Goal: Communication & Community: Answer question/provide support

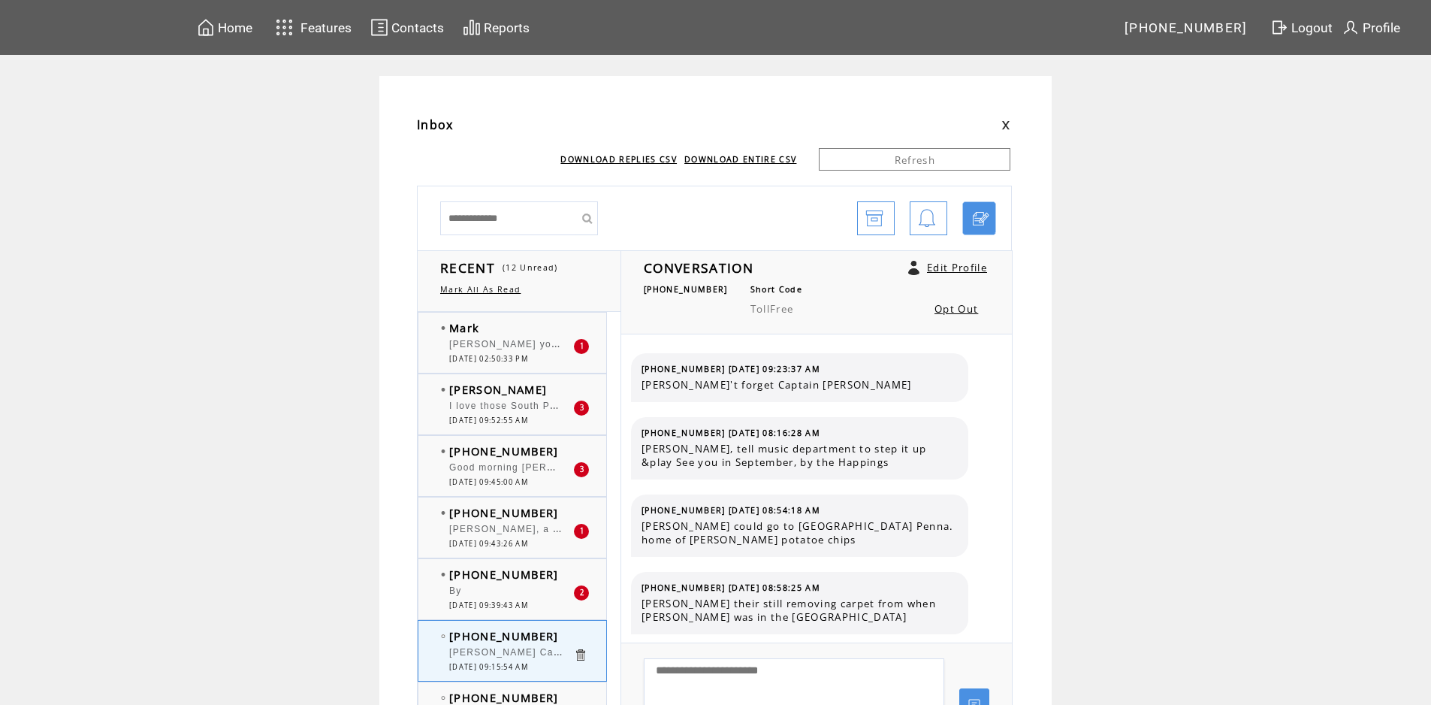
scroll to position [1425, 0]
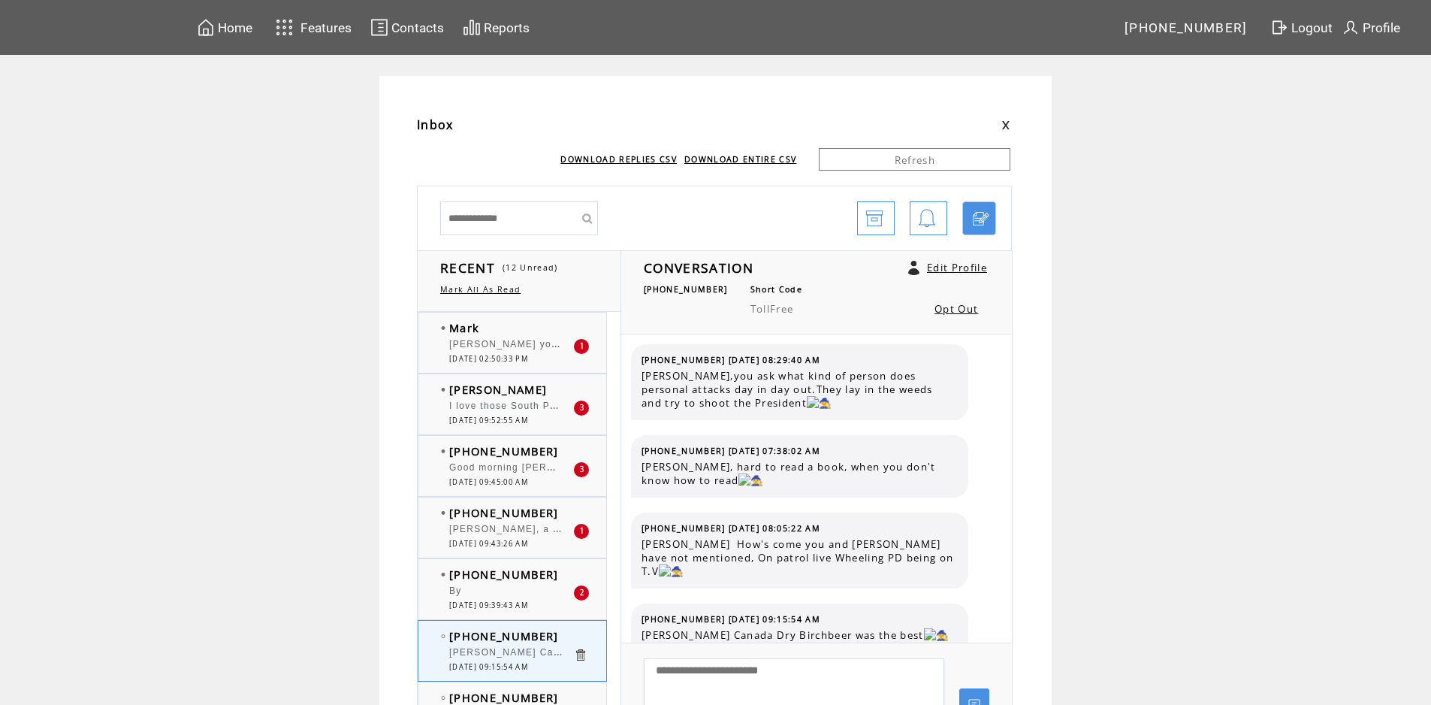
click at [532, 351] on div "[PERSON_NAME] you’re an IDIOT" at bounding box center [511, 346] width 124 height 15
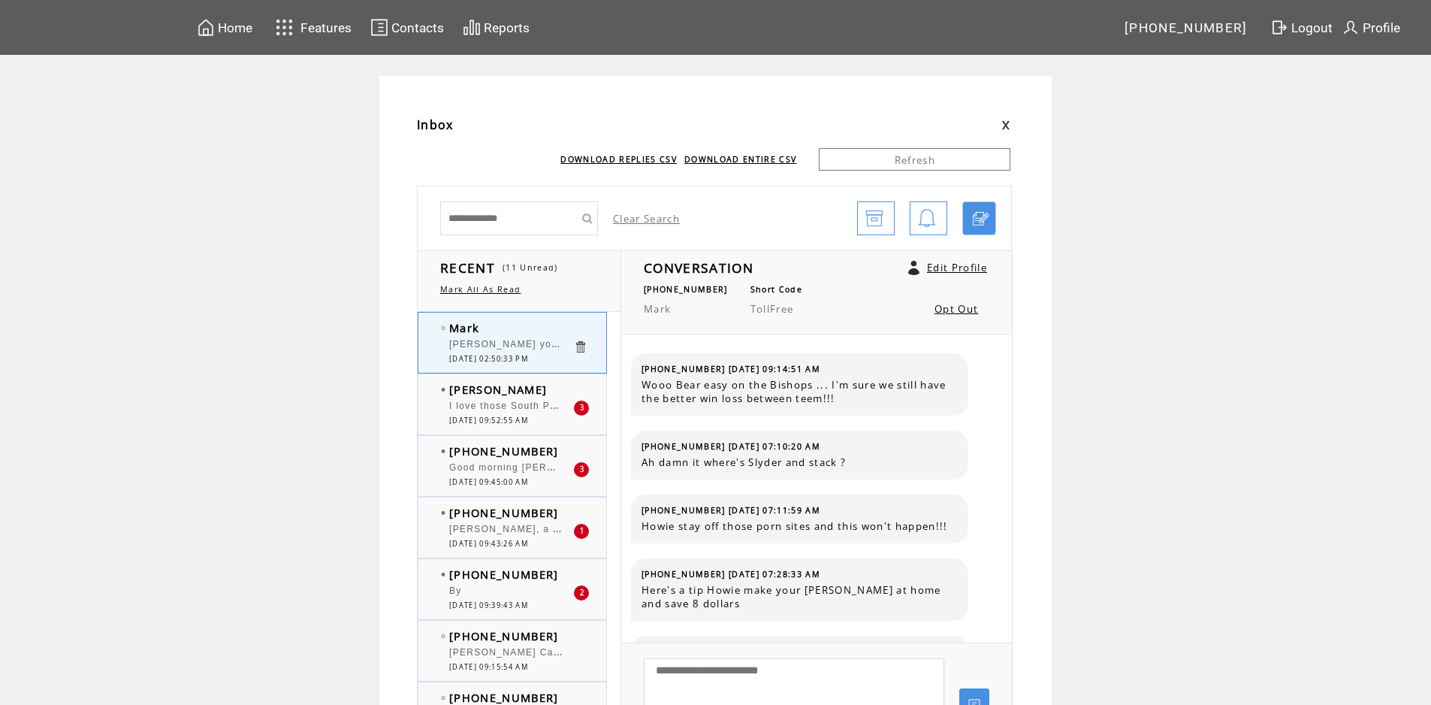
scroll to position [883, 0]
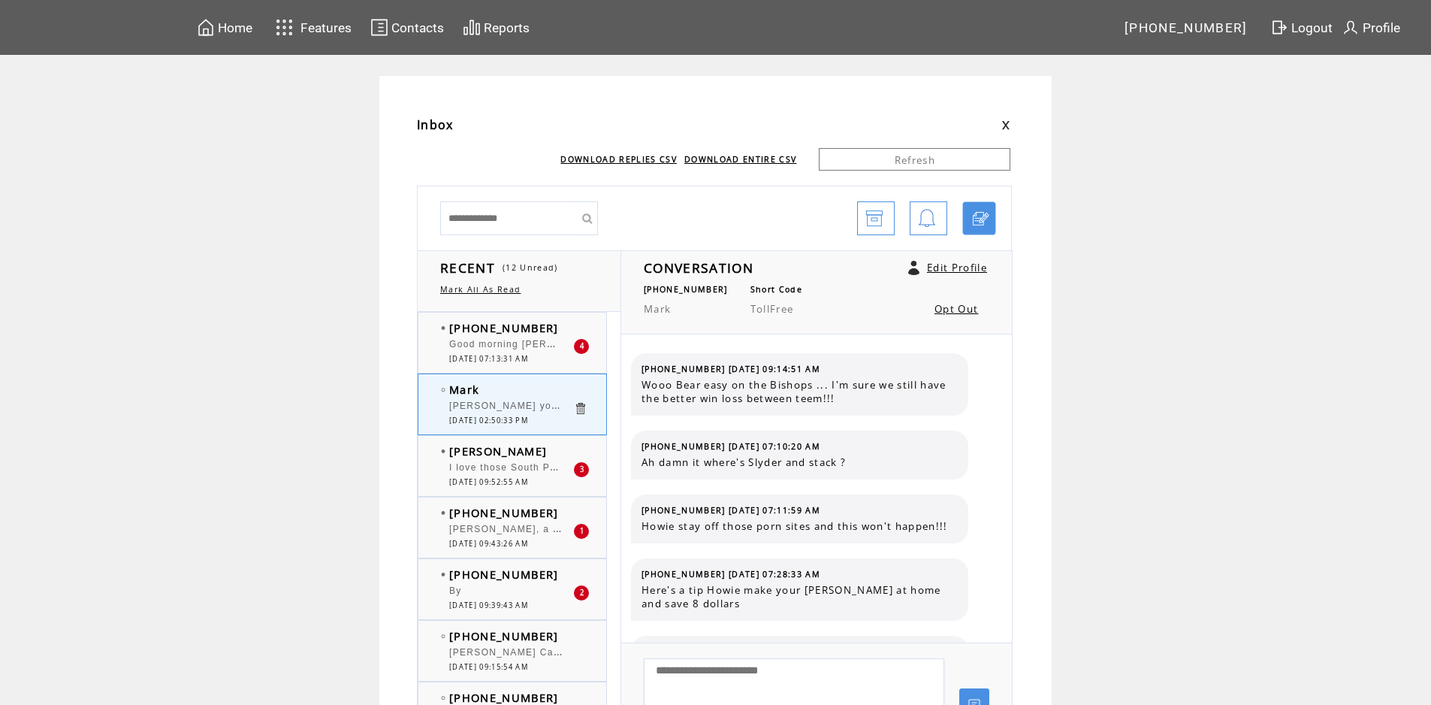
scroll to position [883, 0]
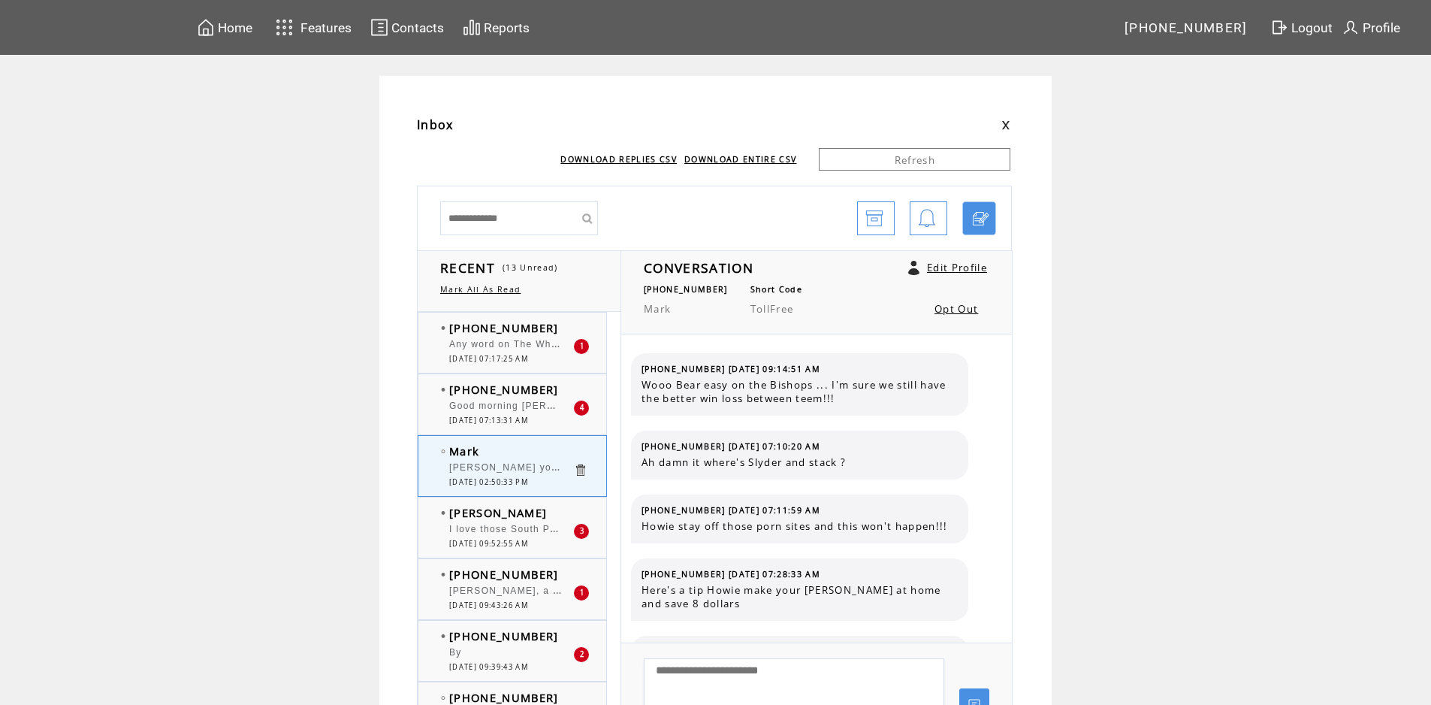
scroll to position [883, 0]
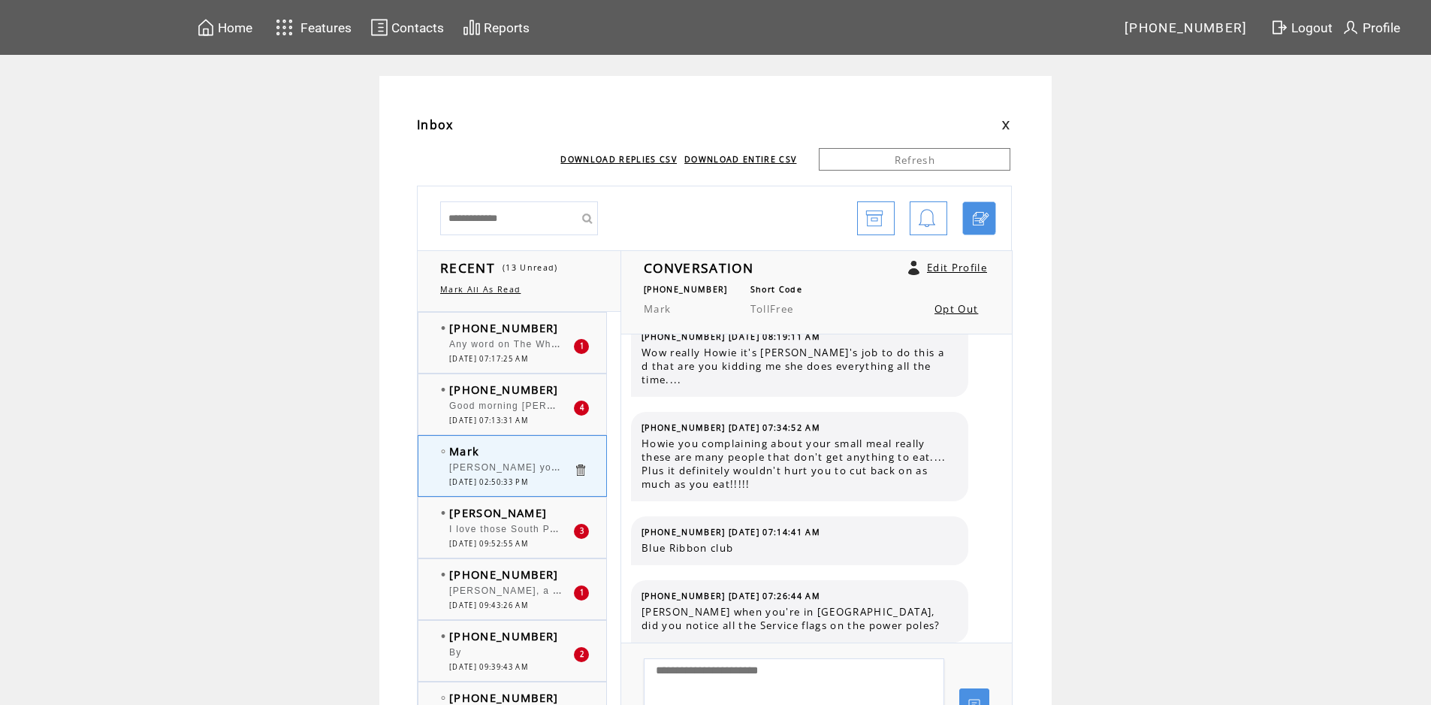
click at [532, 351] on div "Any word on The Wheel Opening" at bounding box center [511, 346] width 124 height 15
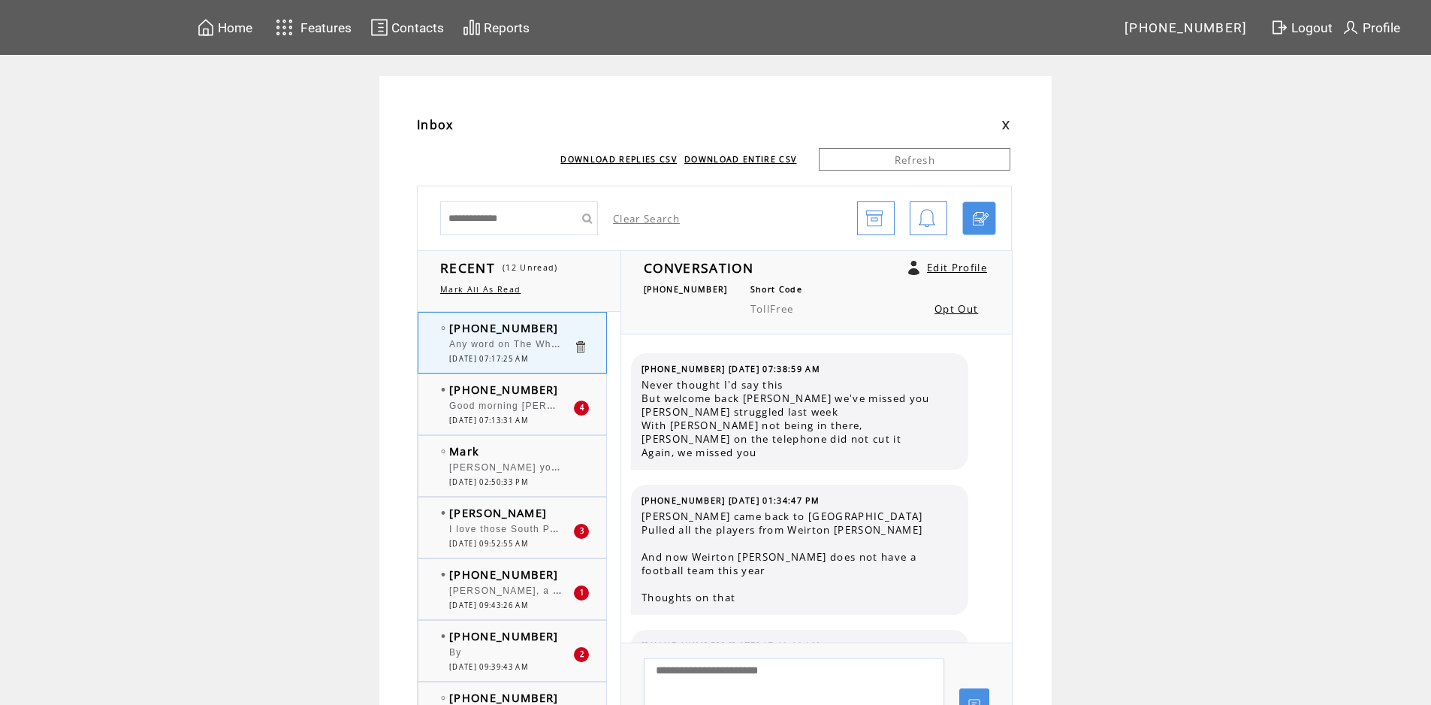
scroll to position [848, 0]
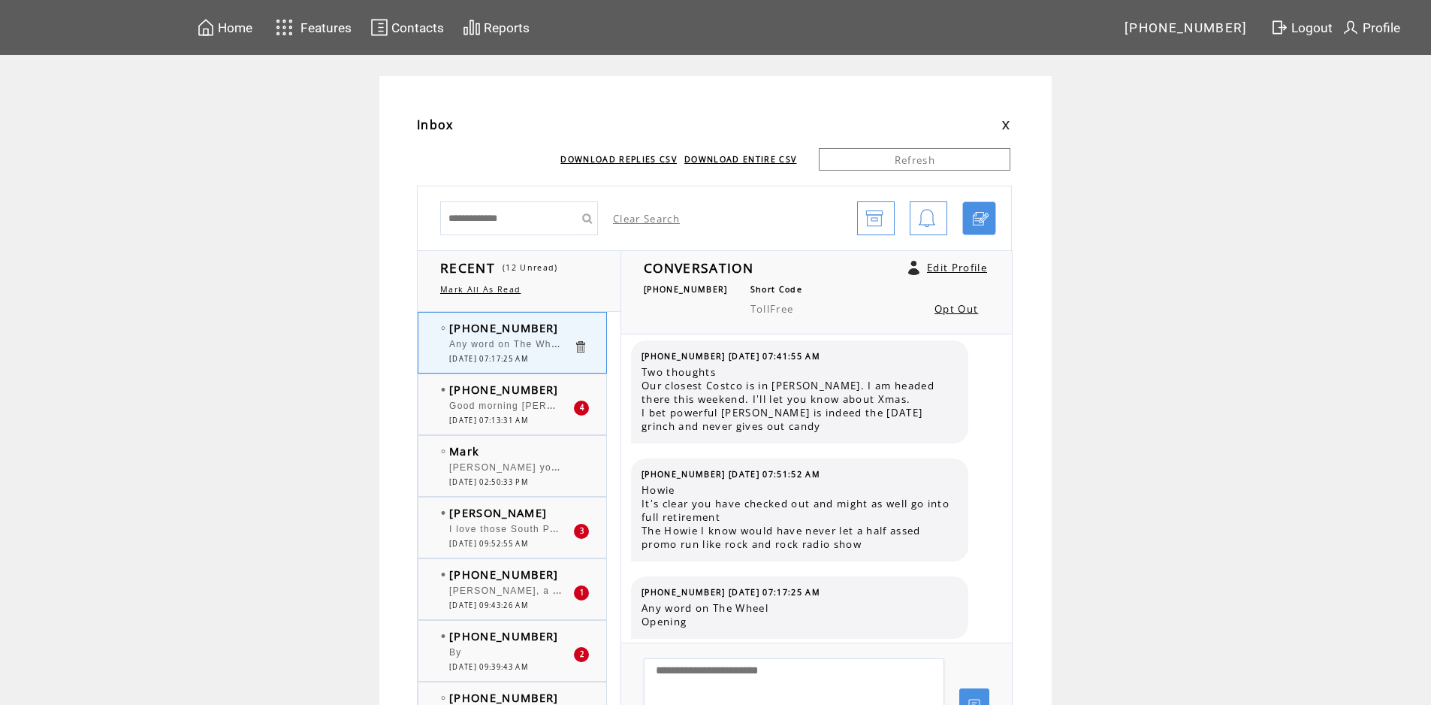
click at [532, 403] on span "Good morning [PERSON_NAME] and Big [PERSON_NAME]. Laundry Tip for [PERSON_NAME]…" at bounding box center [801, 404] width 705 height 15
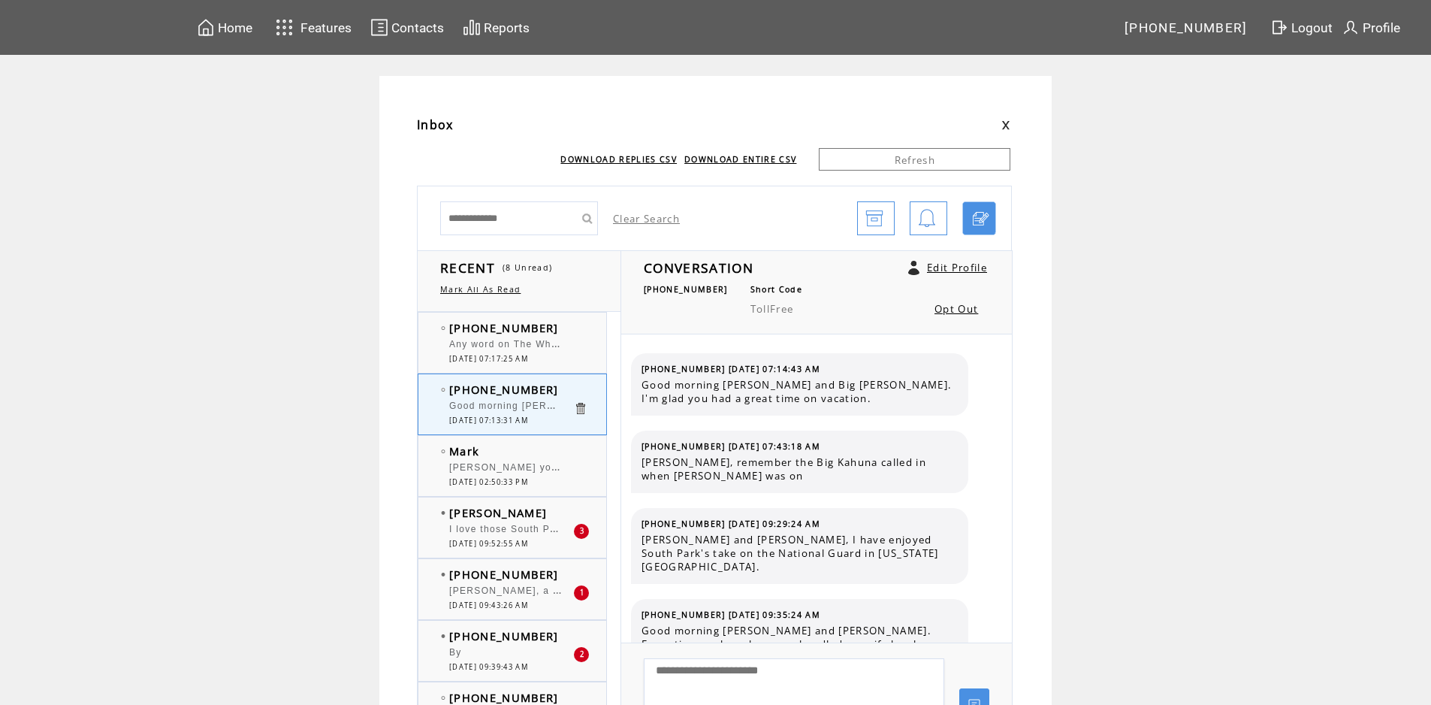
scroll to position [10489, 0]
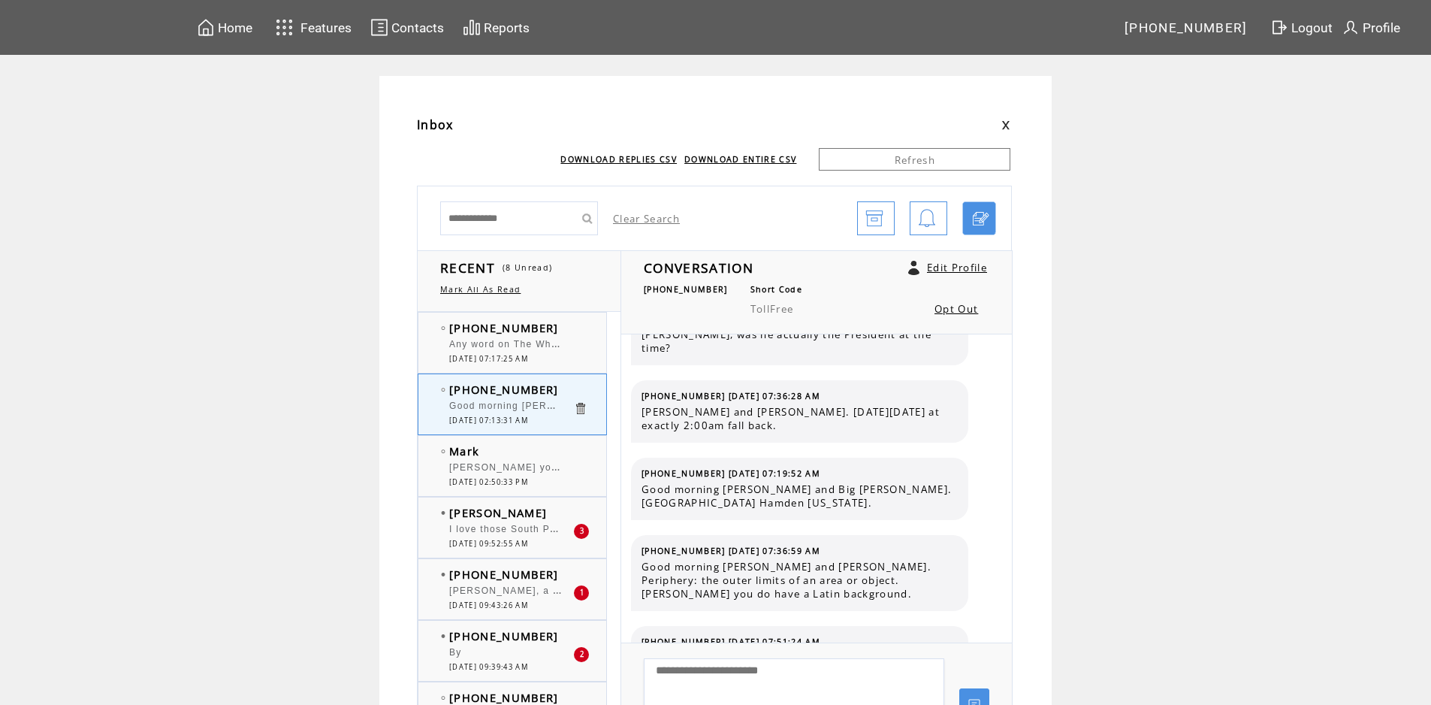
click at [528, 467] on span "[PERSON_NAME] you’re an IDIOT" at bounding box center [533, 465] width 169 height 15
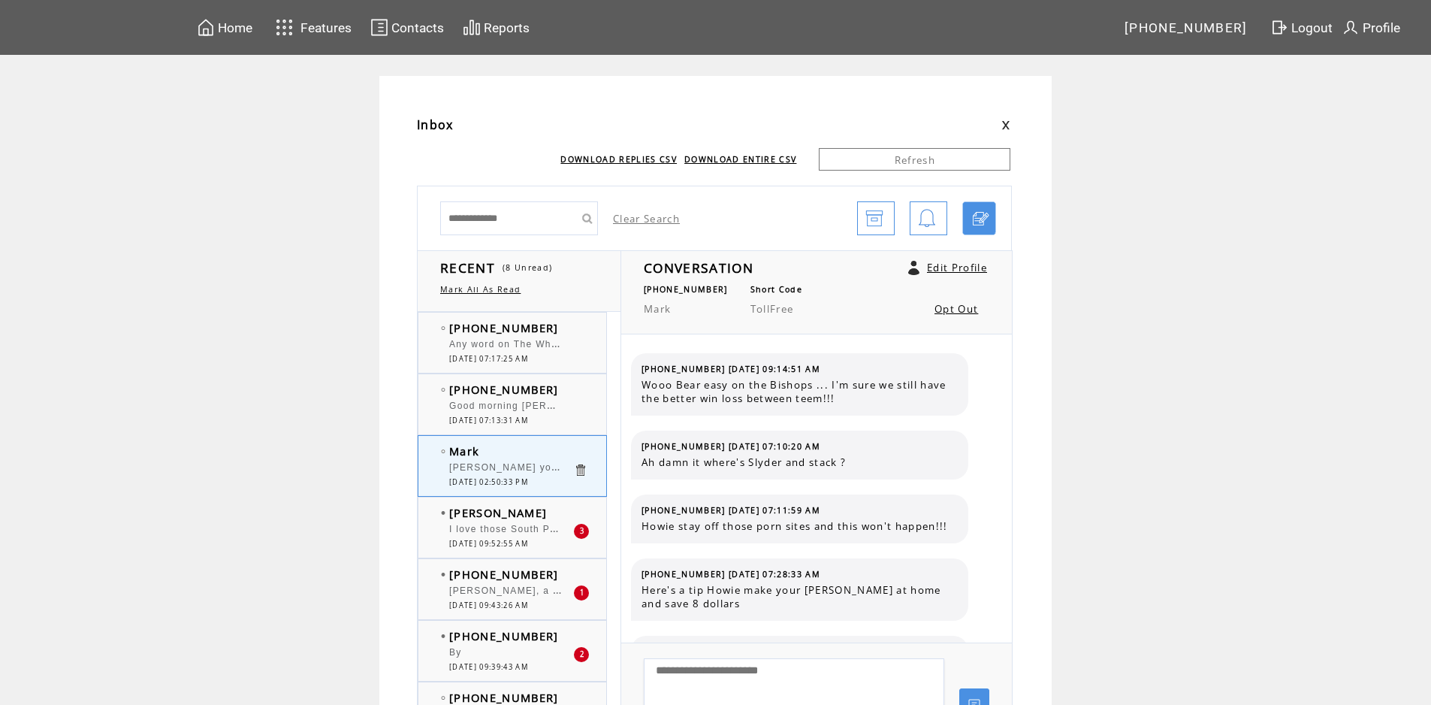
scroll to position [883, 0]
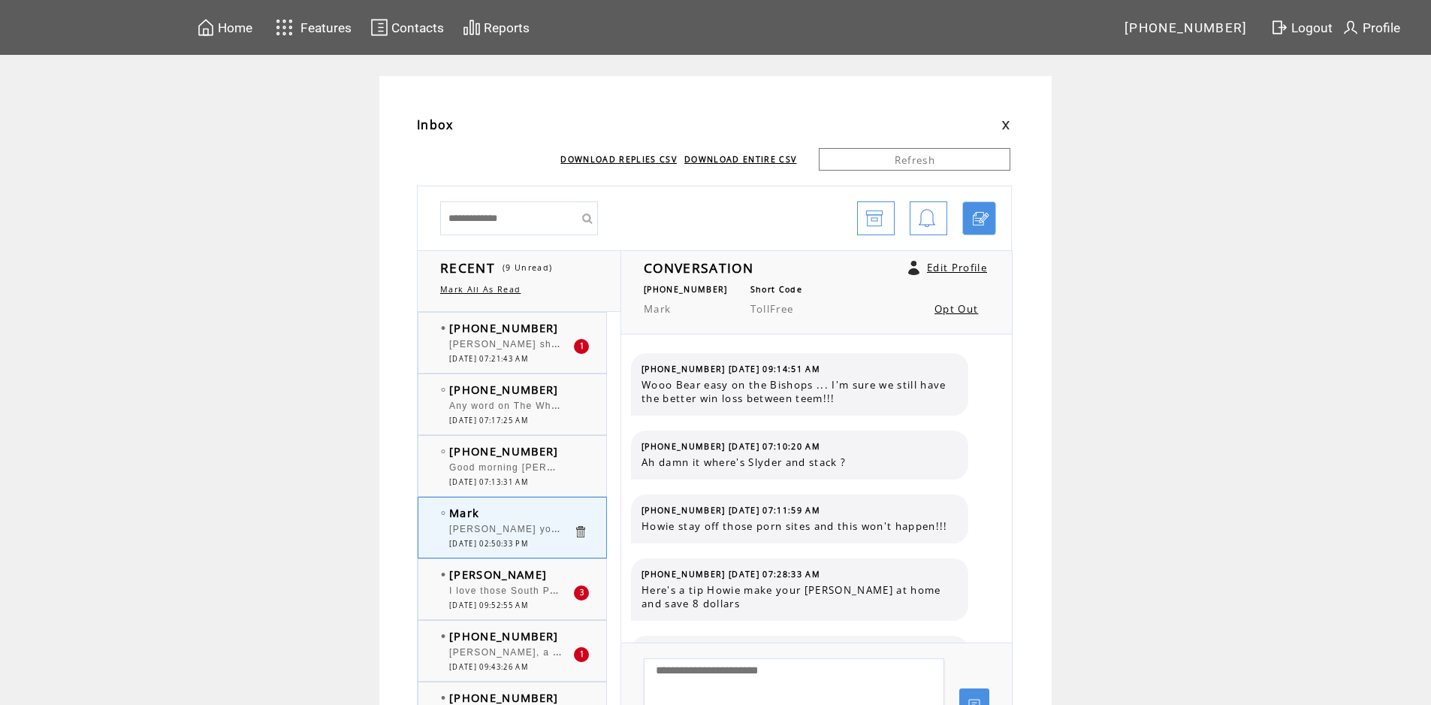
scroll to position [883, 0]
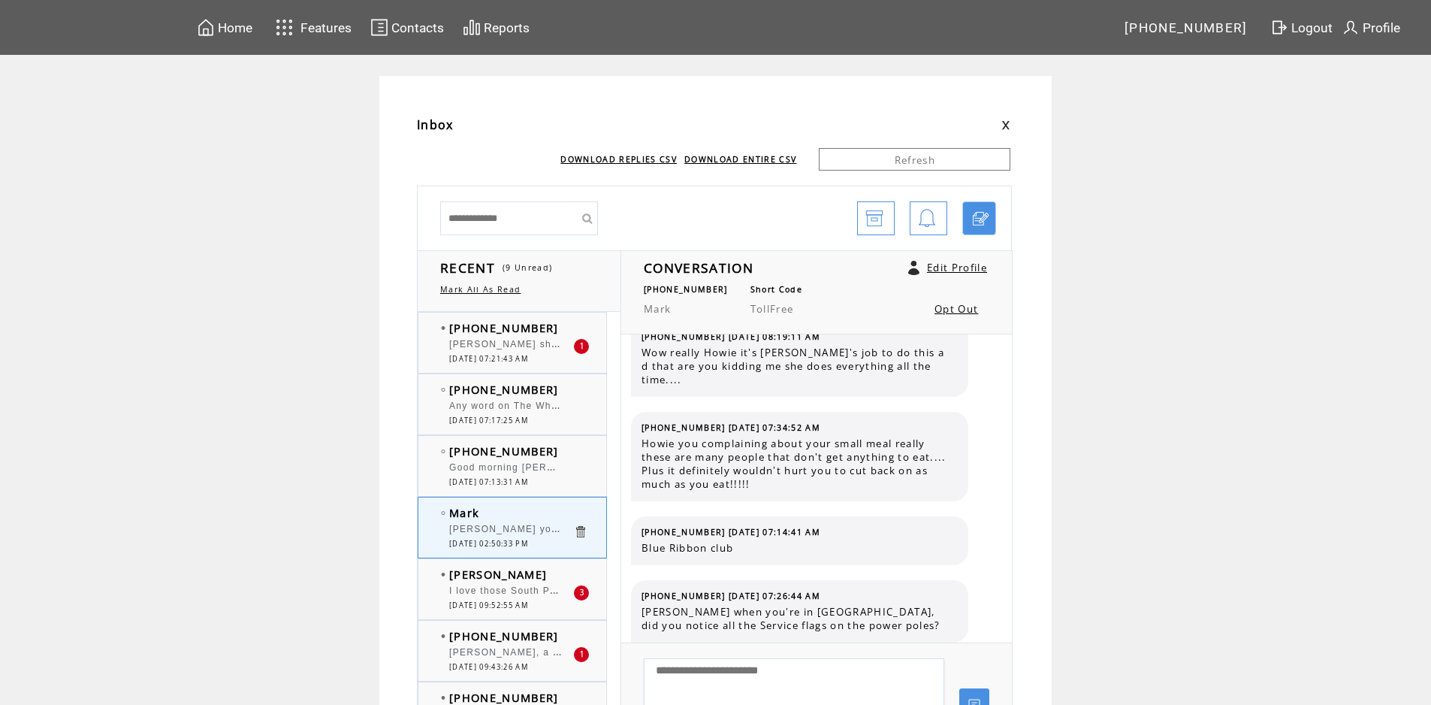
click at [544, 340] on span "Gilbert show sucked yesterday. Honestly the show should be pulled off the stati…" at bounding box center [672, 342] width 447 height 15
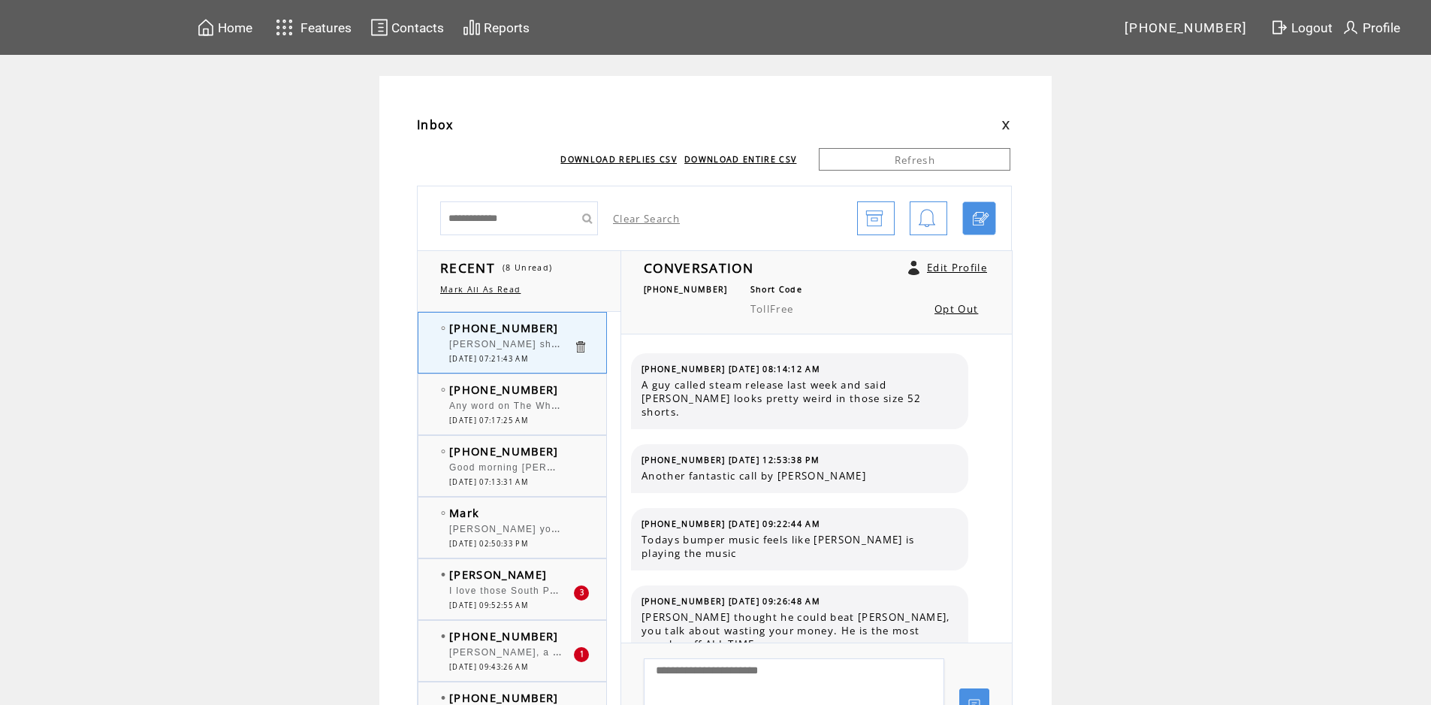
scroll to position [759, 0]
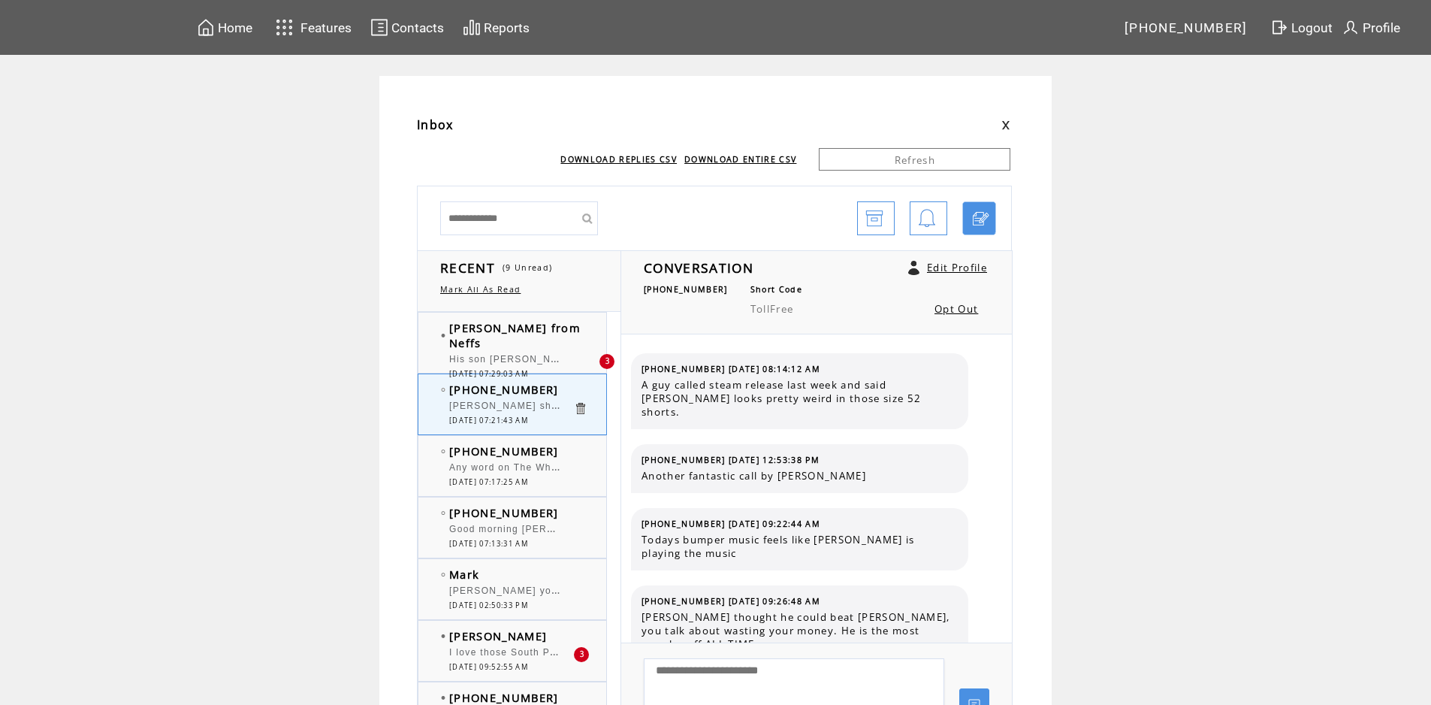
scroll to position [759, 0]
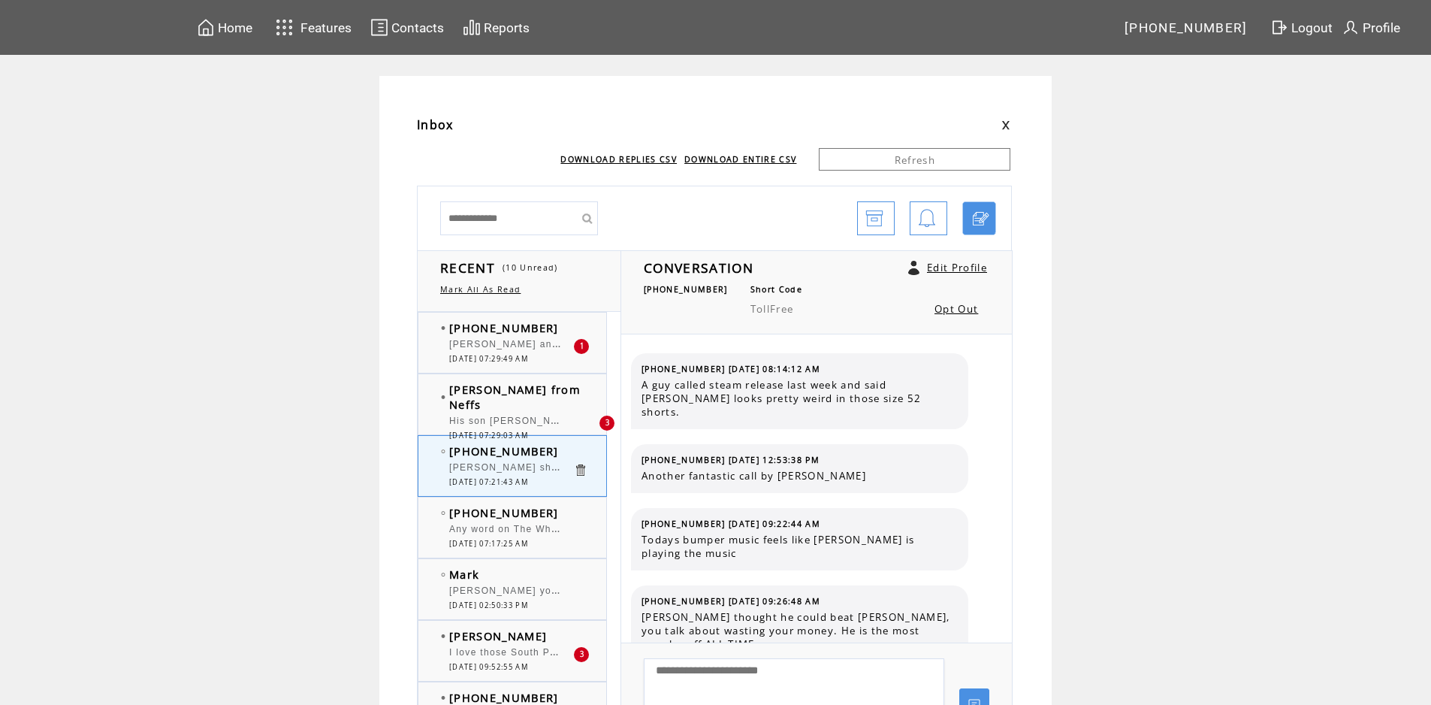
scroll to position [759, 0]
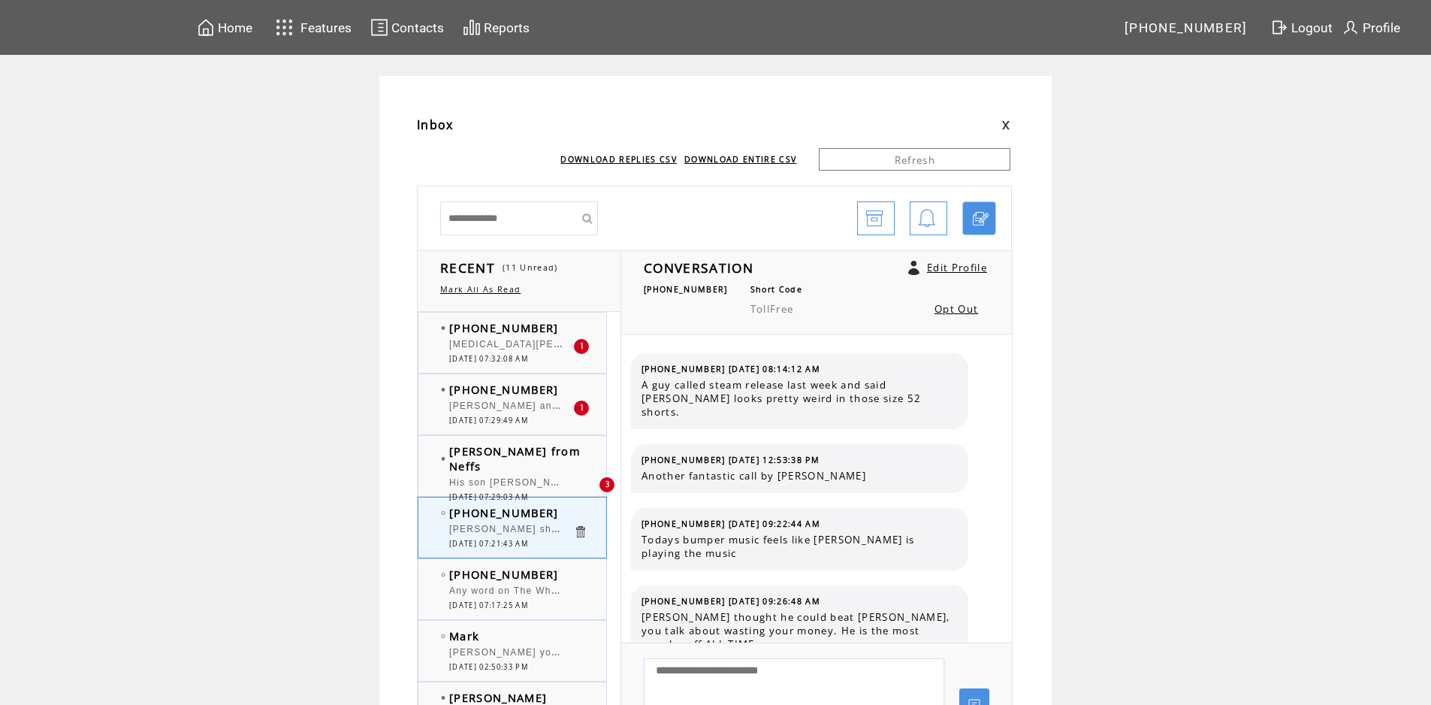
scroll to position [759, 0]
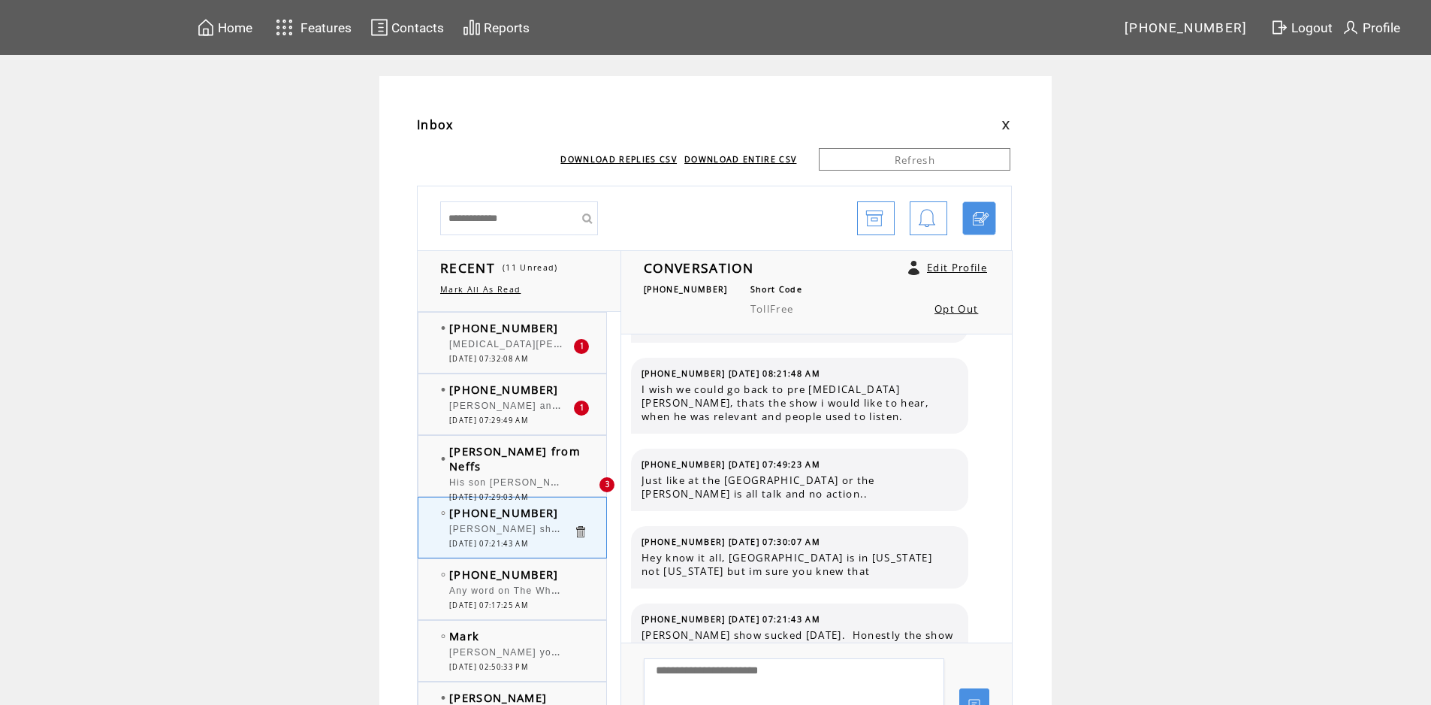
click at [533, 343] on span "[MEDICAL_DATA][PERSON_NAME]!!!! If he is anything- it may be an arm of the devil" at bounding box center [659, 342] width 421 height 15
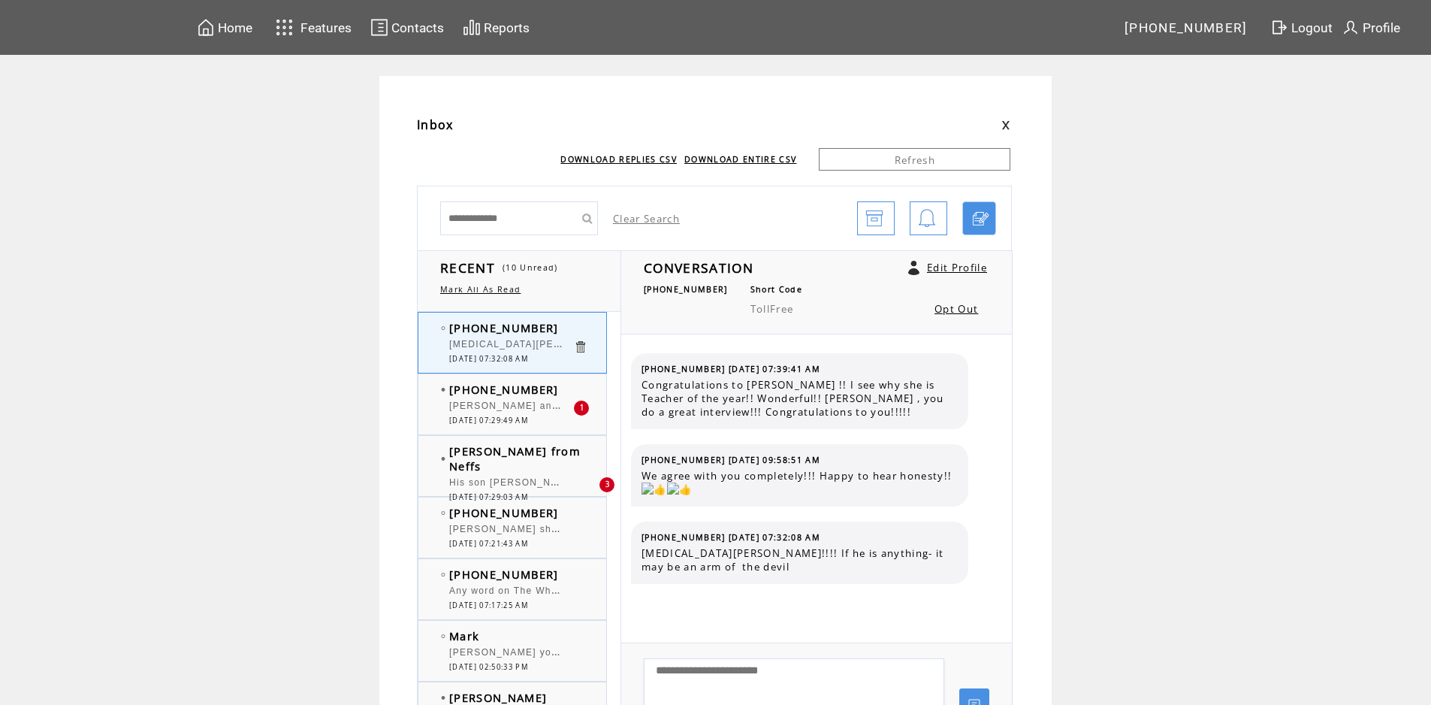
click at [528, 415] on span "09/26/2025 07:29:49 AM" at bounding box center [488, 420] width 79 height 10
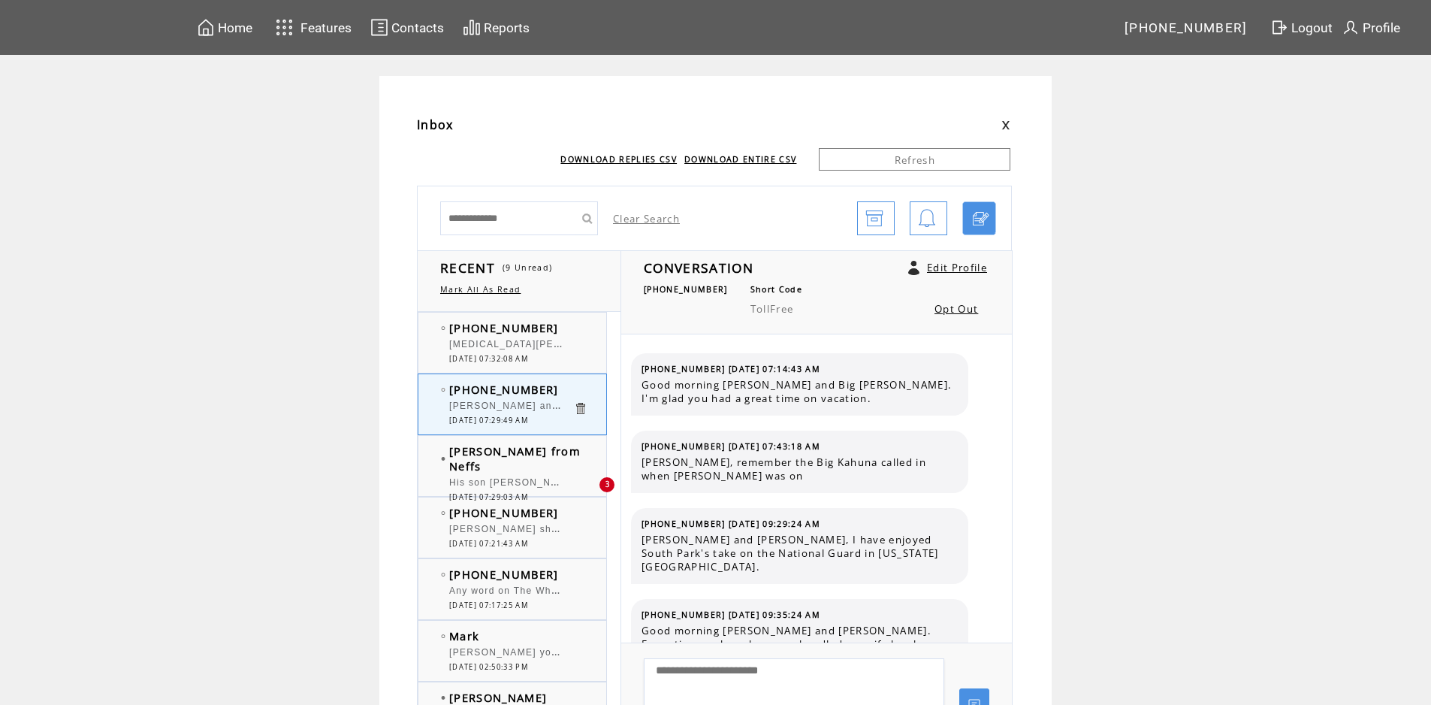
scroll to position [10566, 0]
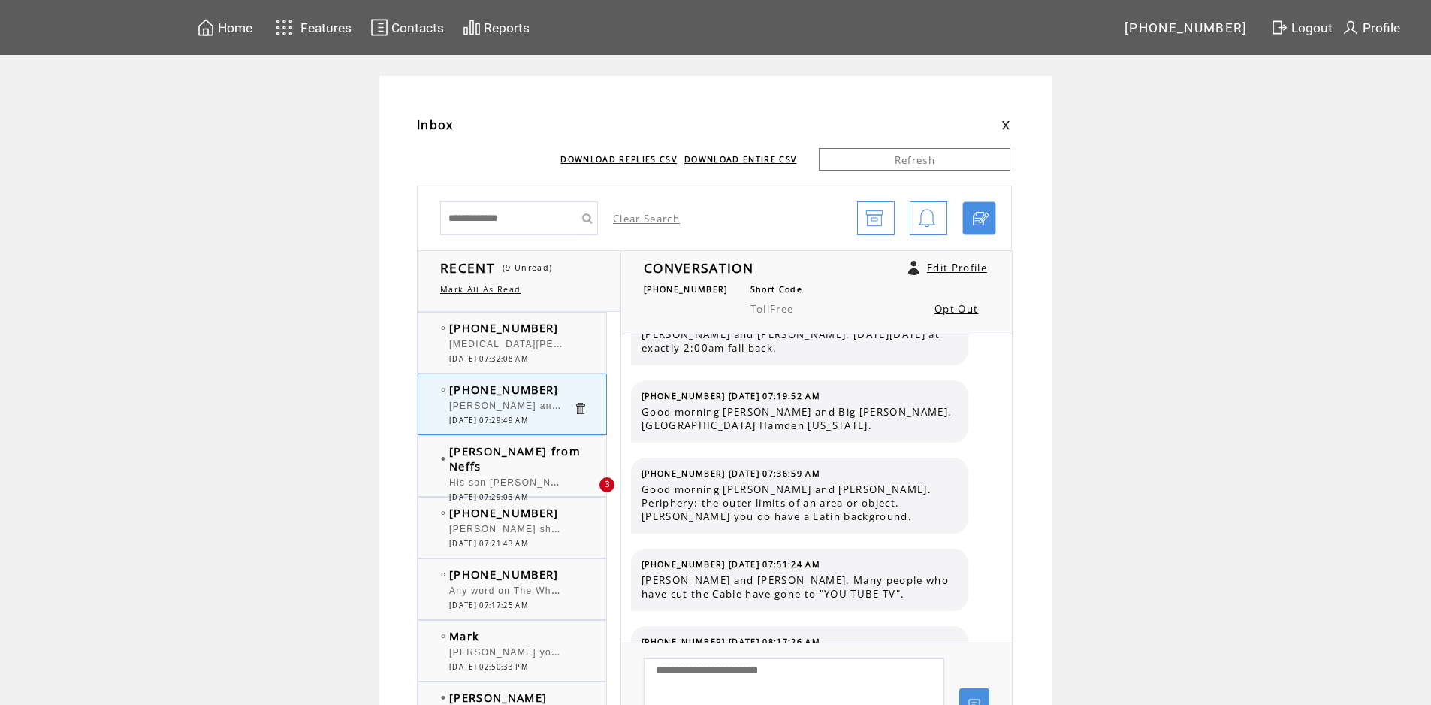
click at [527, 473] on span "His son [PERSON_NAME] is a big Cult guy." at bounding box center [557, 480] width 216 height 15
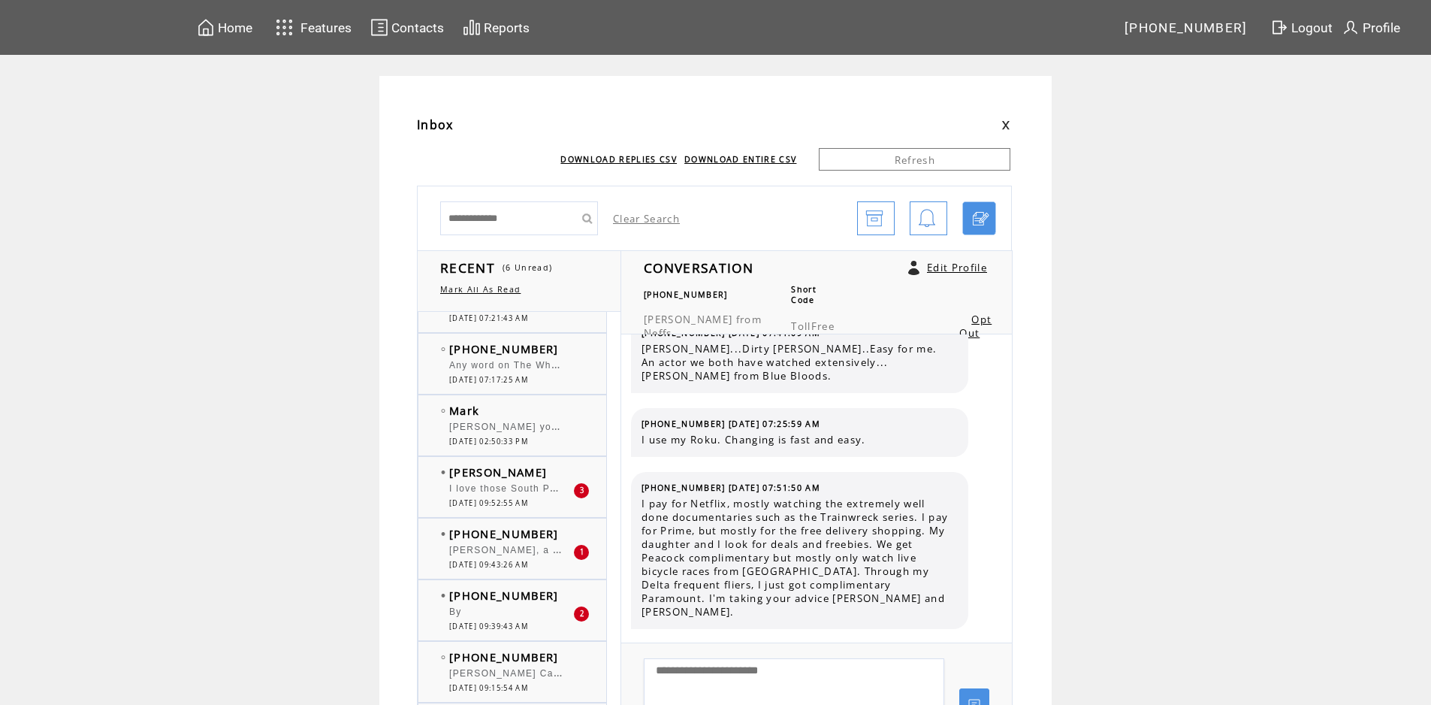
scroll to position [300, 0]
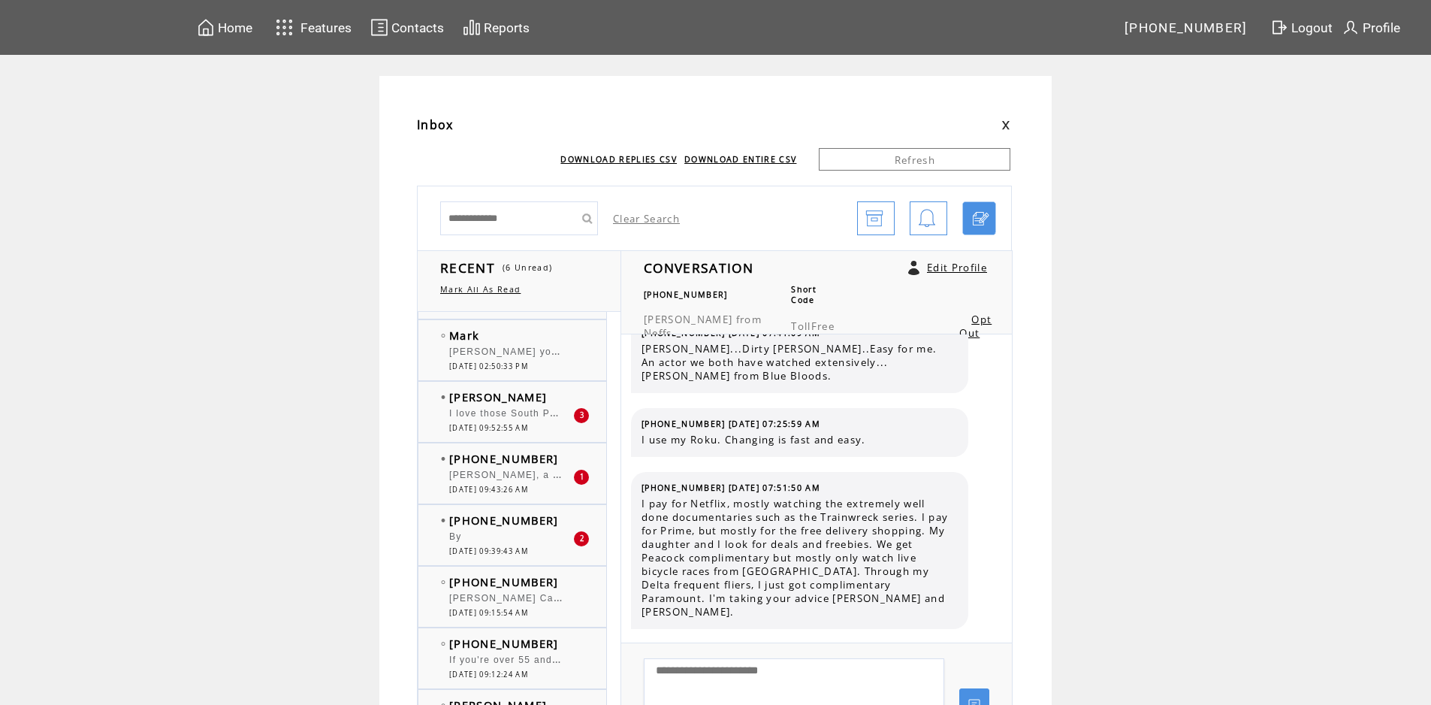
click at [543, 415] on span "I love those South Park episodes!" at bounding box center [533, 411] width 168 height 15
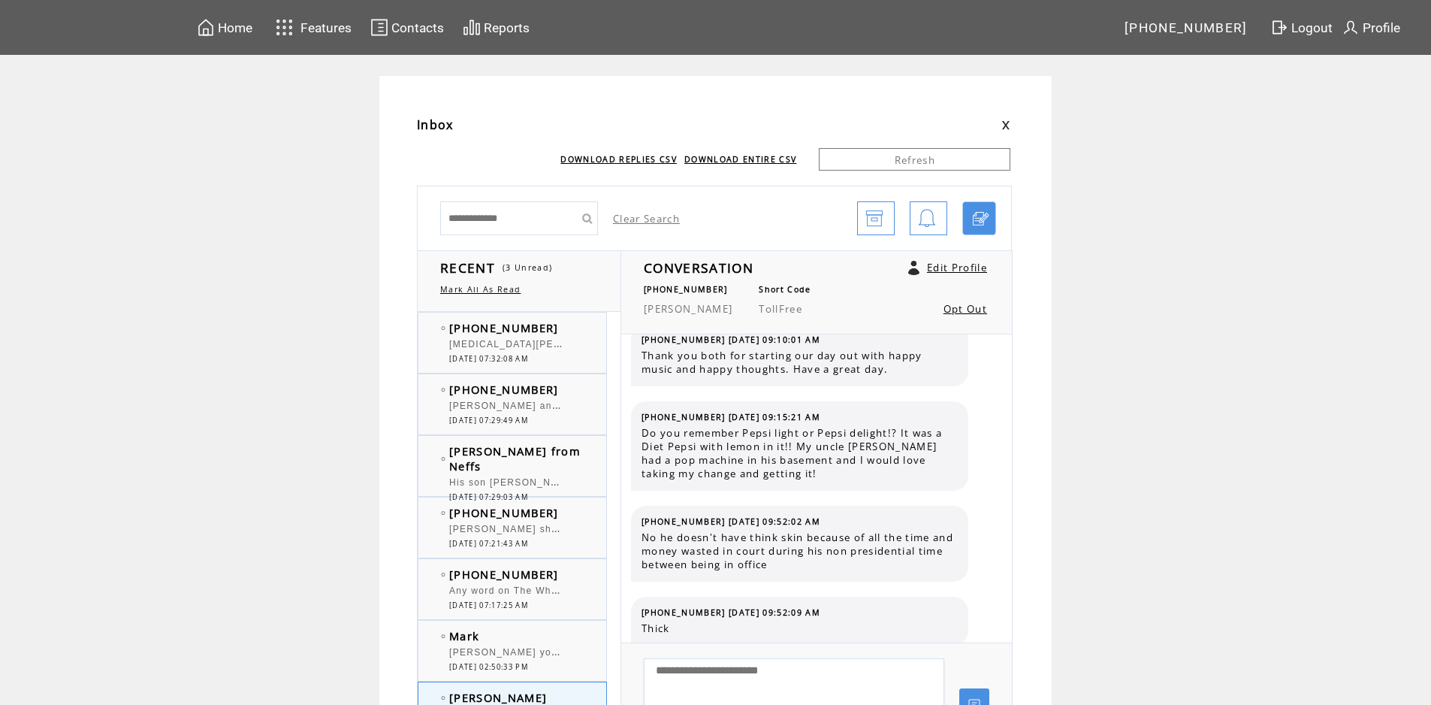
click at [559, 402] on span "[PERSON_NAME] and [PERSON_NAME]. [PERSON_NAME] is it "FOG" downtown, or is it "…" at bounding box center [723, 404] width 549 height 15
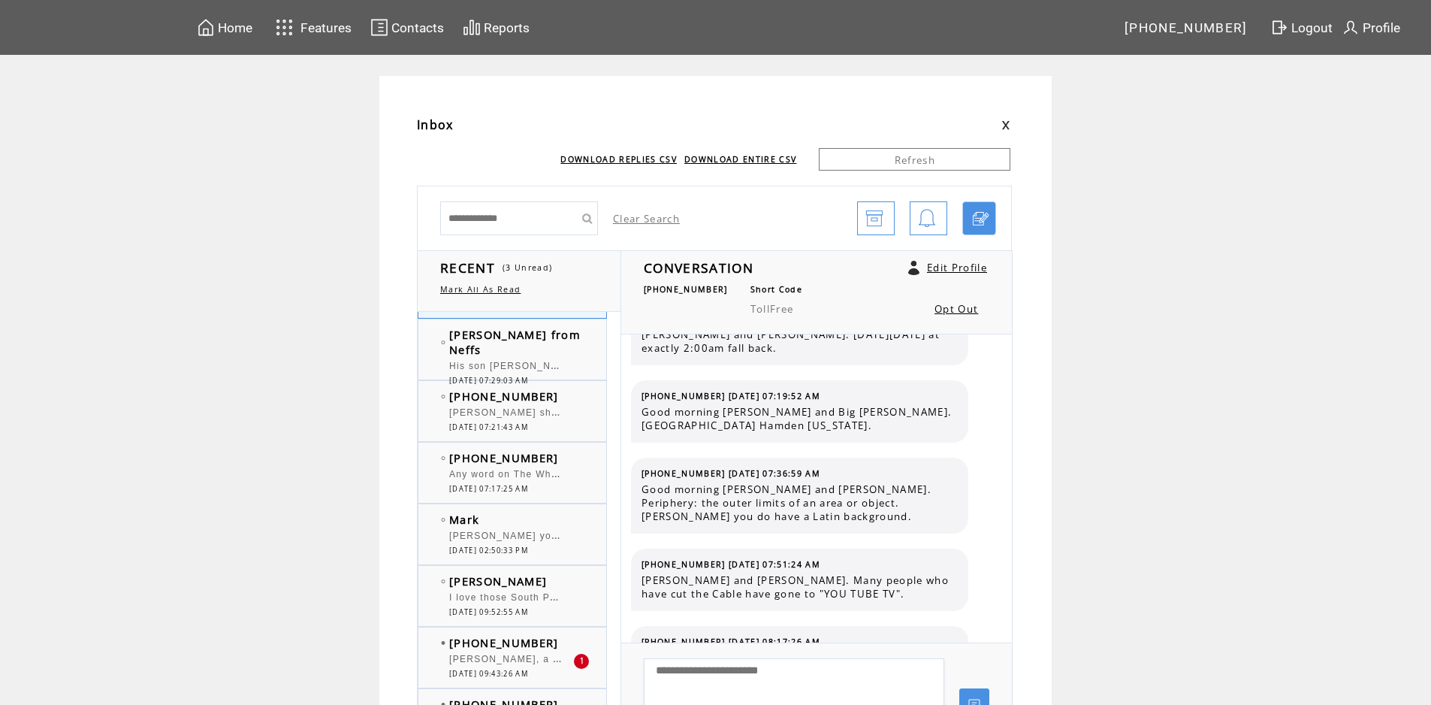
scroll to position [150, 0]
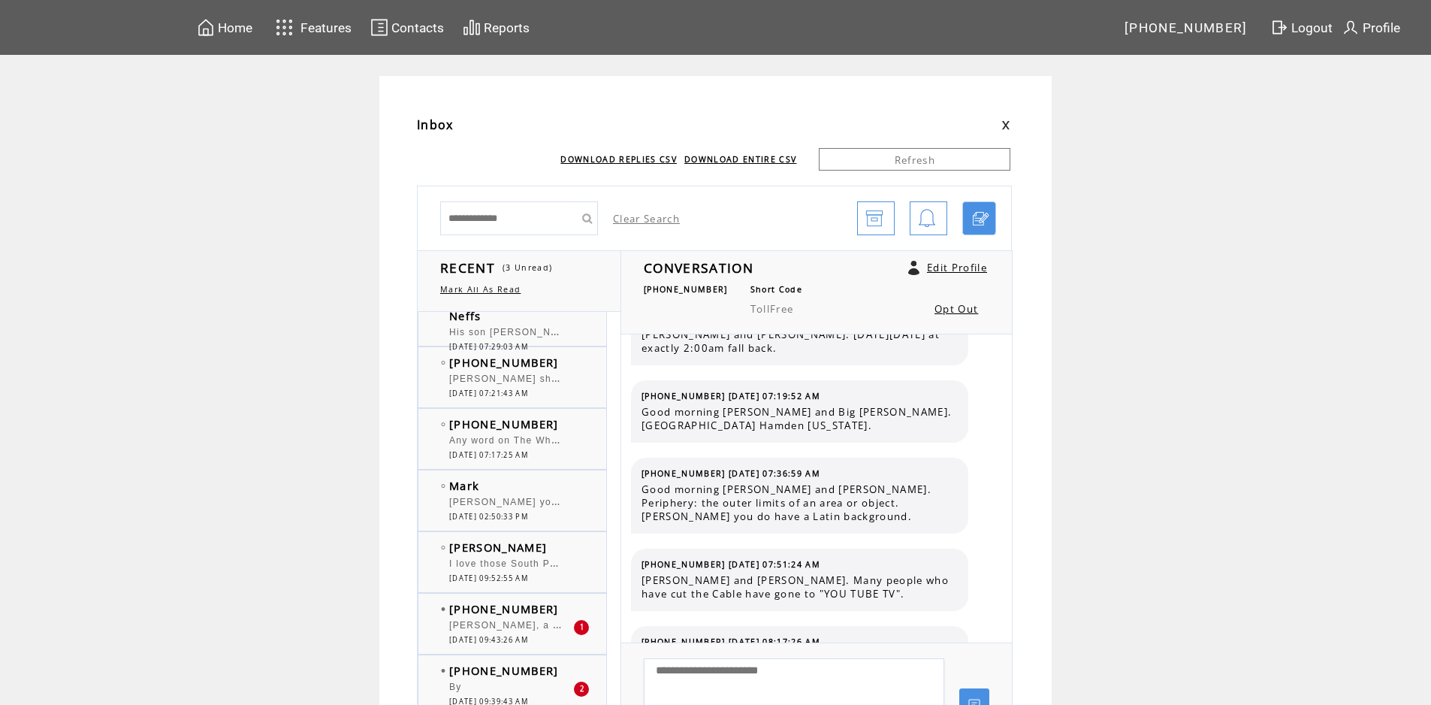
click at [528, 573] on span "[DATE] 09:52:55 AM" at bounding box center [488, 578] width 79 height 10
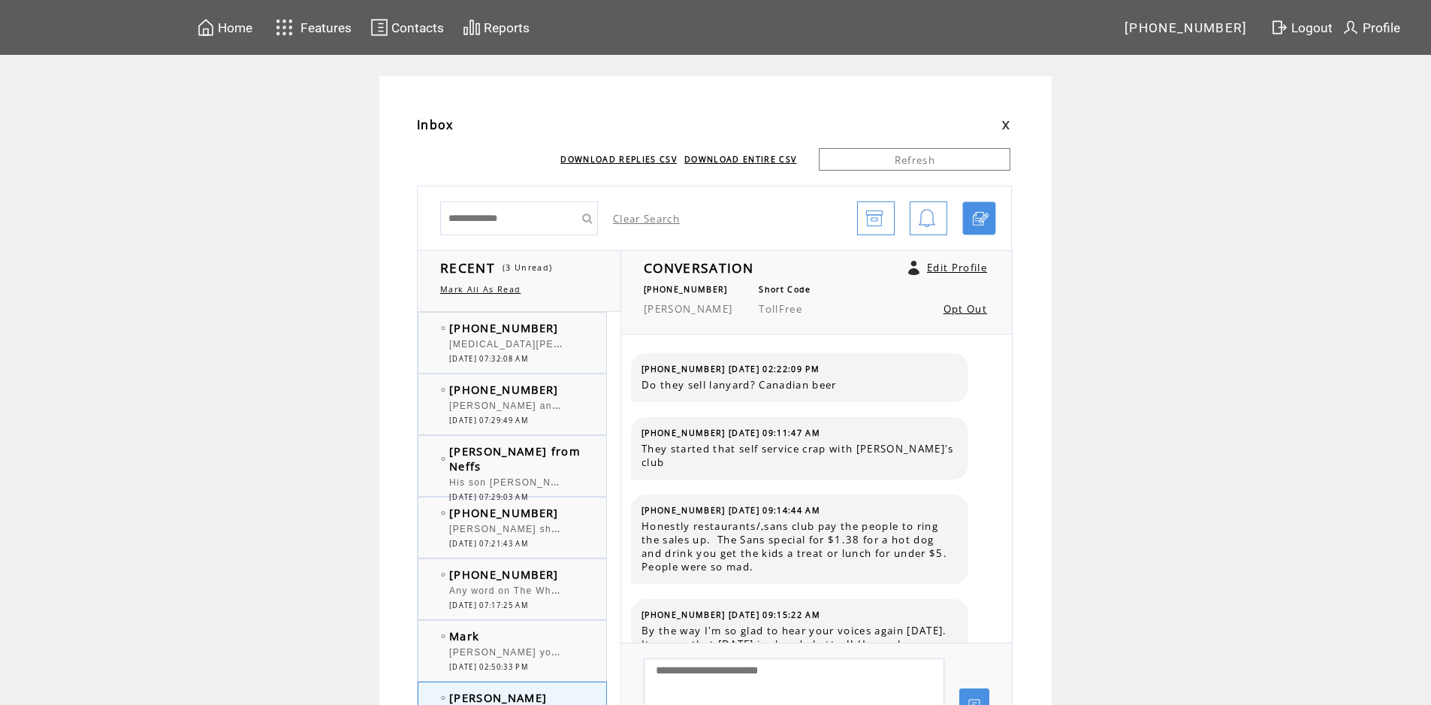
scroll to position [4136, 0]
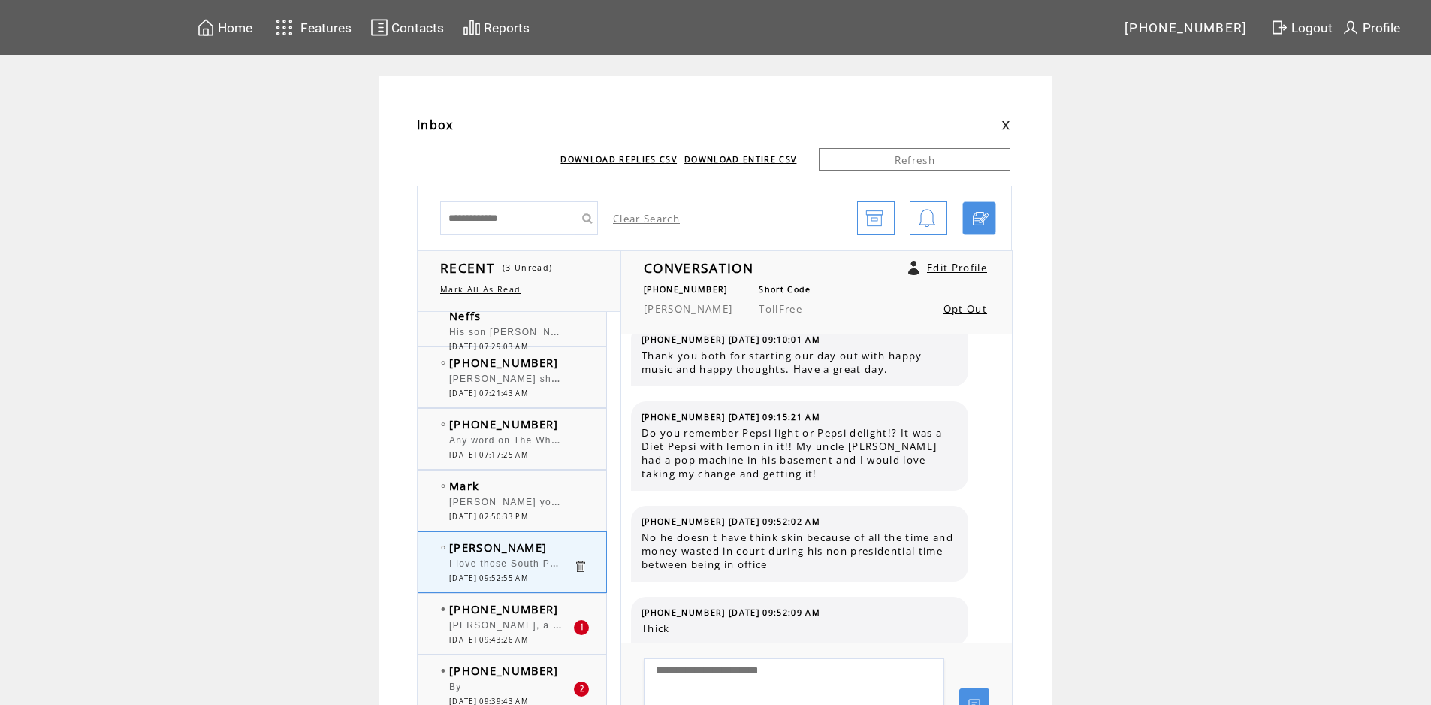
click at [535, 623] on span "[PERSON_NAME], a man who blocks anyone on social media who disagrees with him n…" at bounding box center [818, 623] width 738 height 15
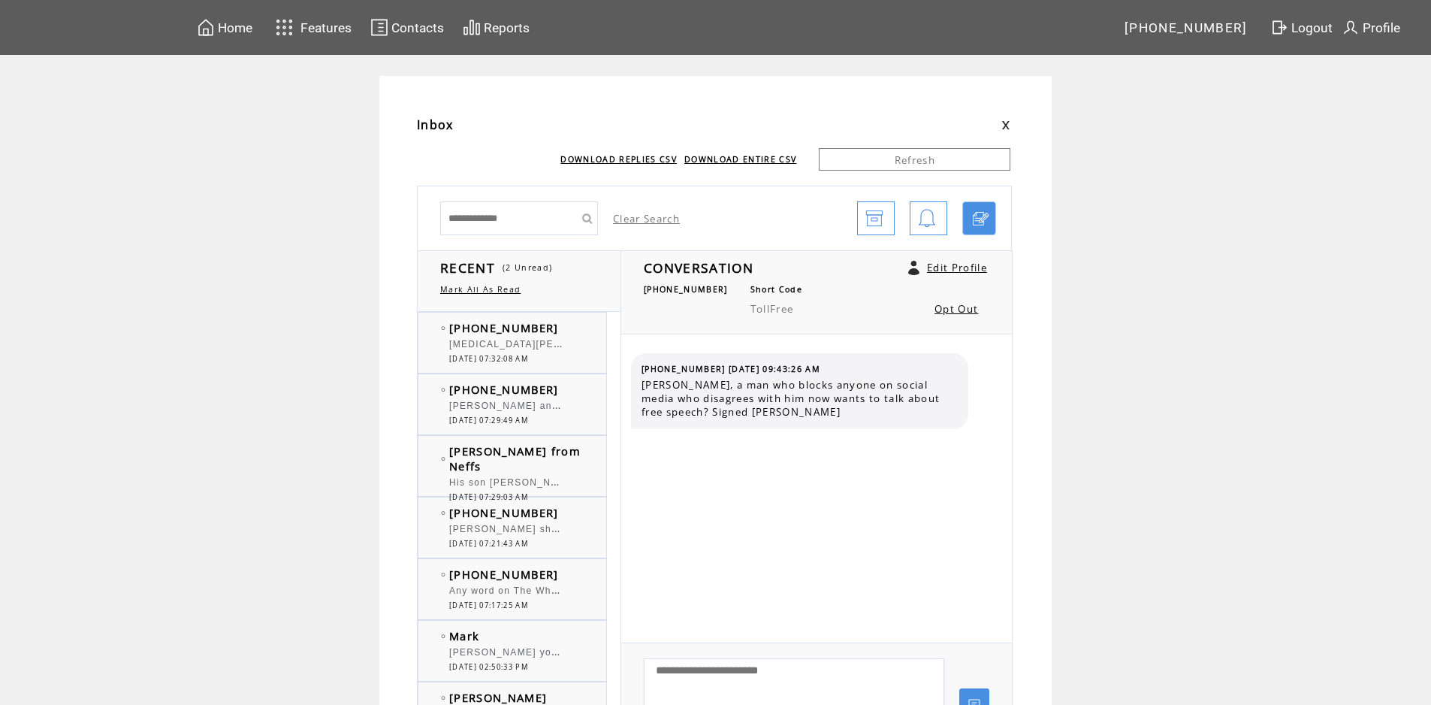
scroll to position [150, 0]
click at [554, 342] on span "[PERSON_NAME] and [PERSON_NAME]. When will someone step up. When the President …" at bounding box center [903, 342] width 909 height 15
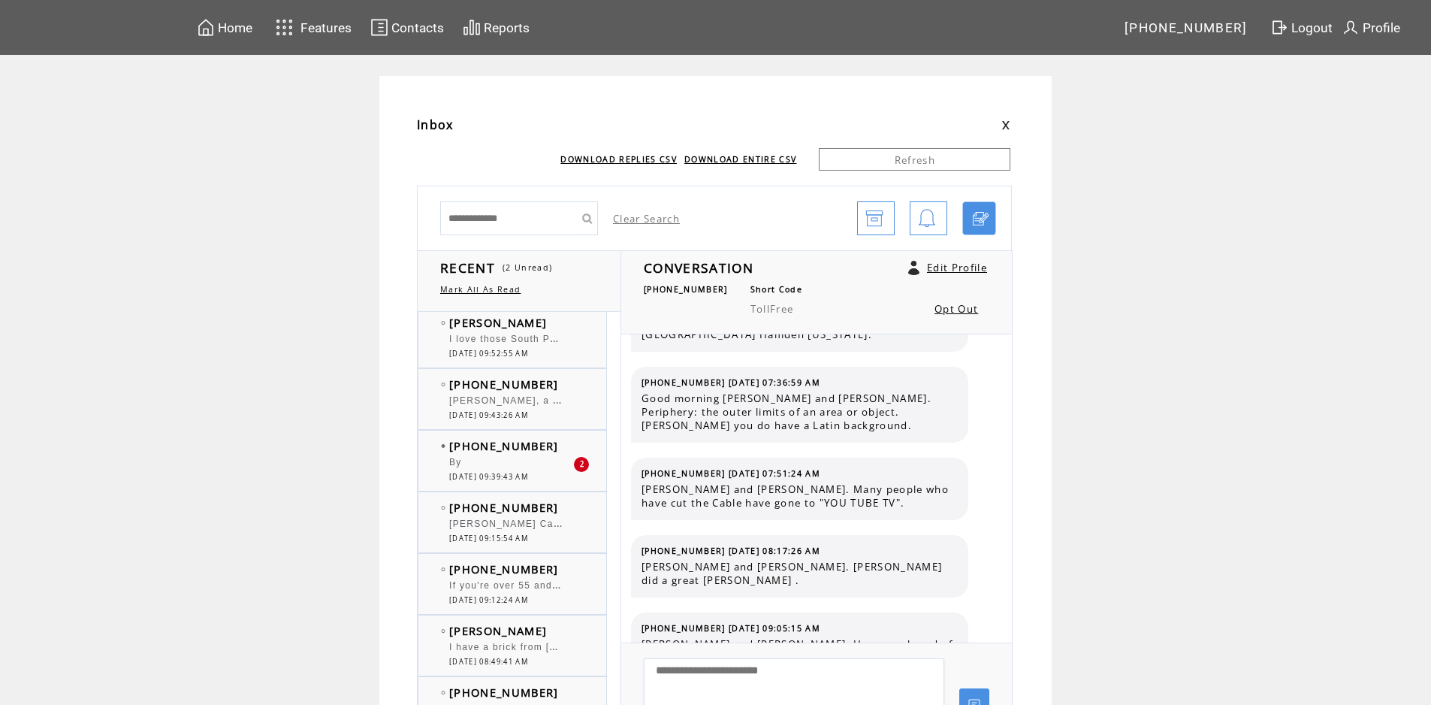
scroll to position [376, 0]
click at [530, 457] on div "By" at bounding box center [511, 463] width 124 height 15
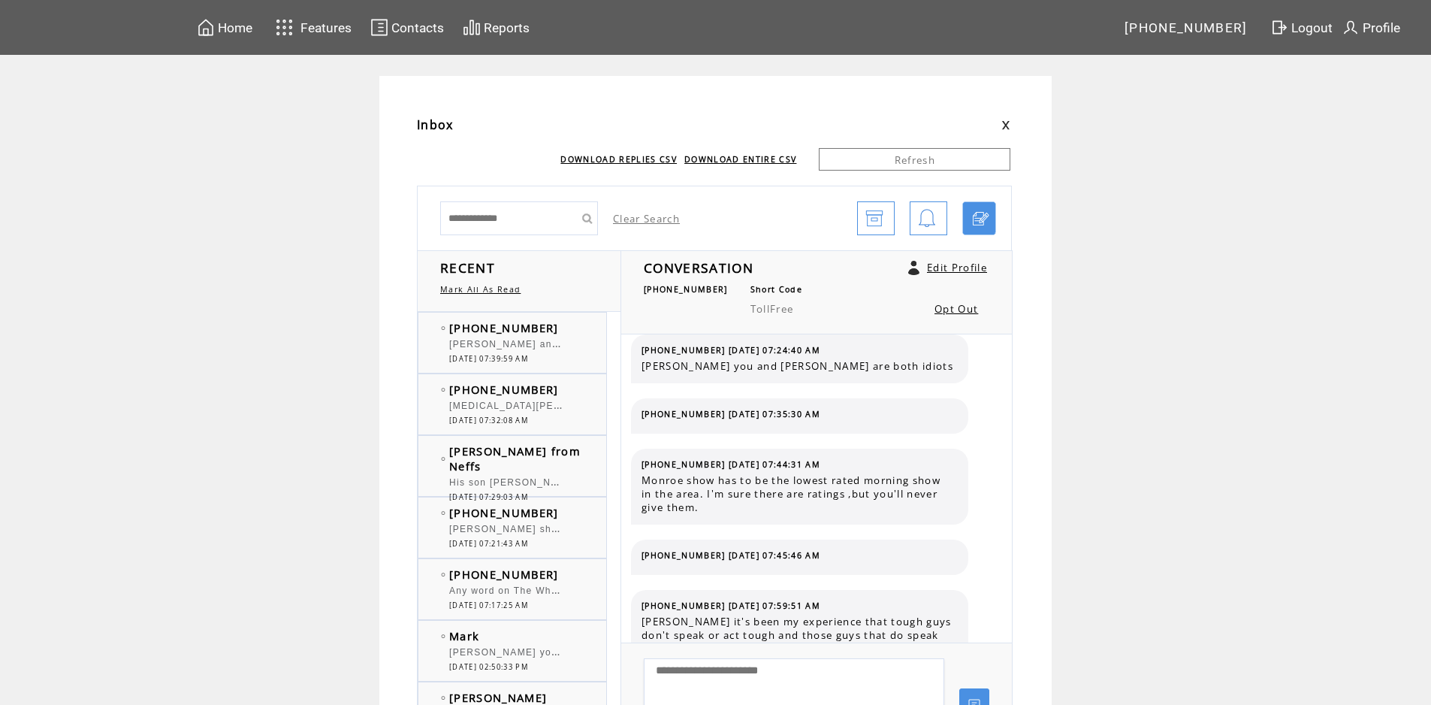
click at [580, 341] on td "0" at bounding box center [588, 346] width 30 height 15
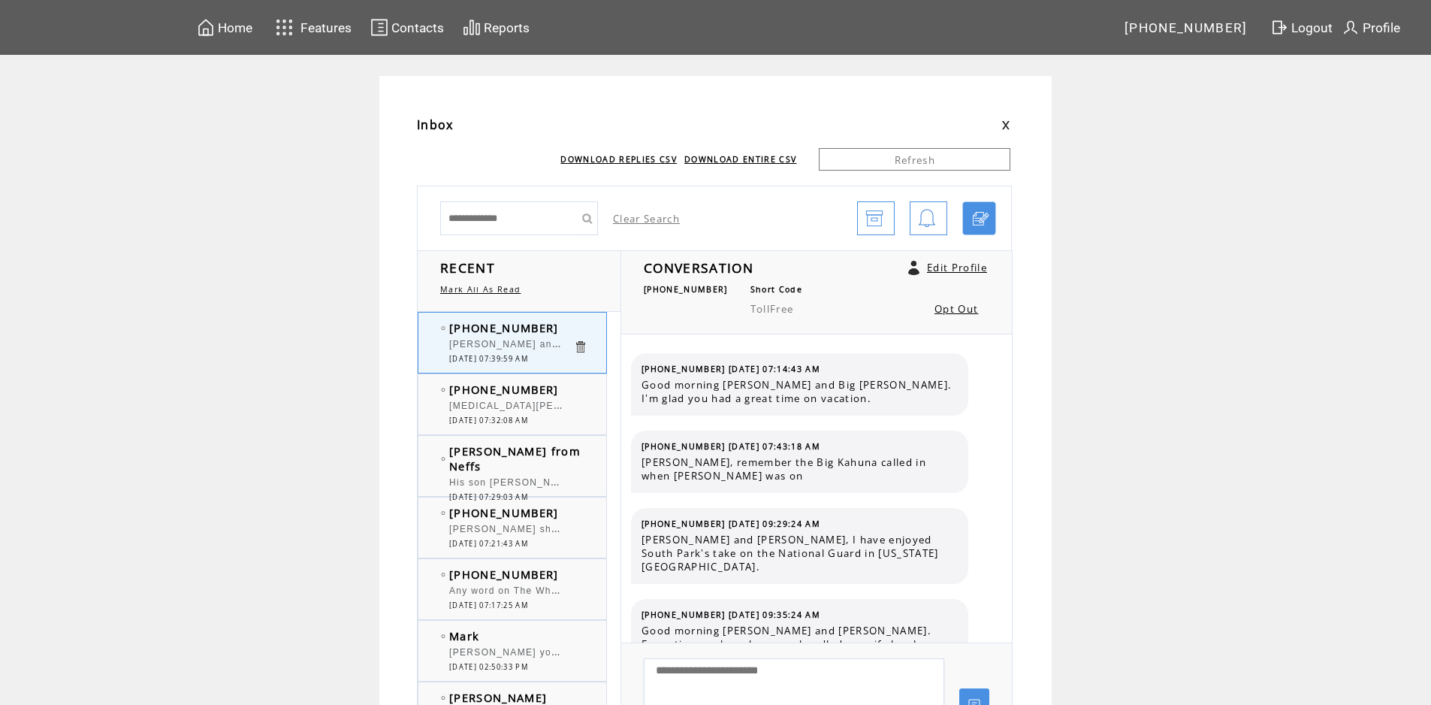
scroll to position [10657, 0]
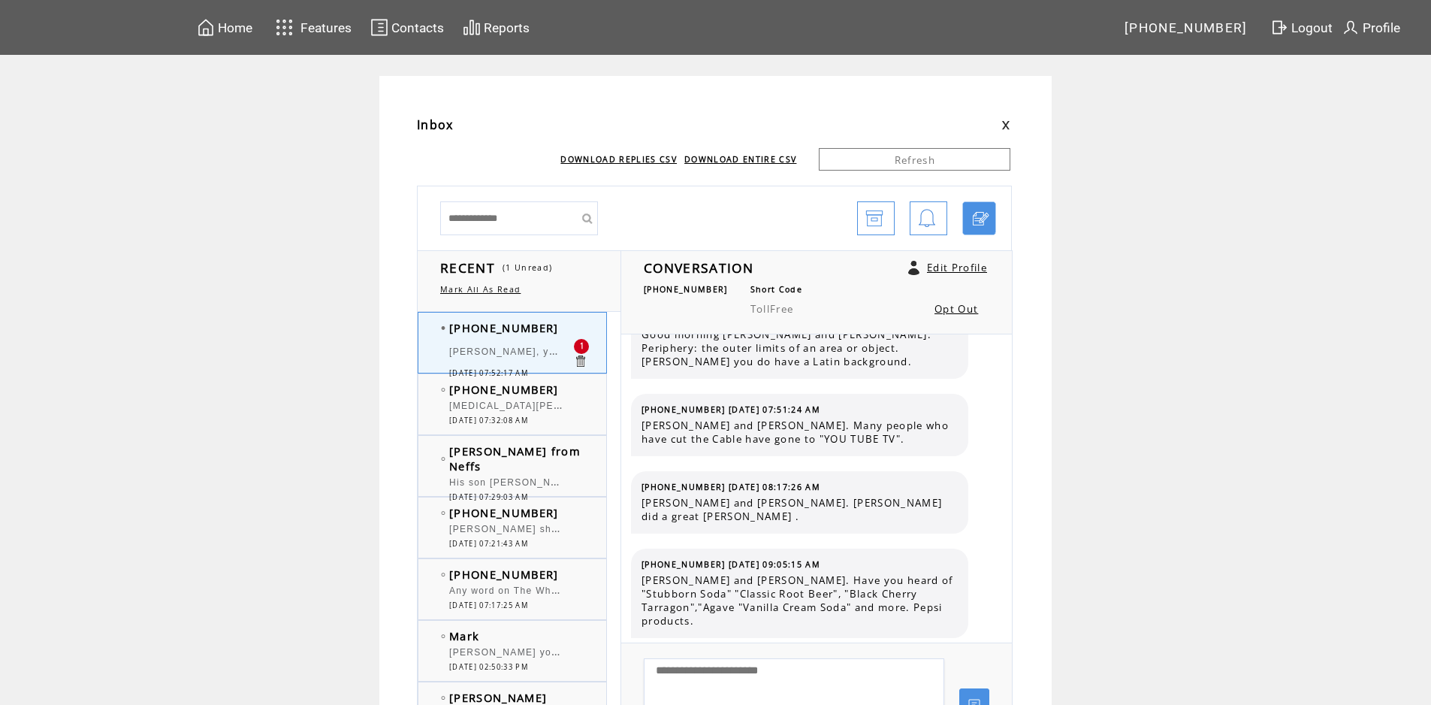
click at [503, 352] on span "[PERSON_NAME], you may have "Seasonal [MEDICAL_DATA]." at bounding box center [603, 350] width 309 height 15
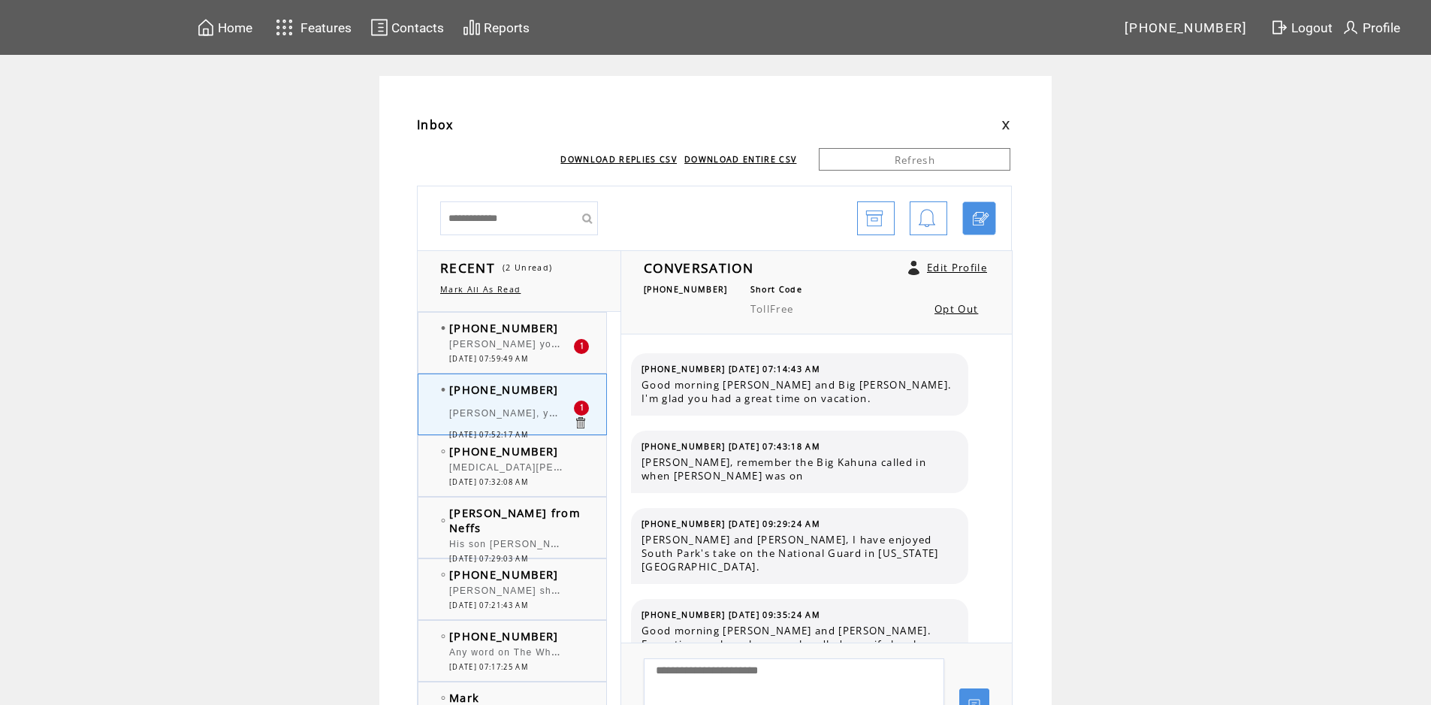
scroll to position [10721, 0]
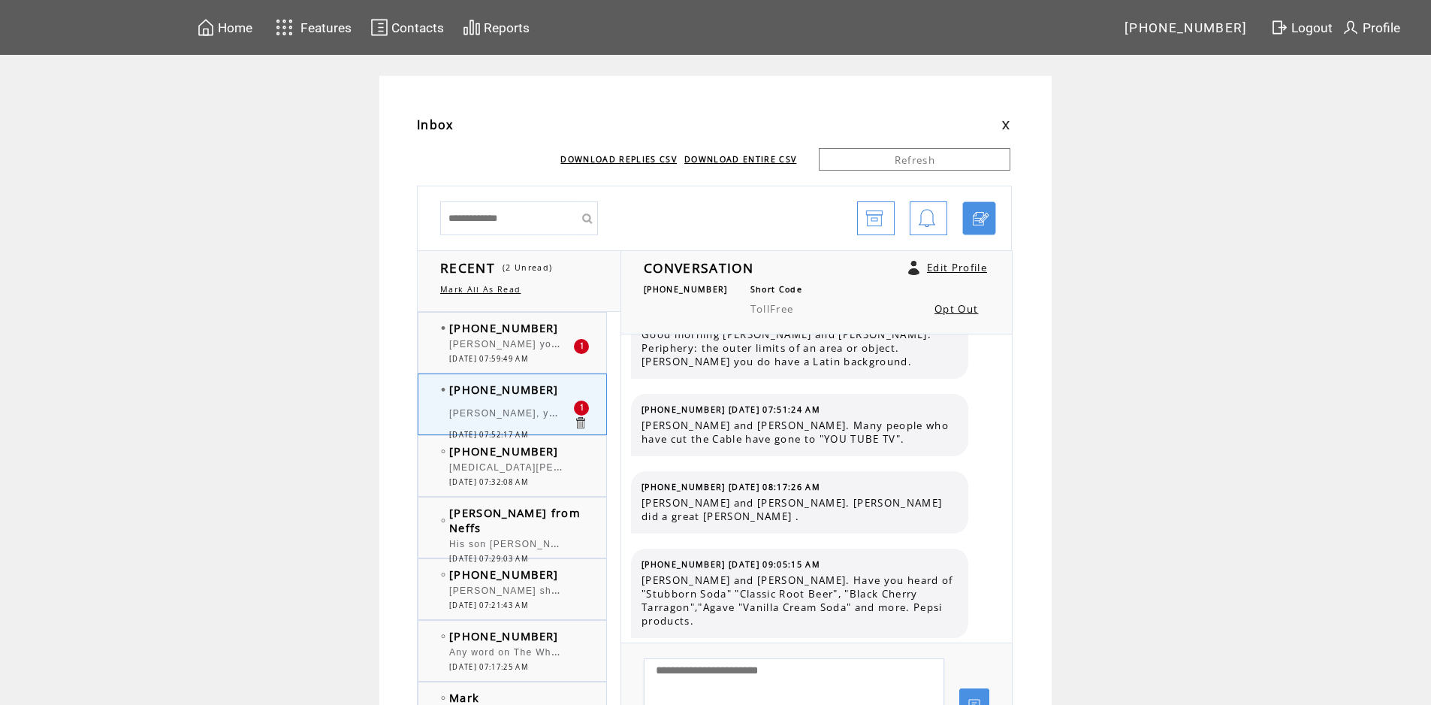
click at [519, 343] on span "[PERSON_NAME] you sit on your show and claim yo be a good [DEMOGRAPHIC_DATA] th…" at bounding box center [1109, 342] width 1320 height 15
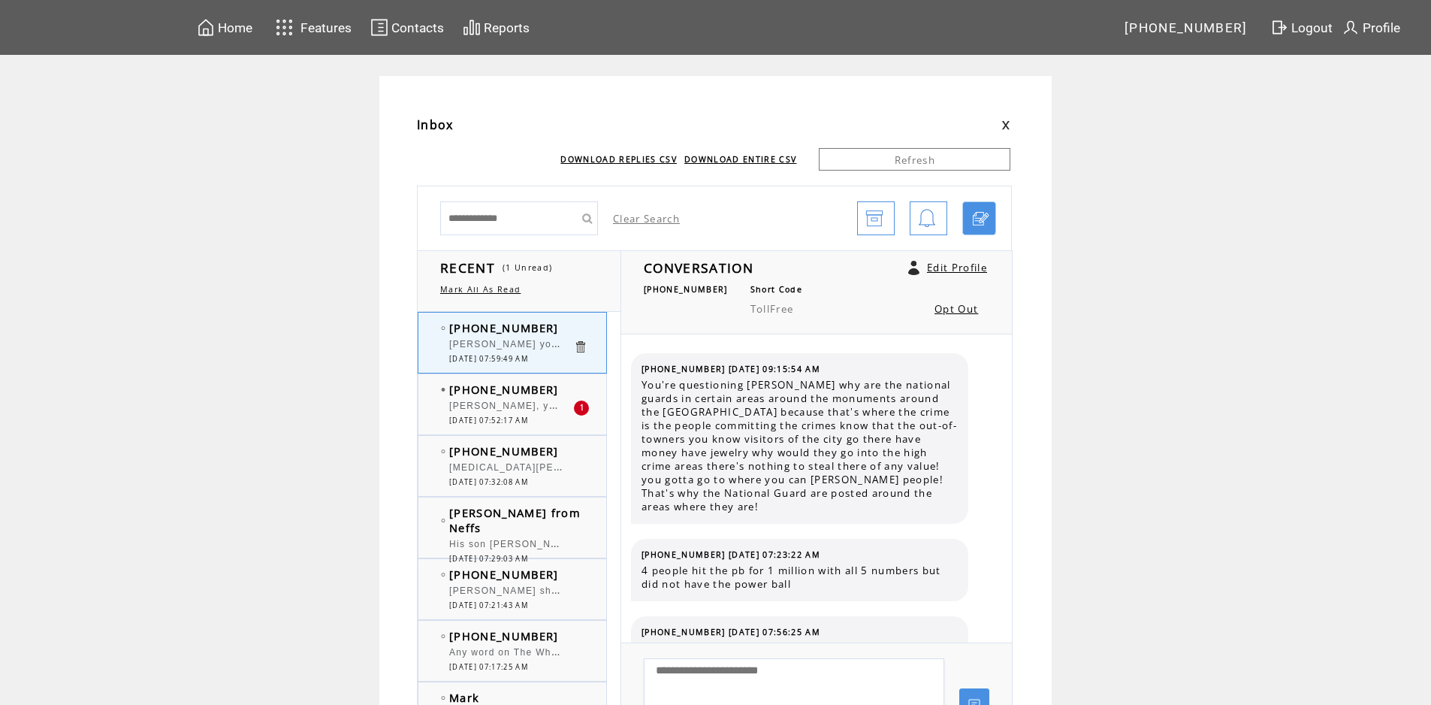
scroll to position [2507, 0]
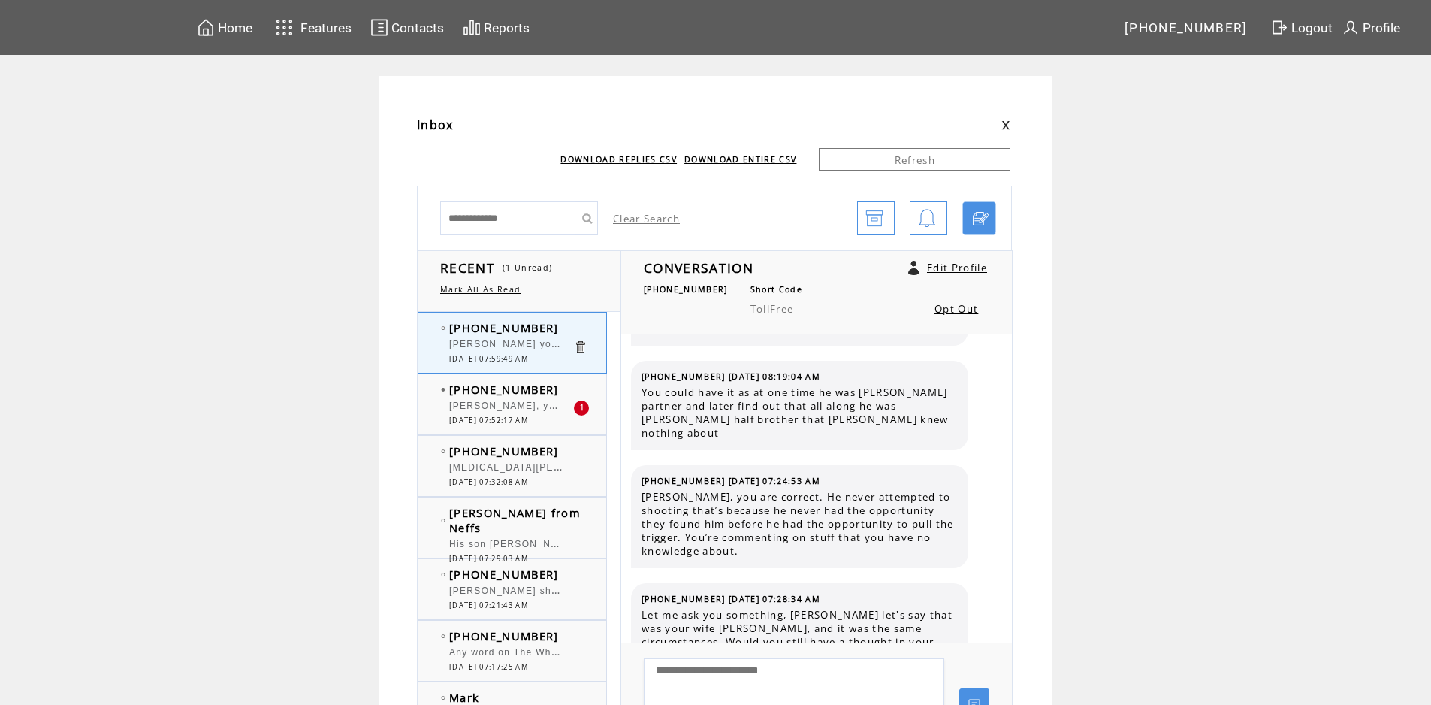
click at [519, 406] on span "[PERSON_NAME], you may have "Seasonal [MEDICAL_DATA]." at bounding box center [603, 404] width 309 height 15
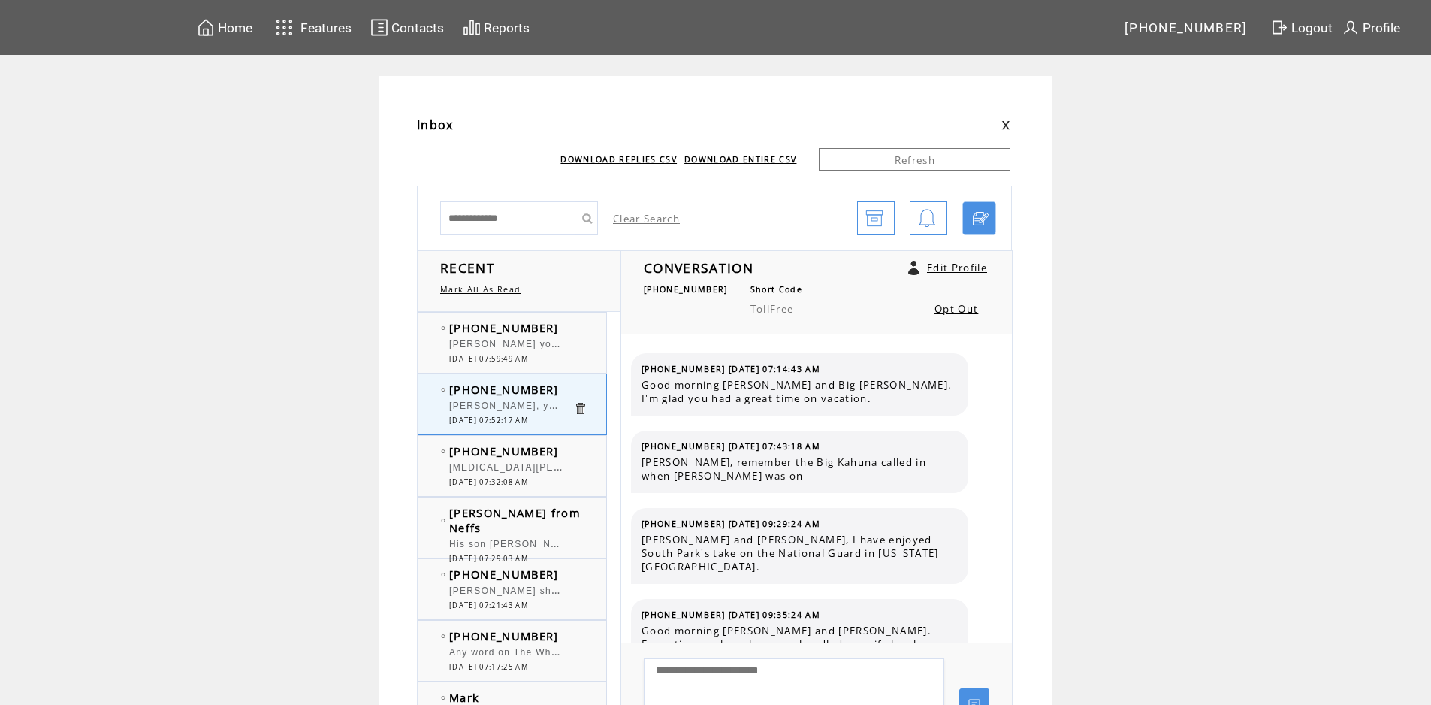
scroll to position [10721, 0]
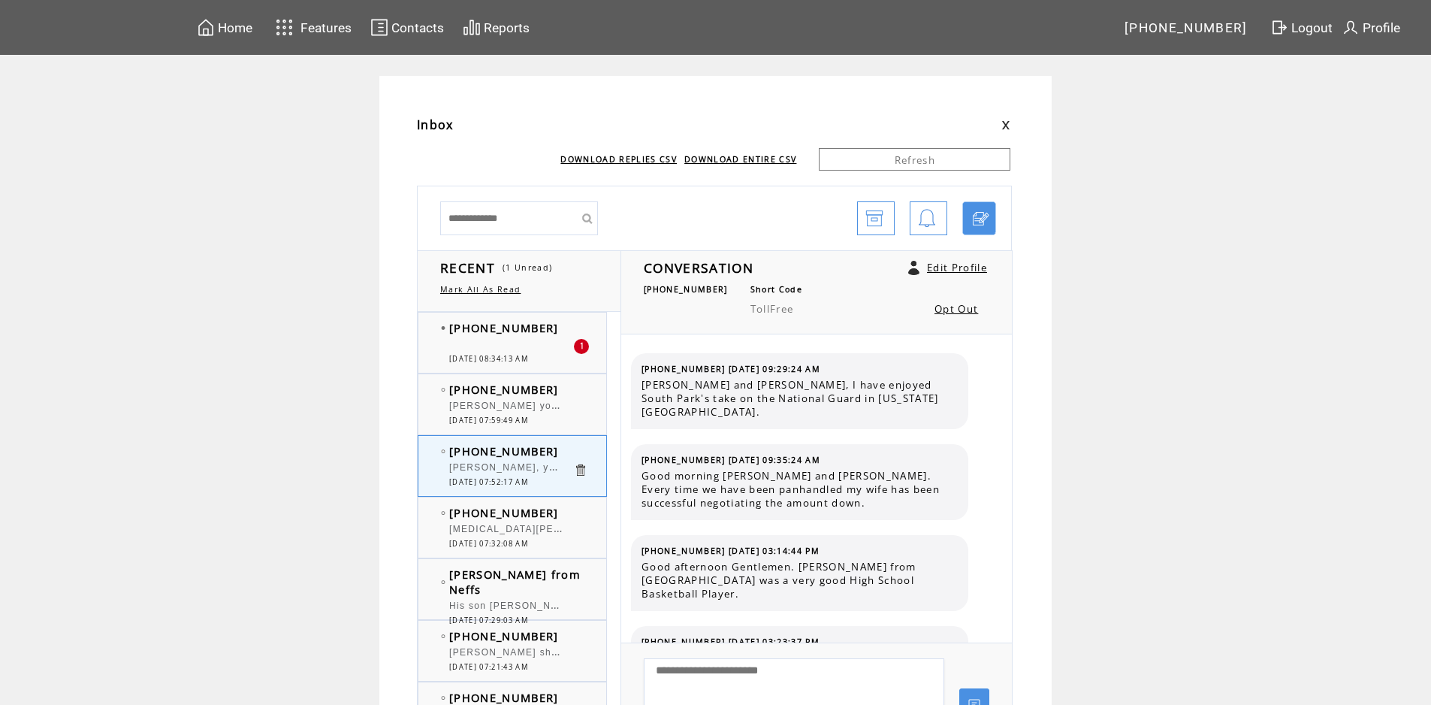
scroll to position [10566, 0]
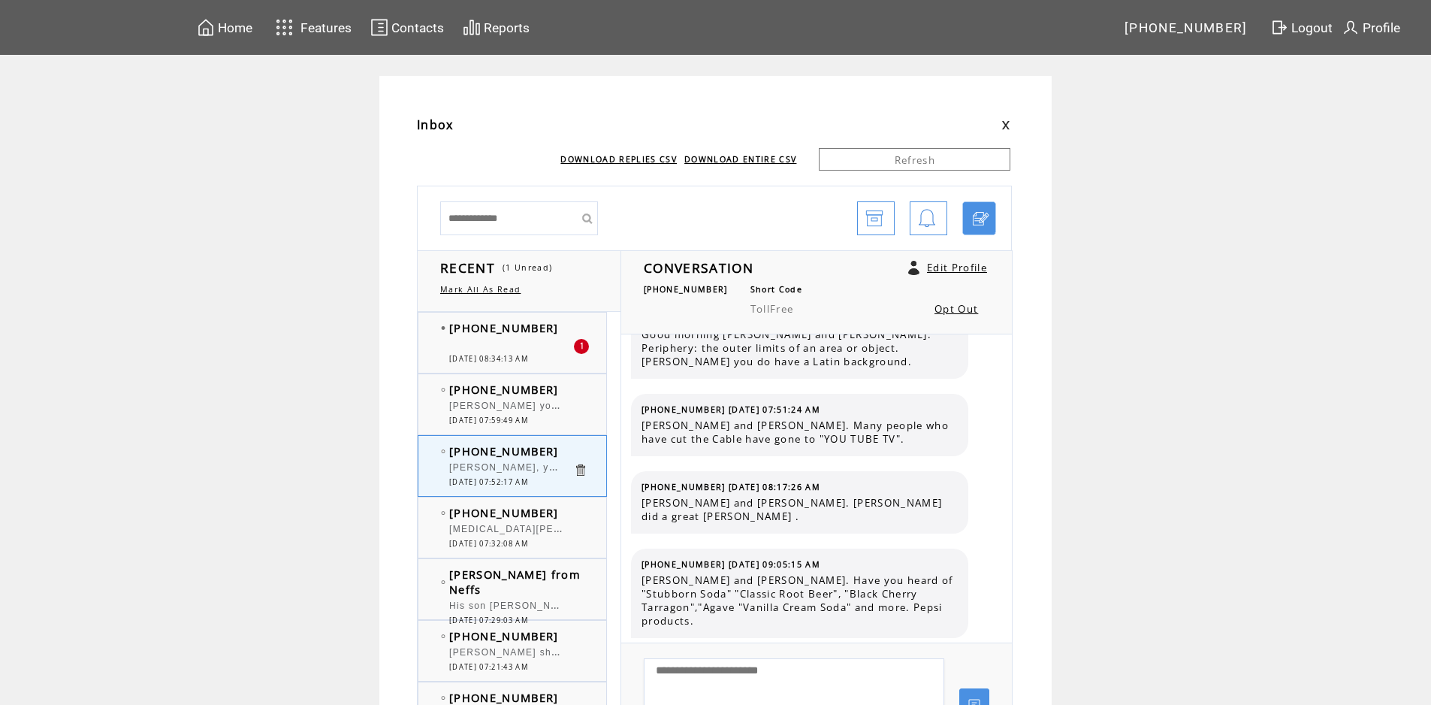
click at [543, 385] on span "If you really don't know, Social Security checks won't be affected" at bounding box center [637, 390] width 376 height 11
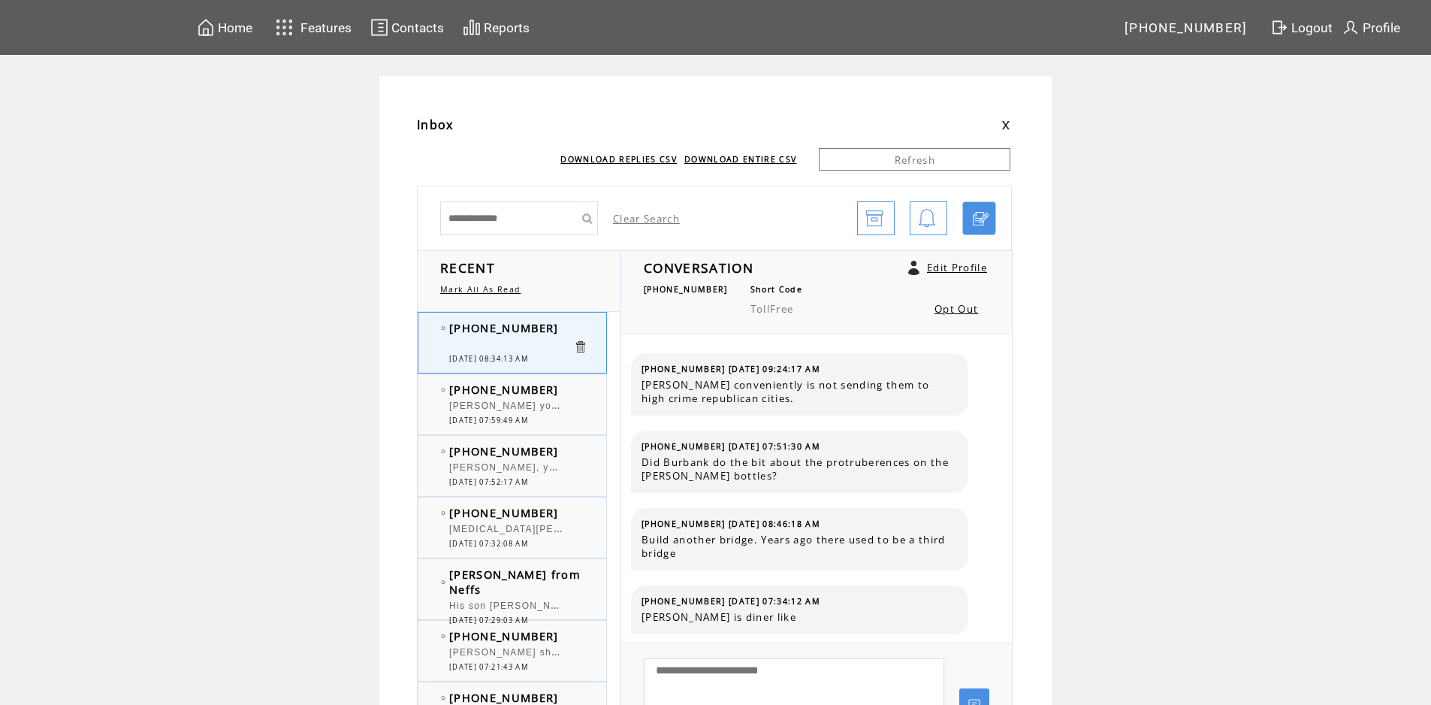
scroll to position [628, 0]
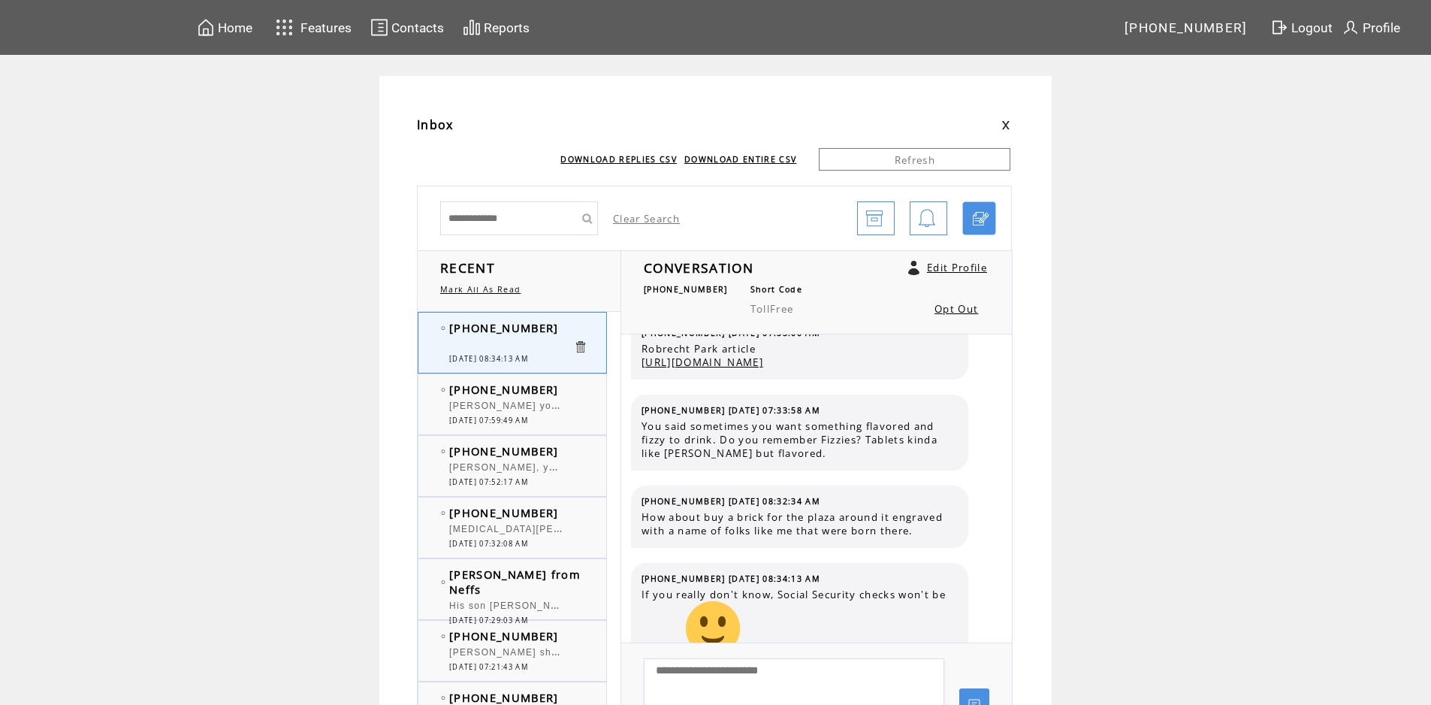
click at [559, 407] on span "[PERSON_NAME] you sit on your show and claim yo be a good [DEMOGRAPHIC_DATA] th…" at bounding box center [1109, 404] width 1320 height 15
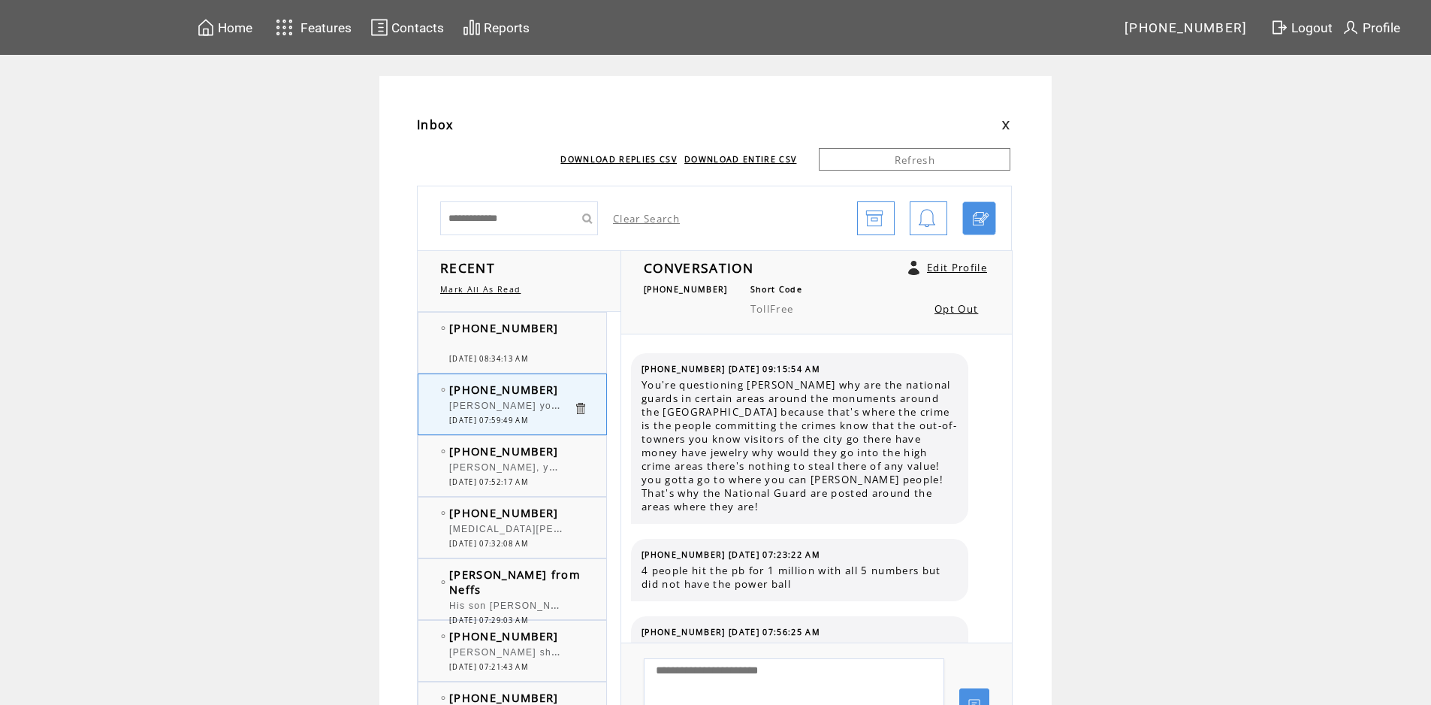
scroll to position [2507, 0]
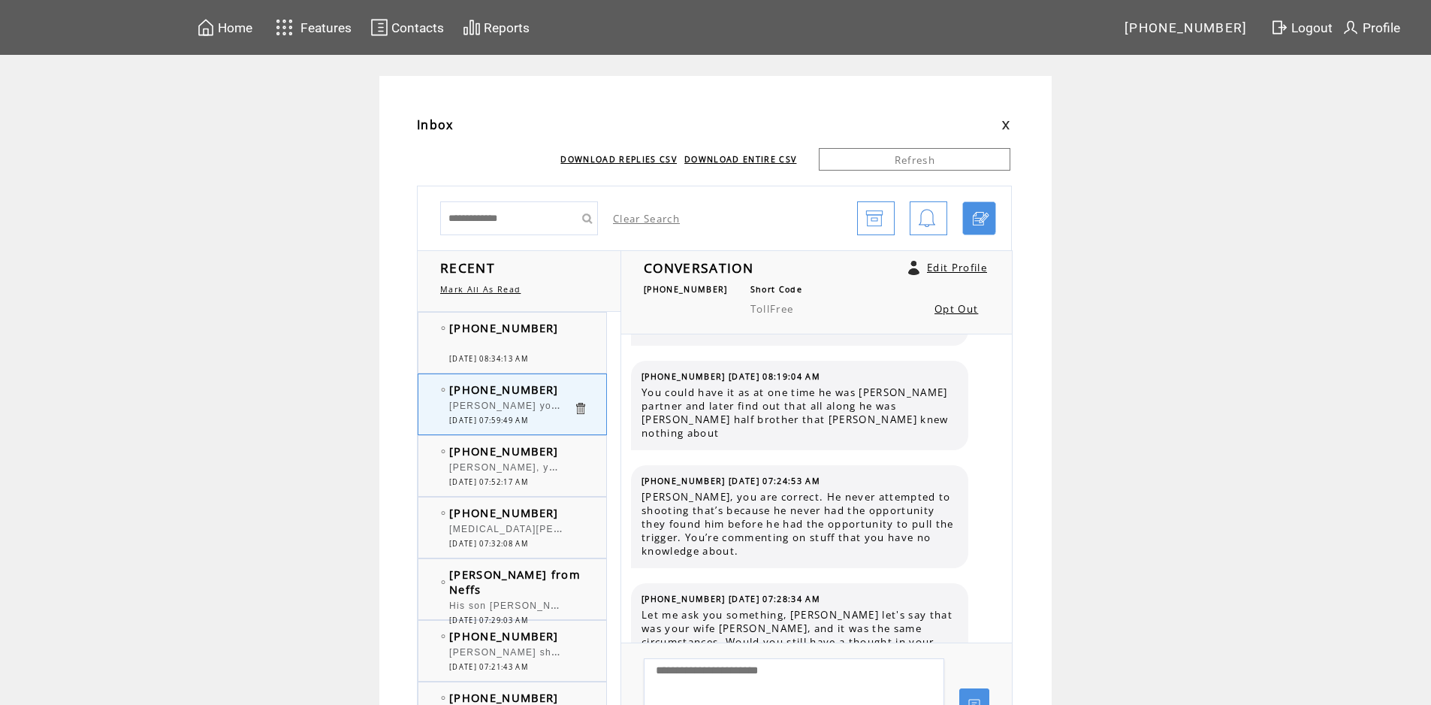
click at [553, 385] on span "If you really don't know, Social Security checks won't be affected" at bounding box center [637, 390] width 376 height 11
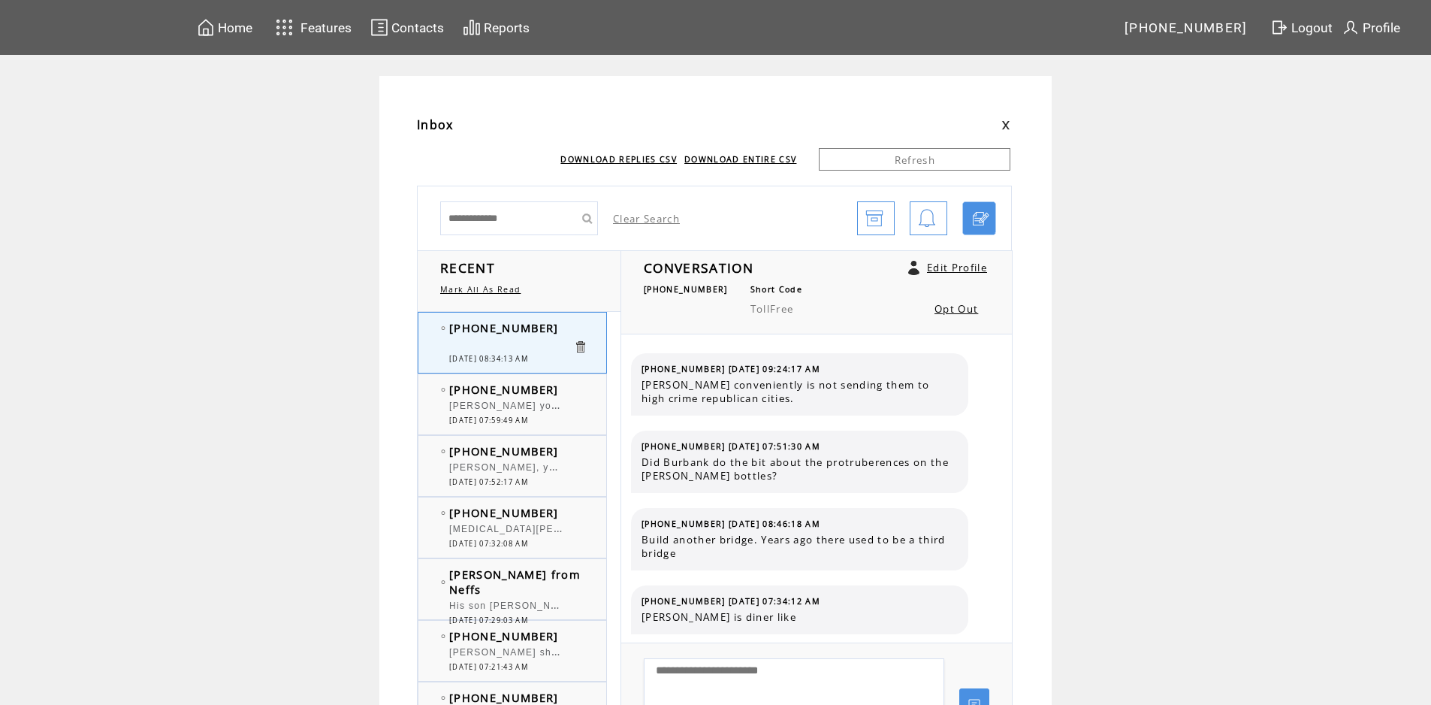
scroll to position [628, 0]
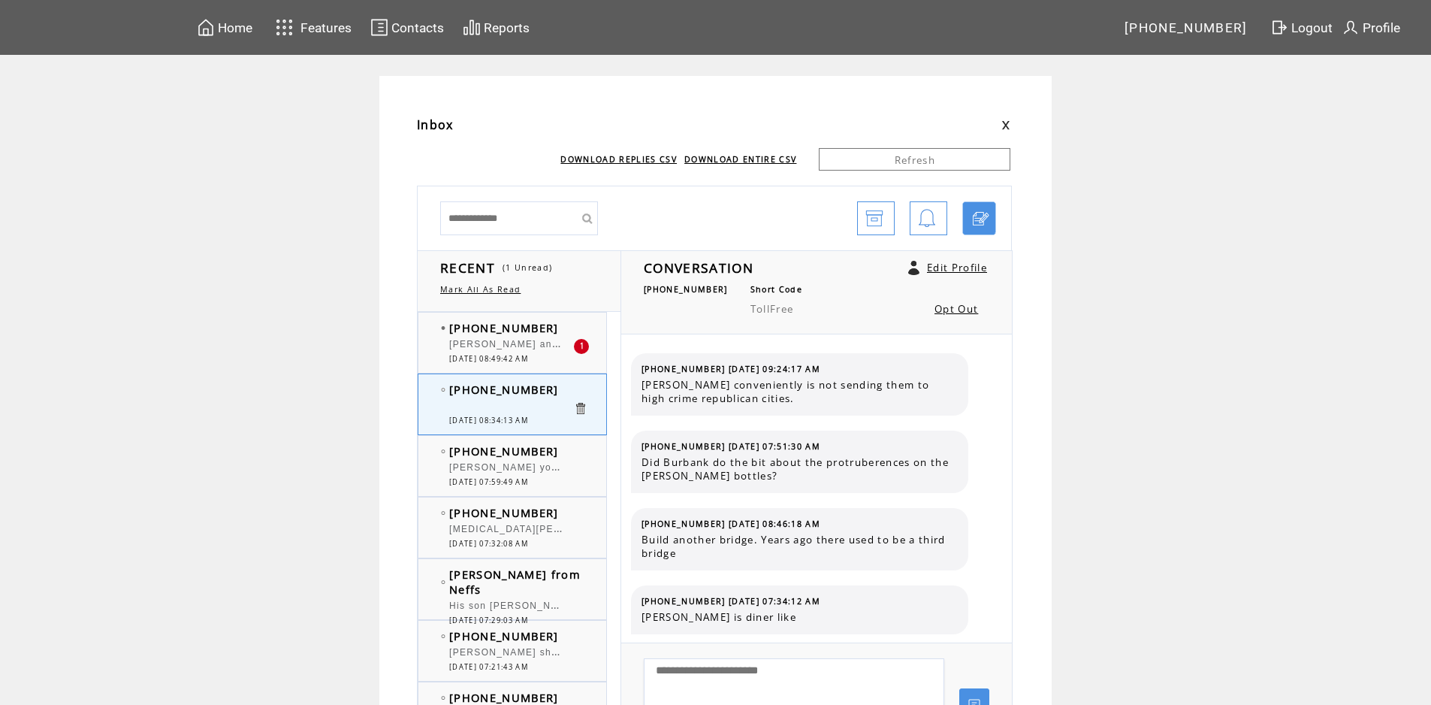
scroll to position [628, 0]
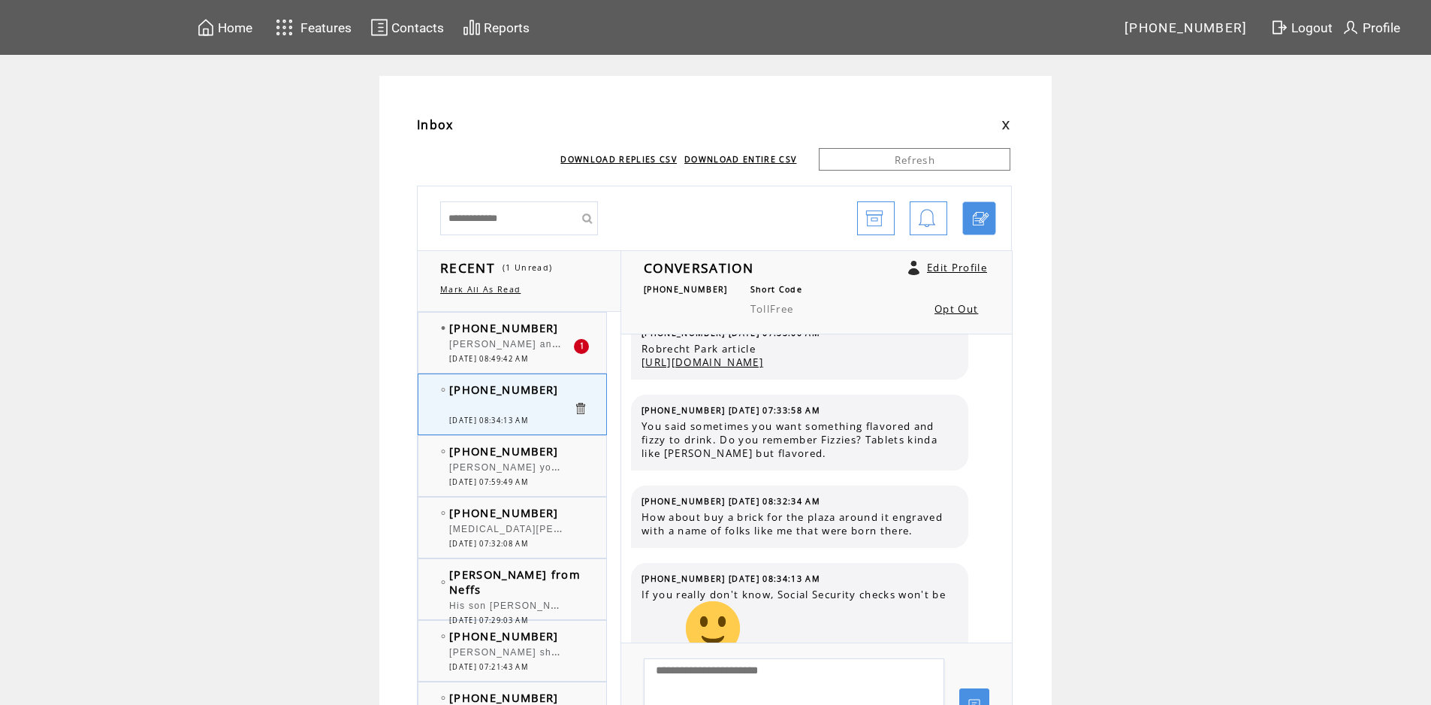
click at [498, 344] on span "[PERSON_NAME] and [PERSON_NAME]. I saw [PERSON_NAME] hosting "Who wants to be a…" at bounding box center [756, 342] width 614 height 15
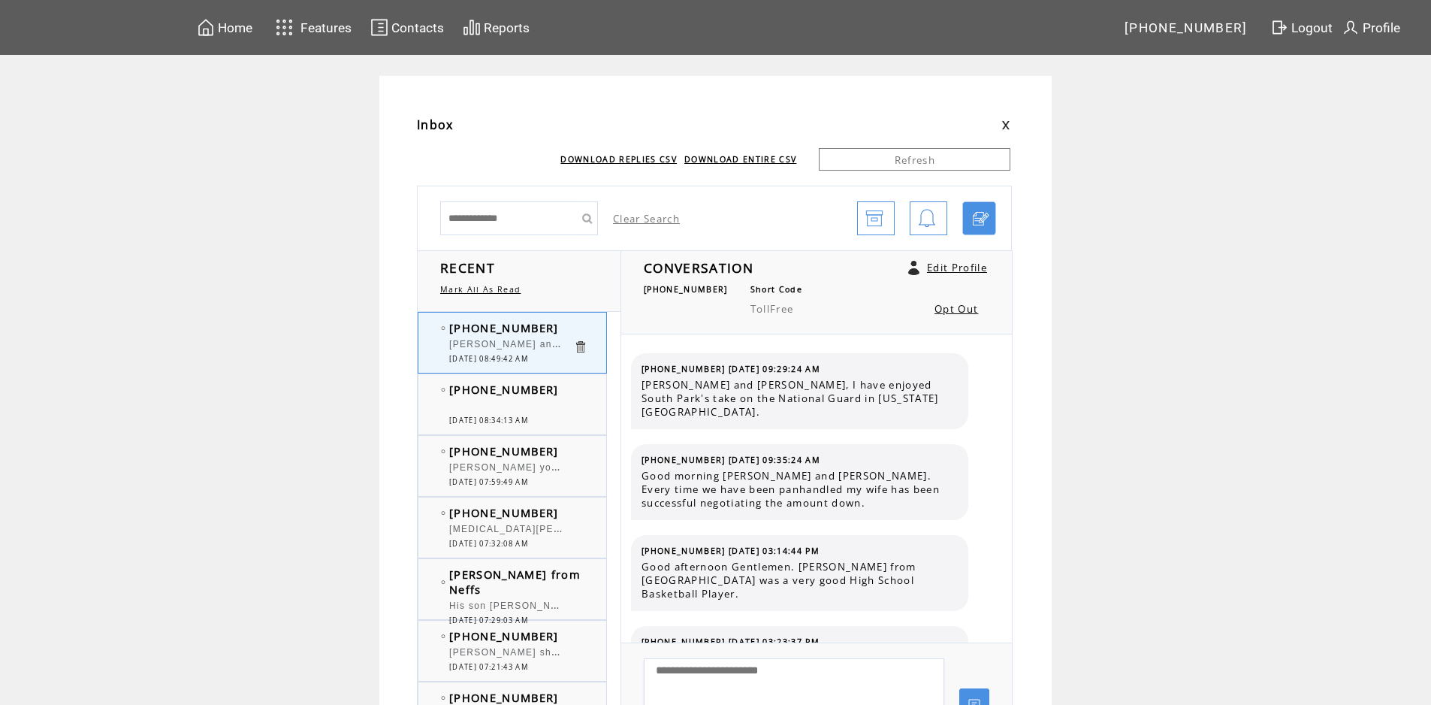
scroll to position [10643, 0]
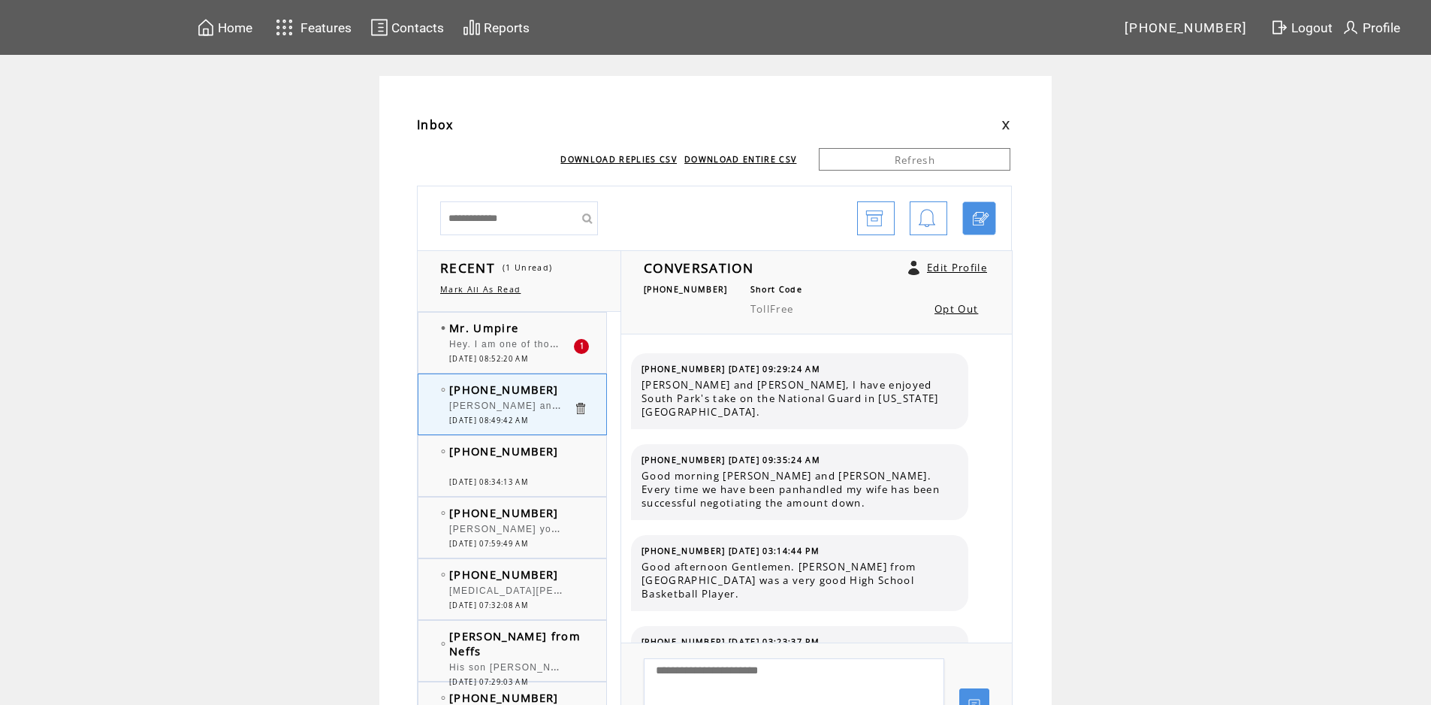
scroll to position [10643, 0]
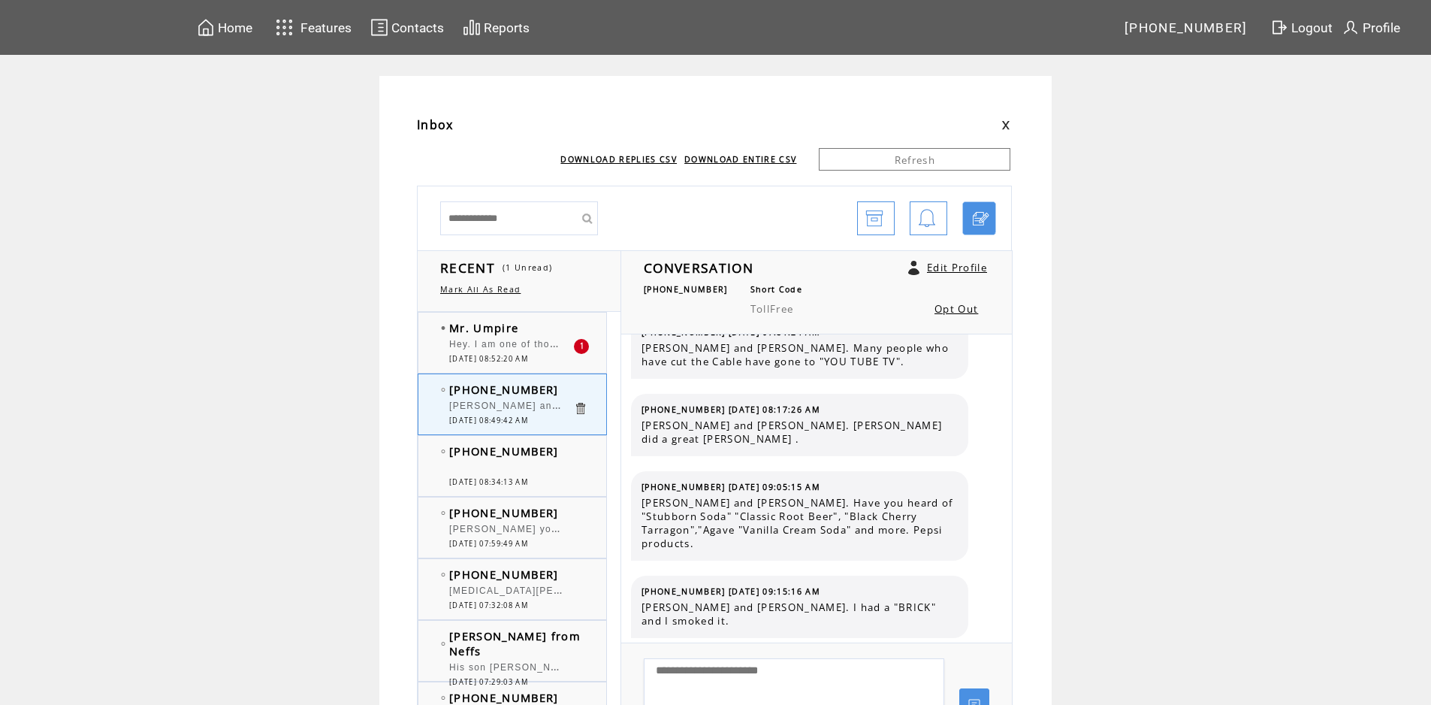
click at [509, 343] on span "Hey. I am one of those persons that do not use a travel agent, and I do not kno…" at bounding box center [1053, 342] width 1208 height 15
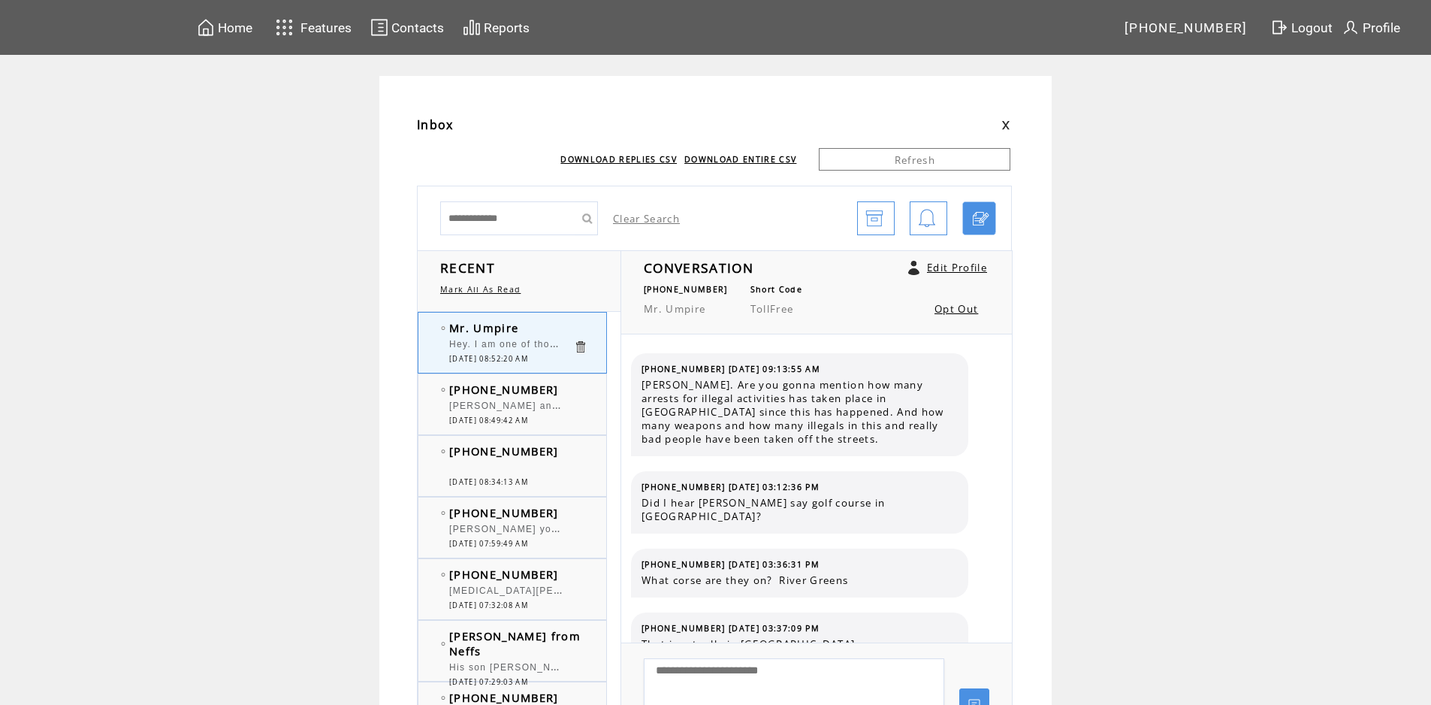
scroll to position [1342, 0]
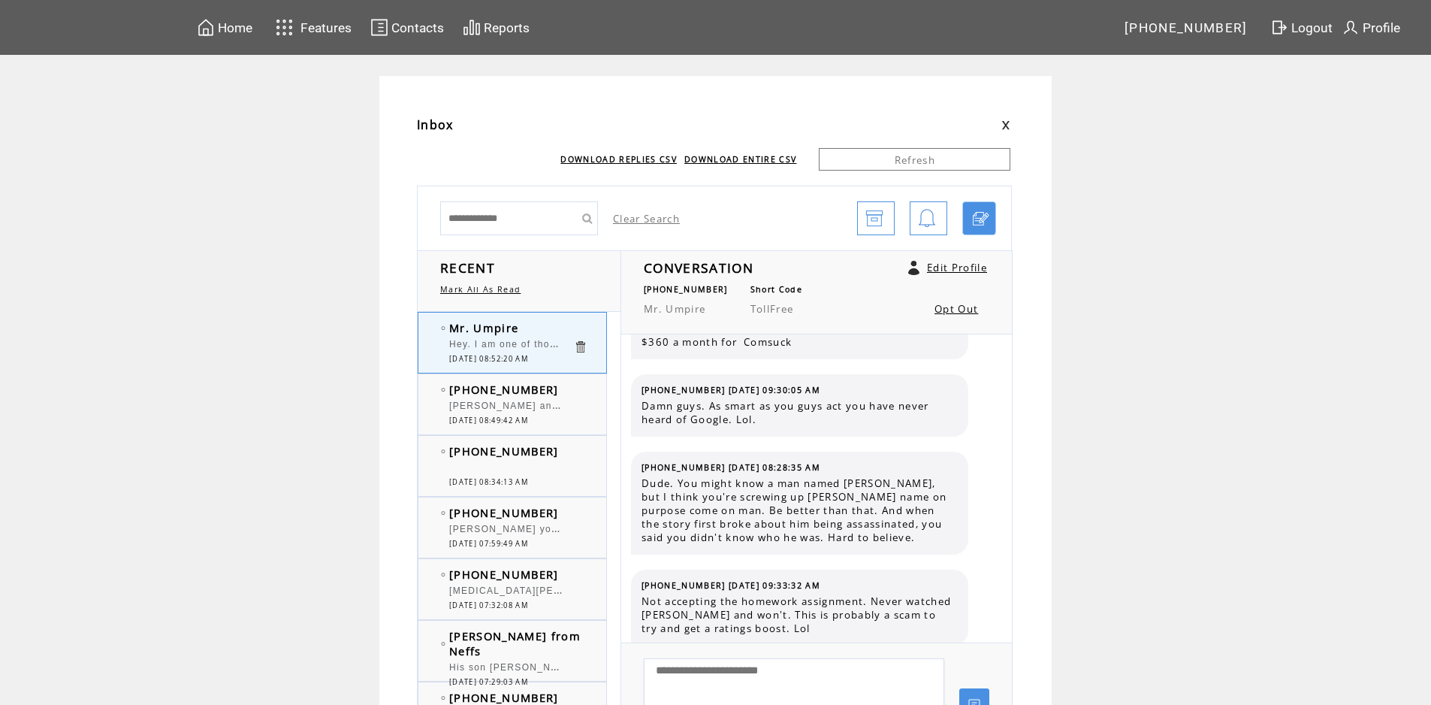
click at [535, 508] on span "If you really don't know, Social Security checks won't be affected" at bounding box center [637, 513] width 376 height 11
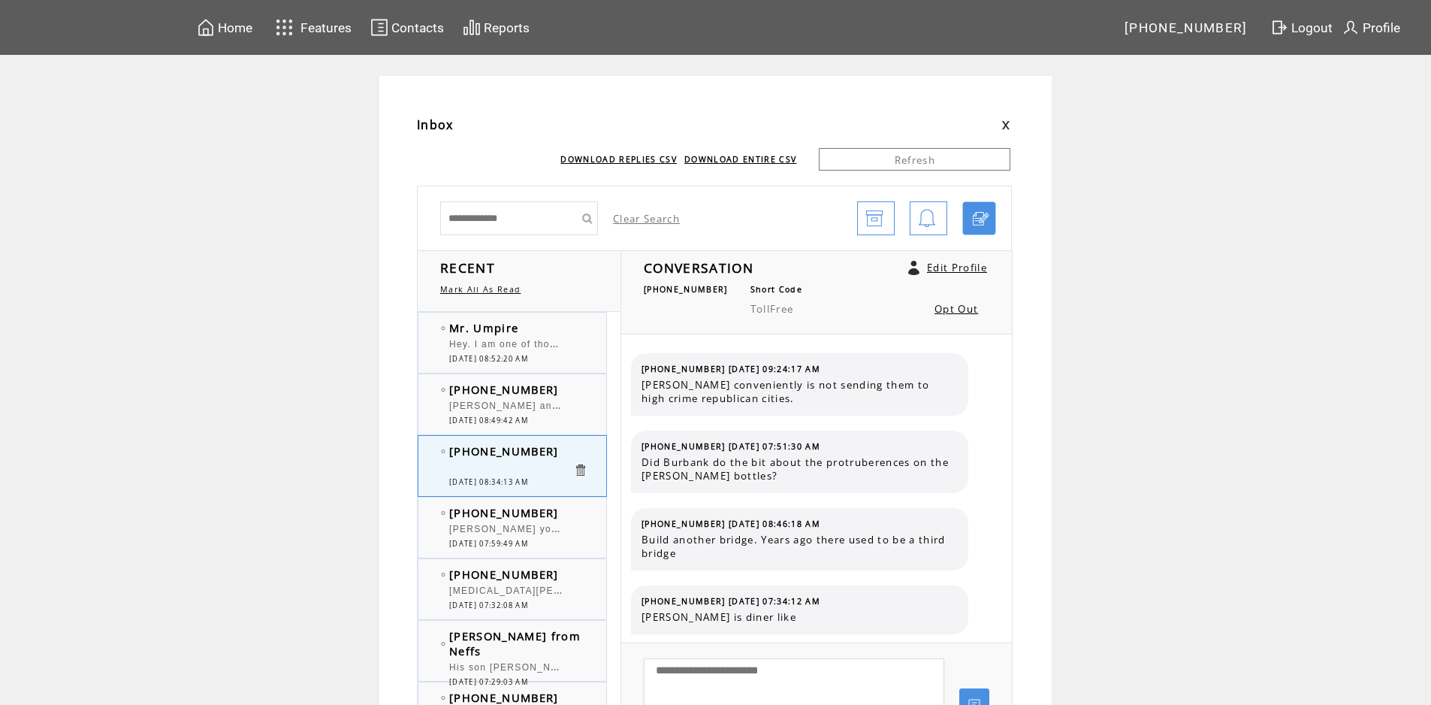
scroll to position [628, 0]
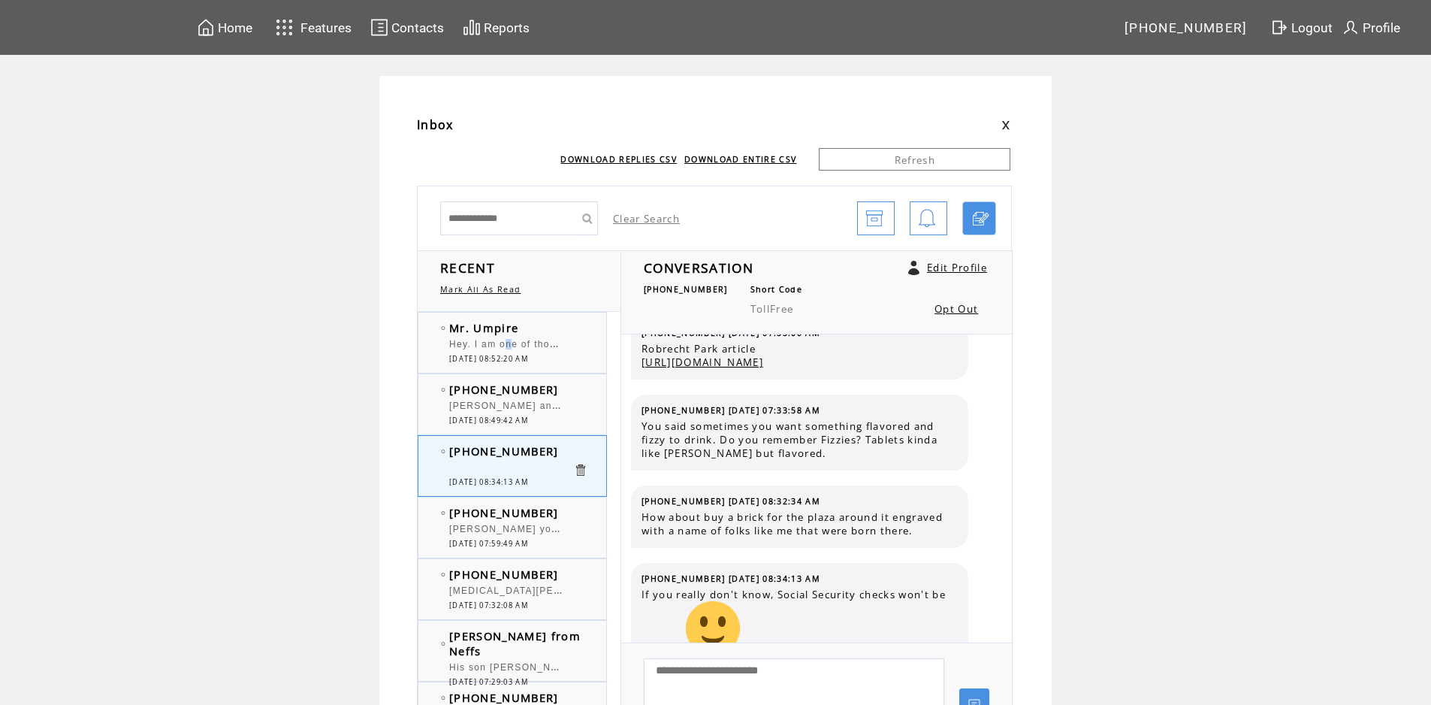
click at [516, 350] on div "Hey. I am one of those persons that do not use a travel agent, and I do not kno…" at bounding box center [511, 346] width 124 height 15
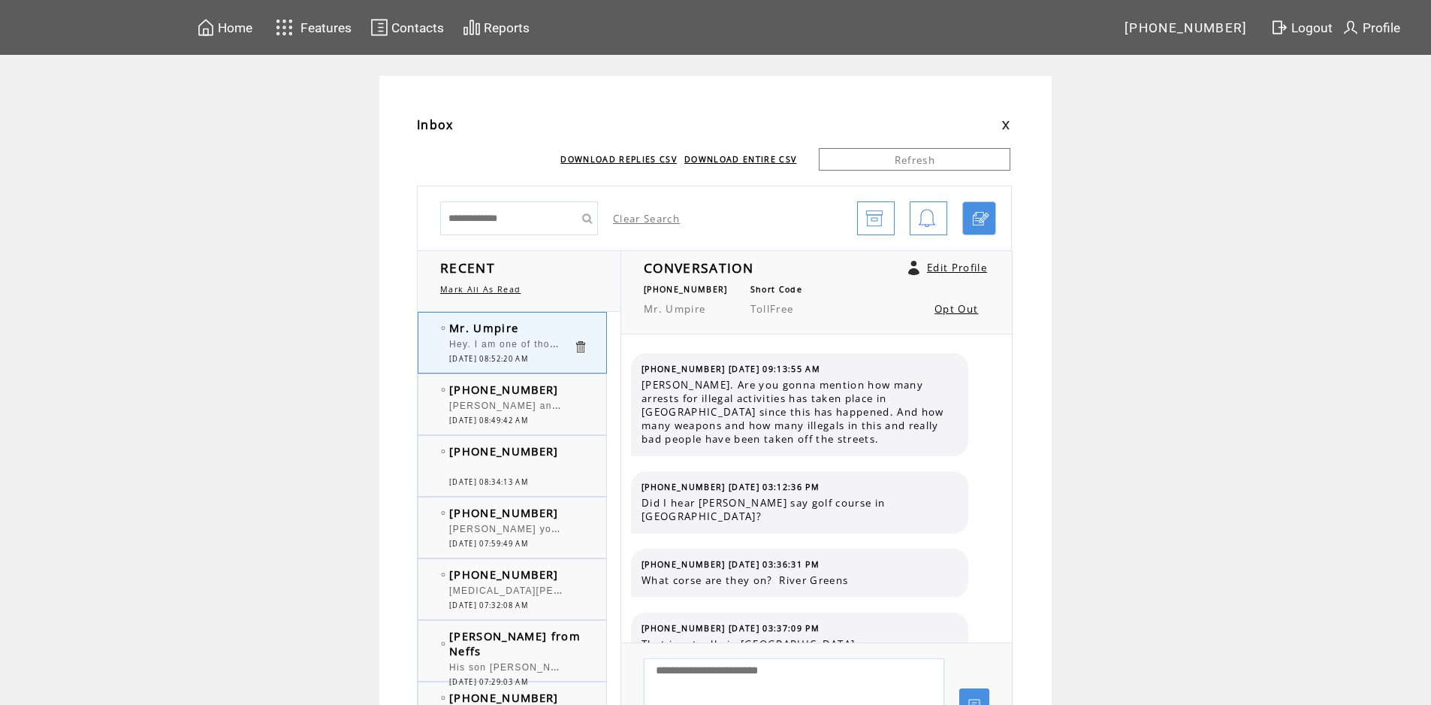
scroll to position [1409, 0]
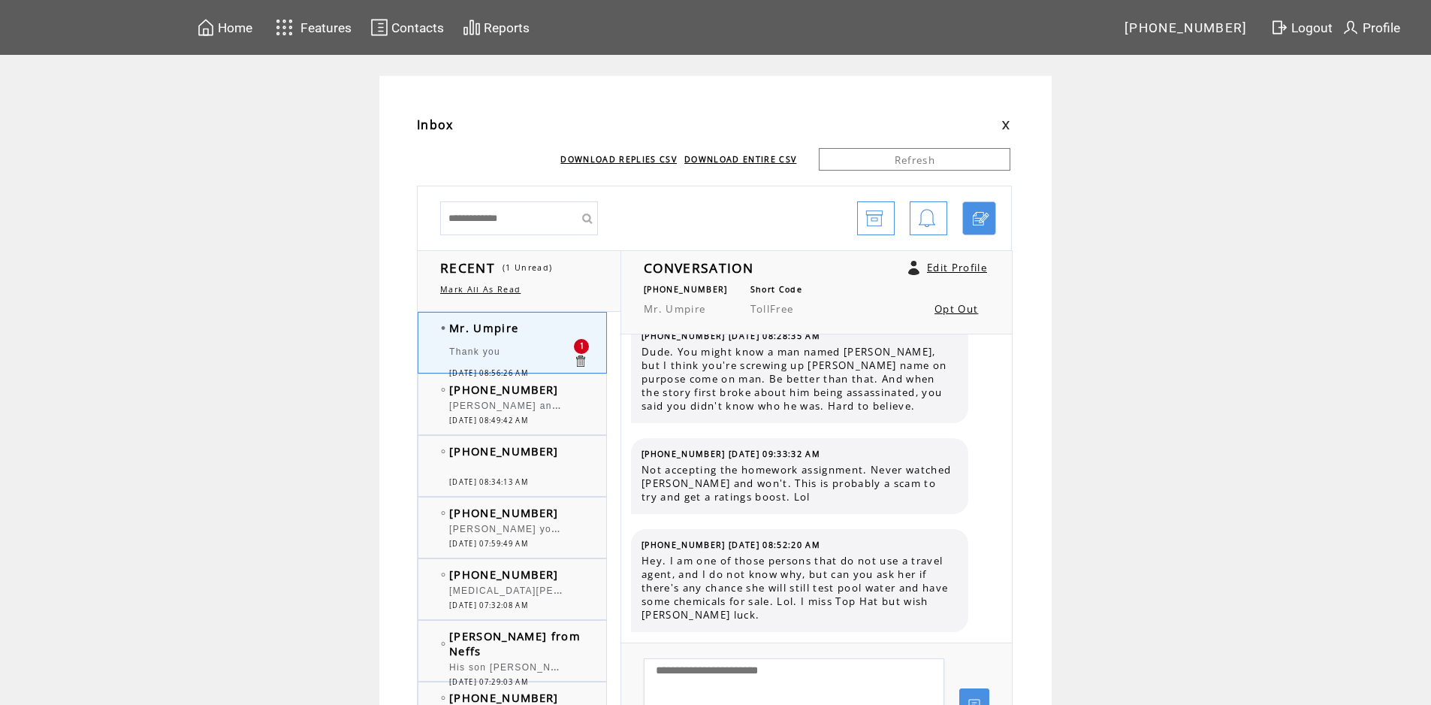
click at [533, 403] on span "[PERSON_NAME] and [PERSON_NAME]. I saw [PERSON_NAME] hosting "Who wants to be a…" at bounding box center [756, 404] width 614 height 15
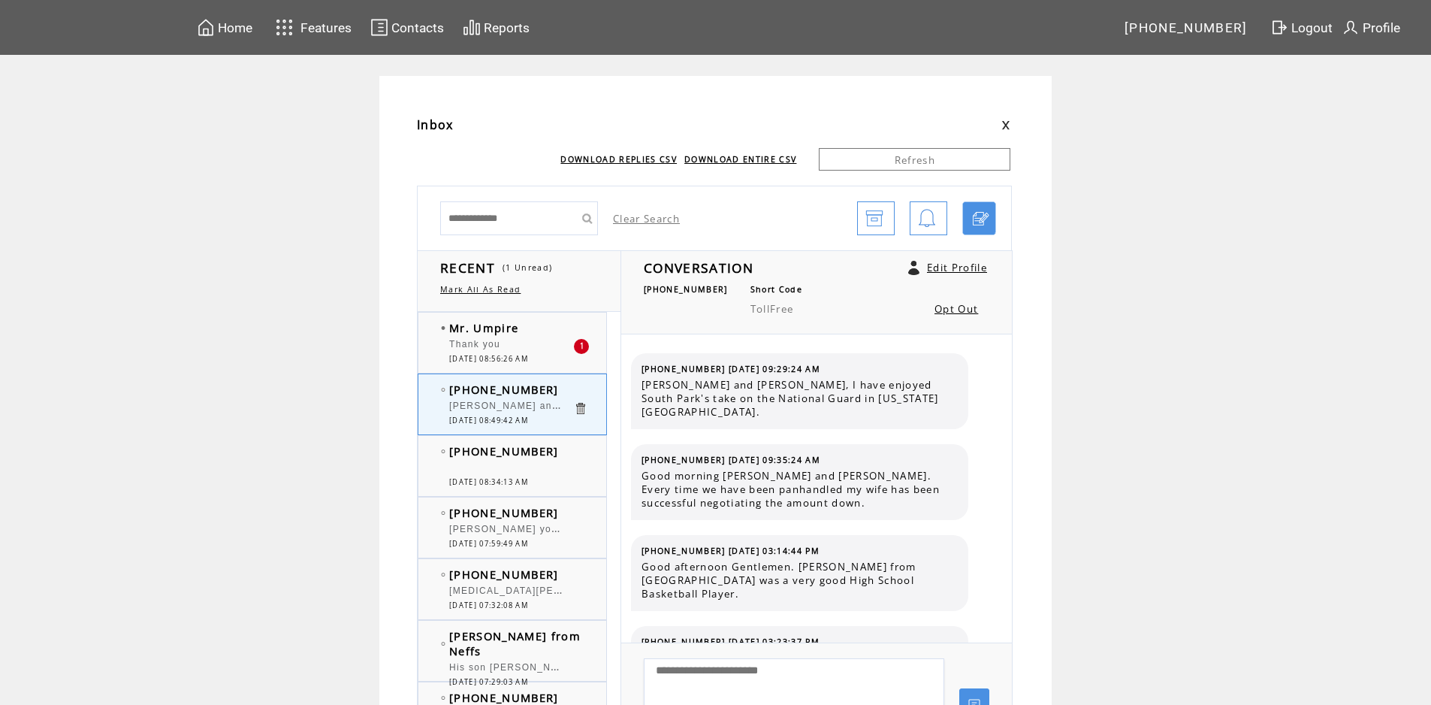
click at [524, 354] on span "[DATE] 08:56:26 AM" at bounding box center [488, 359] width 79 height 10
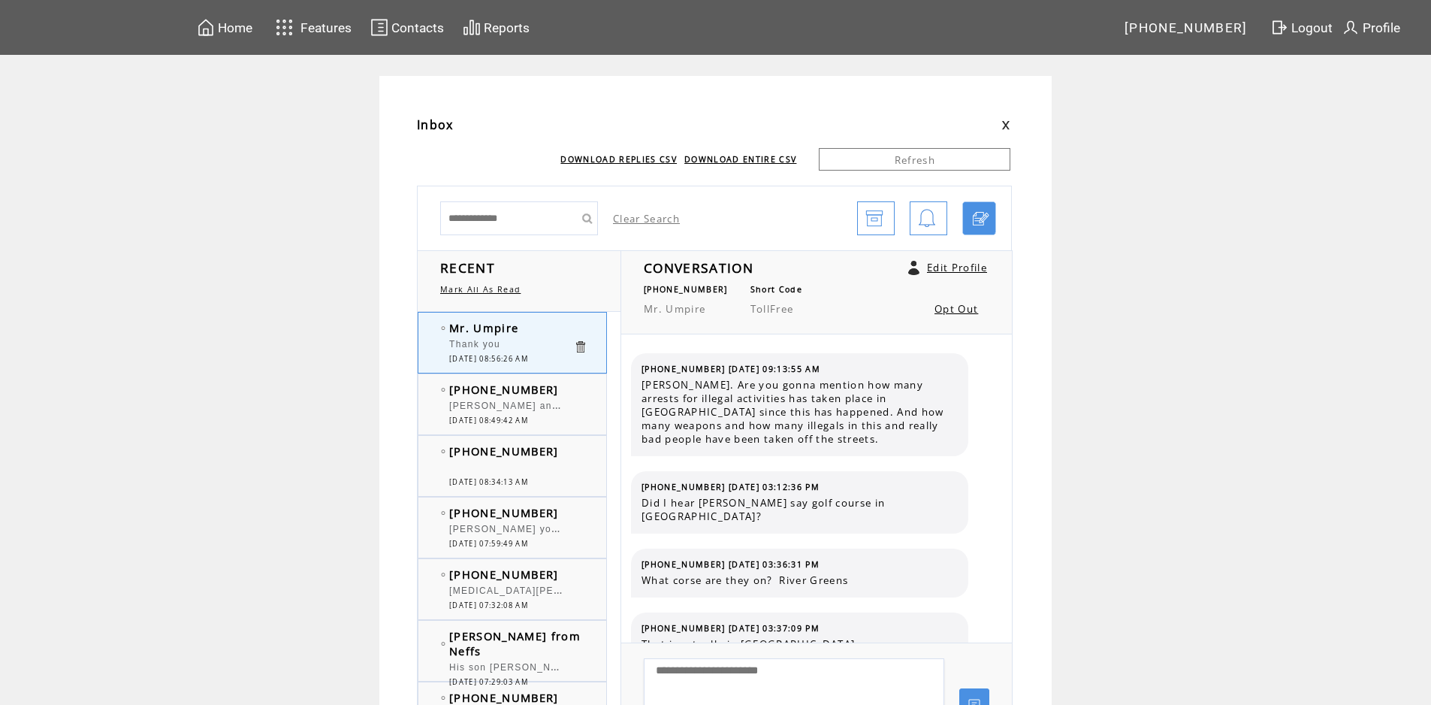
scroll to position [1473, 0]
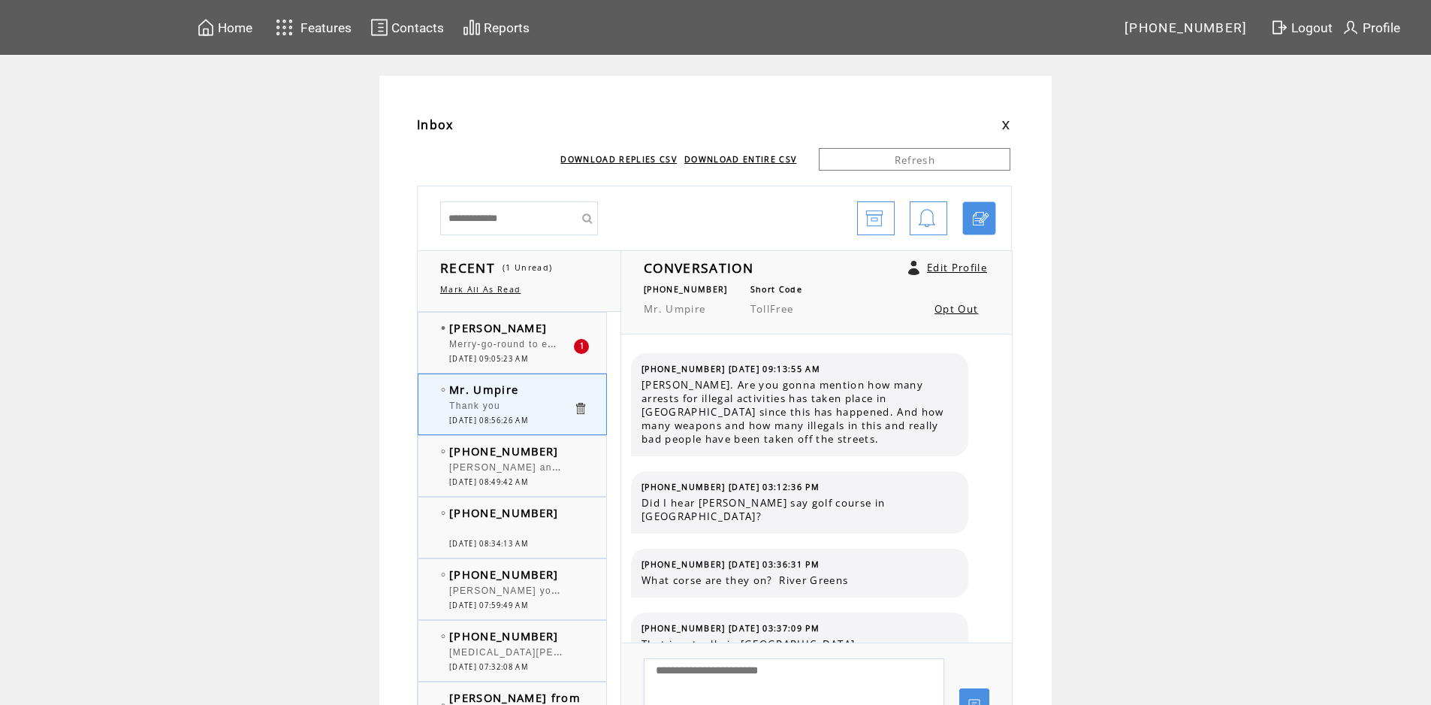
scroll to position [1473, 0]
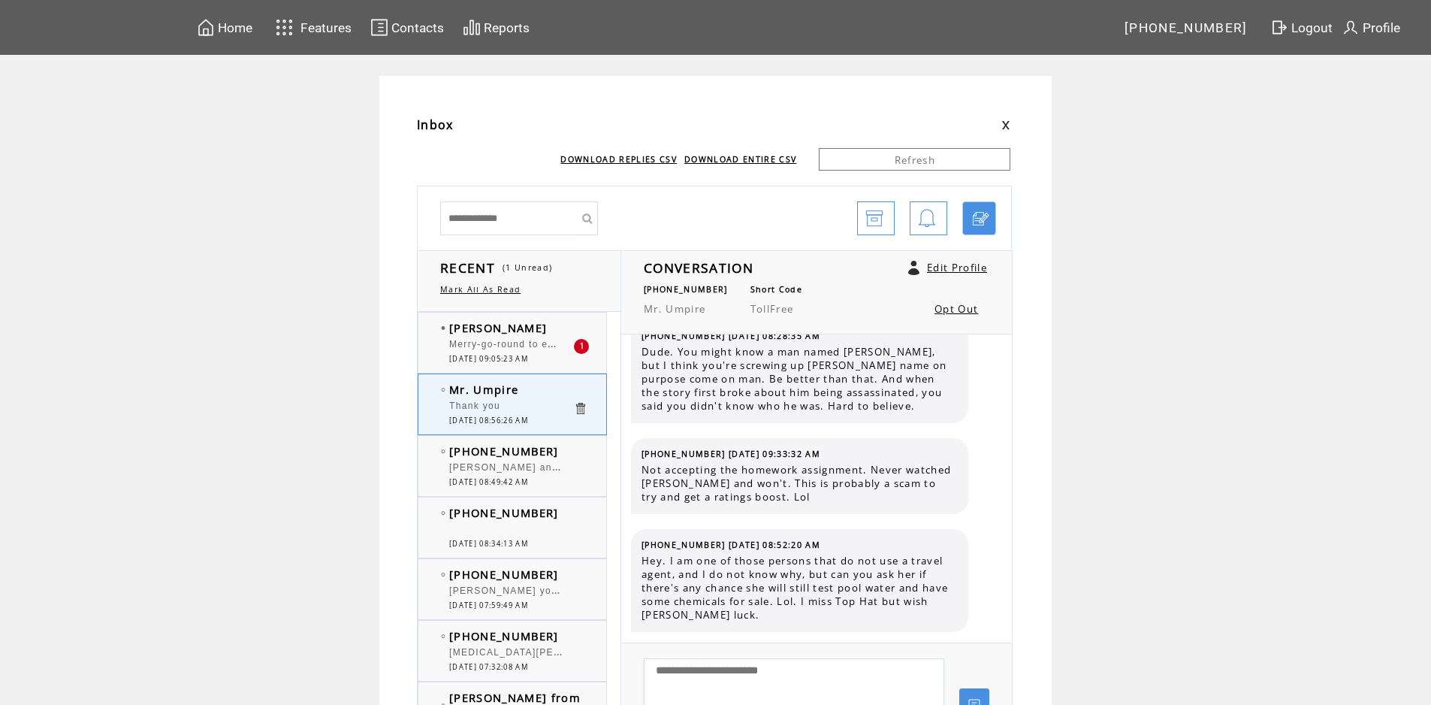
click at [527, 343] on span "Merry-go-round to enjoy life's expeditions in the backyard or at a country" at bounding box center [630, 342] width 363 height 15
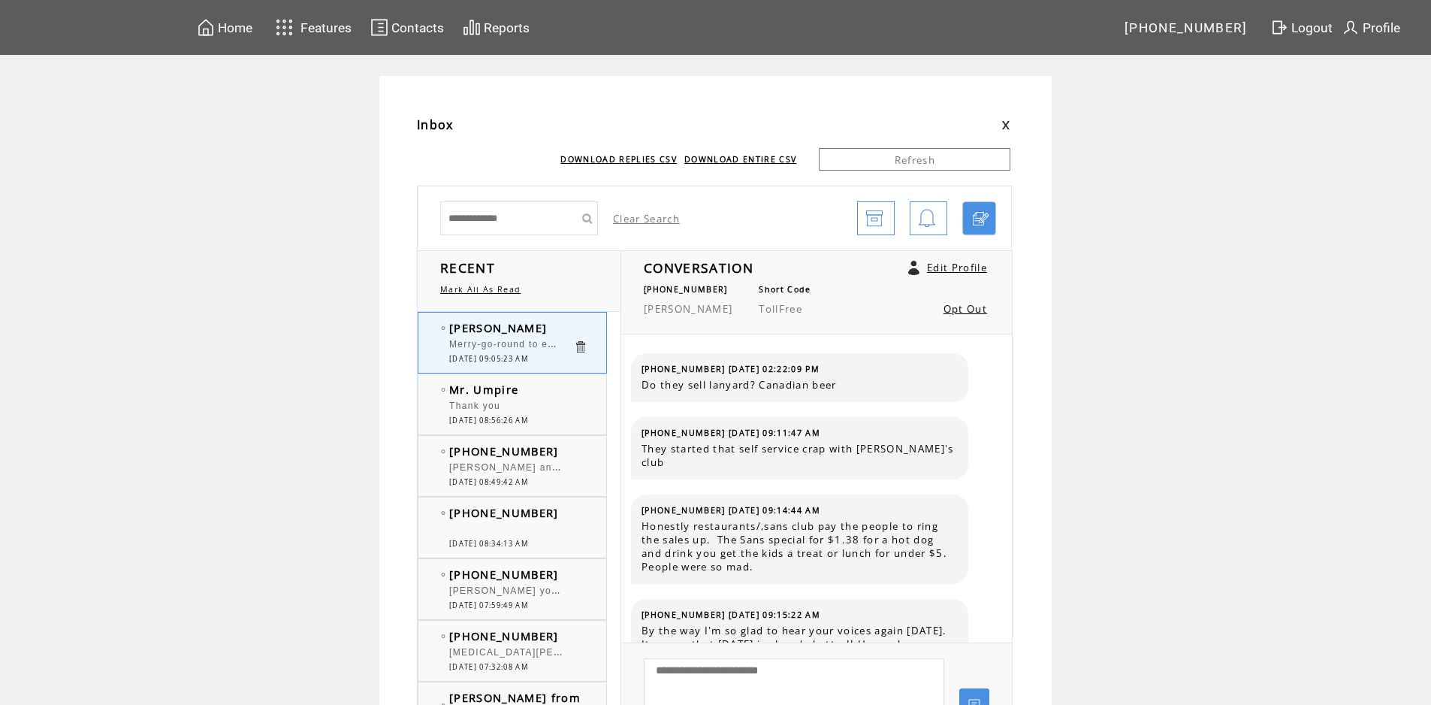
scroll to position [4213, 0]
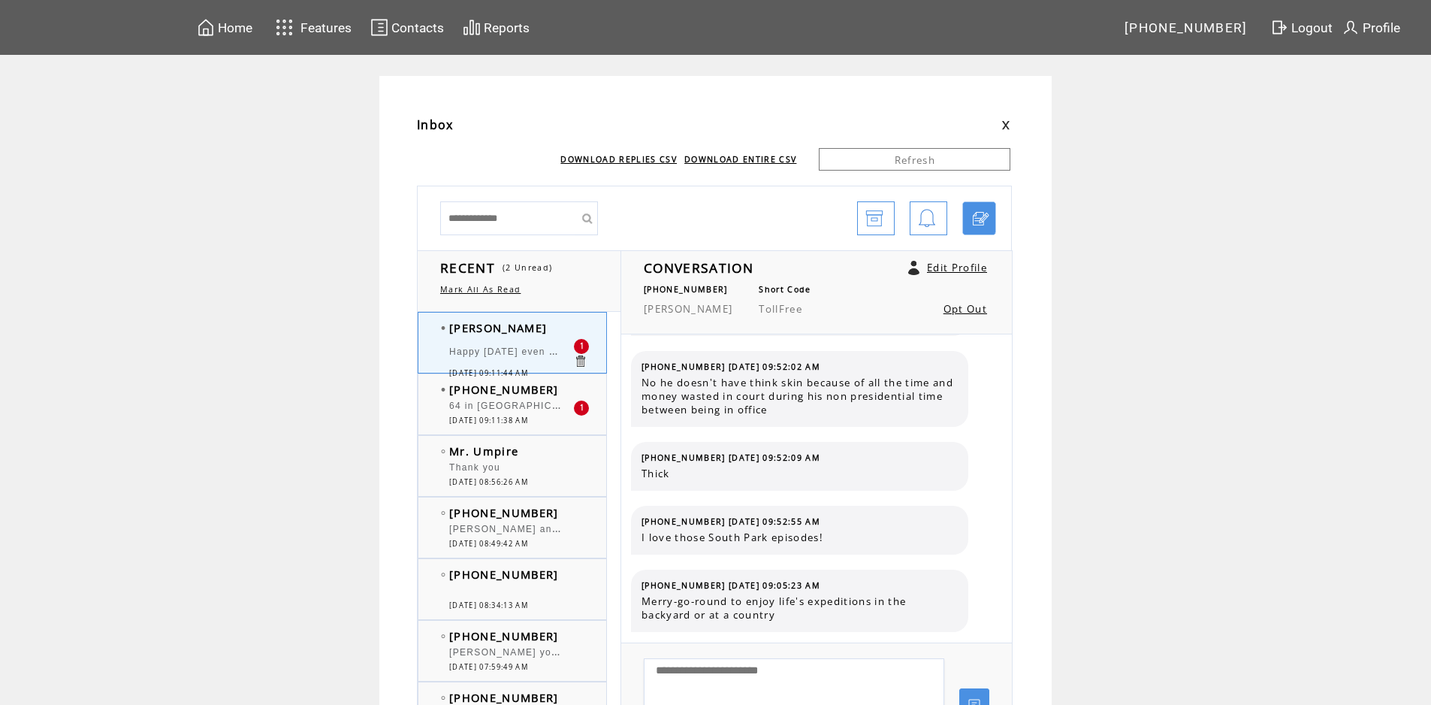
click at [529, 341] on td "Happy Friday even when it's rainy bob and Howard you make us feel like we are W…" at bounding box center [511, 353] width 124 height 29
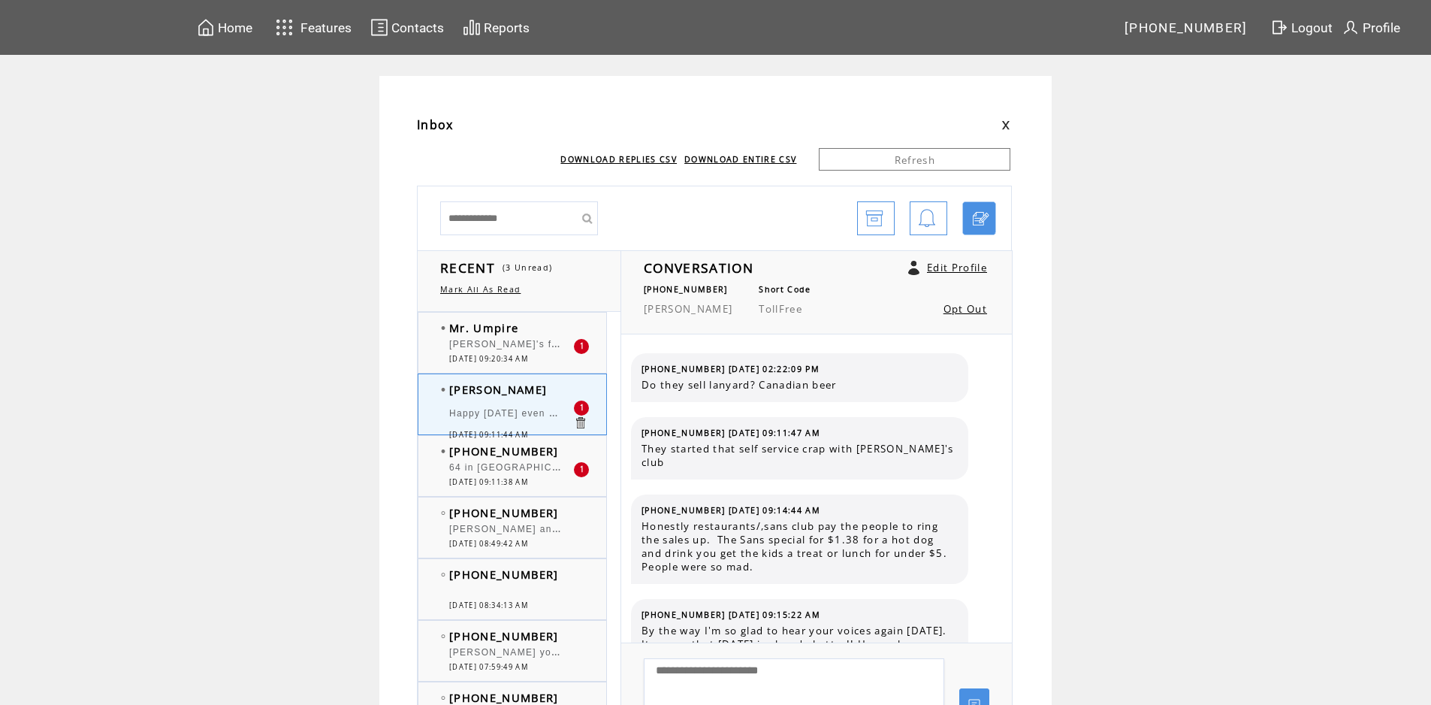
scroll to position [4291, 0]
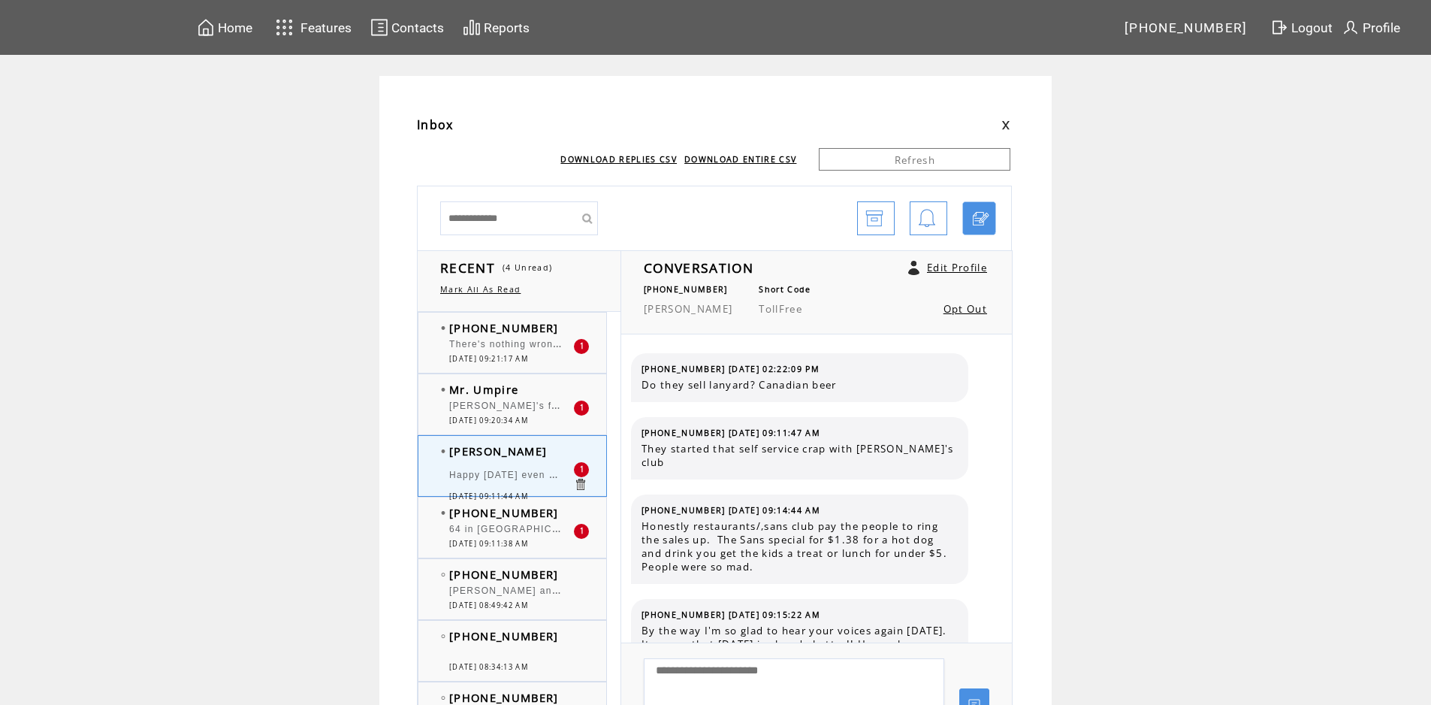
scroll to position [4291, 0]
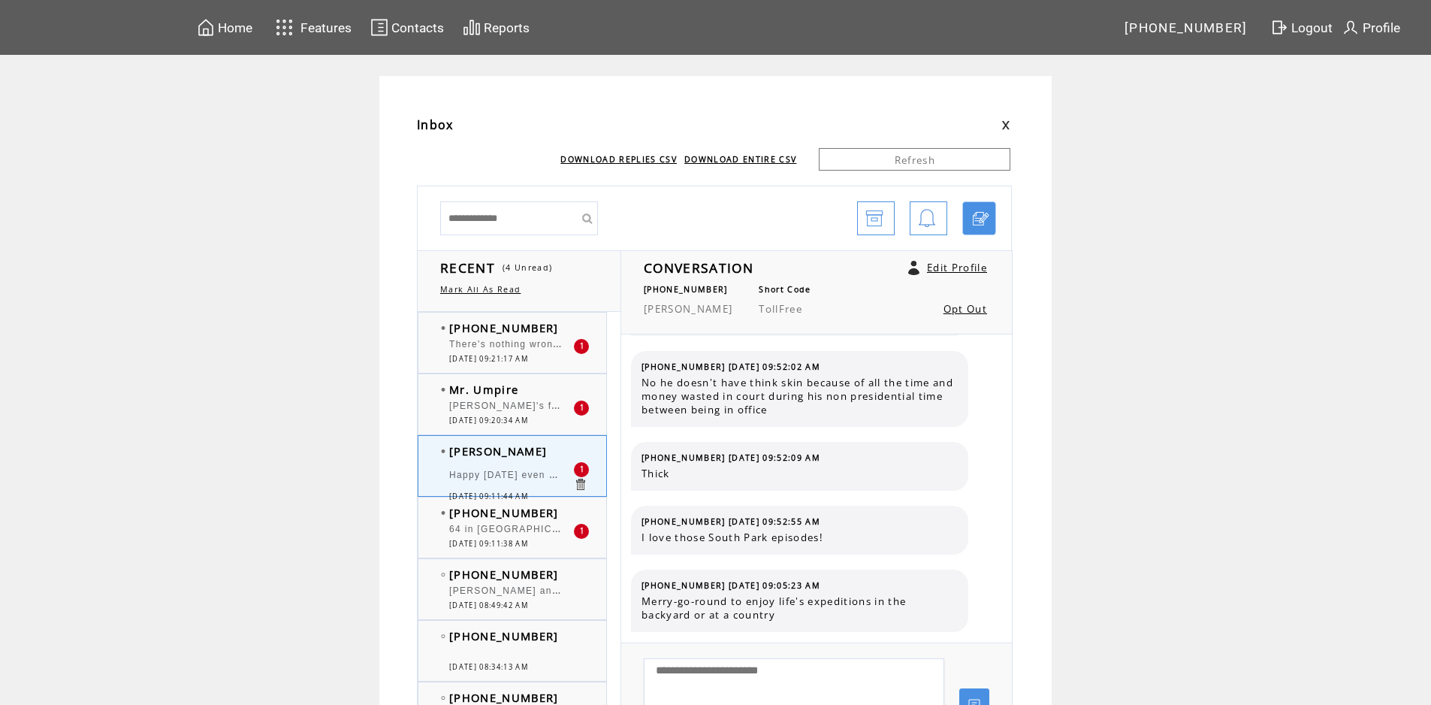
click at [555, 343] on span "There's nothing wrong with the suspension bridge" at bounding box center [572, 342] width 246 height 15
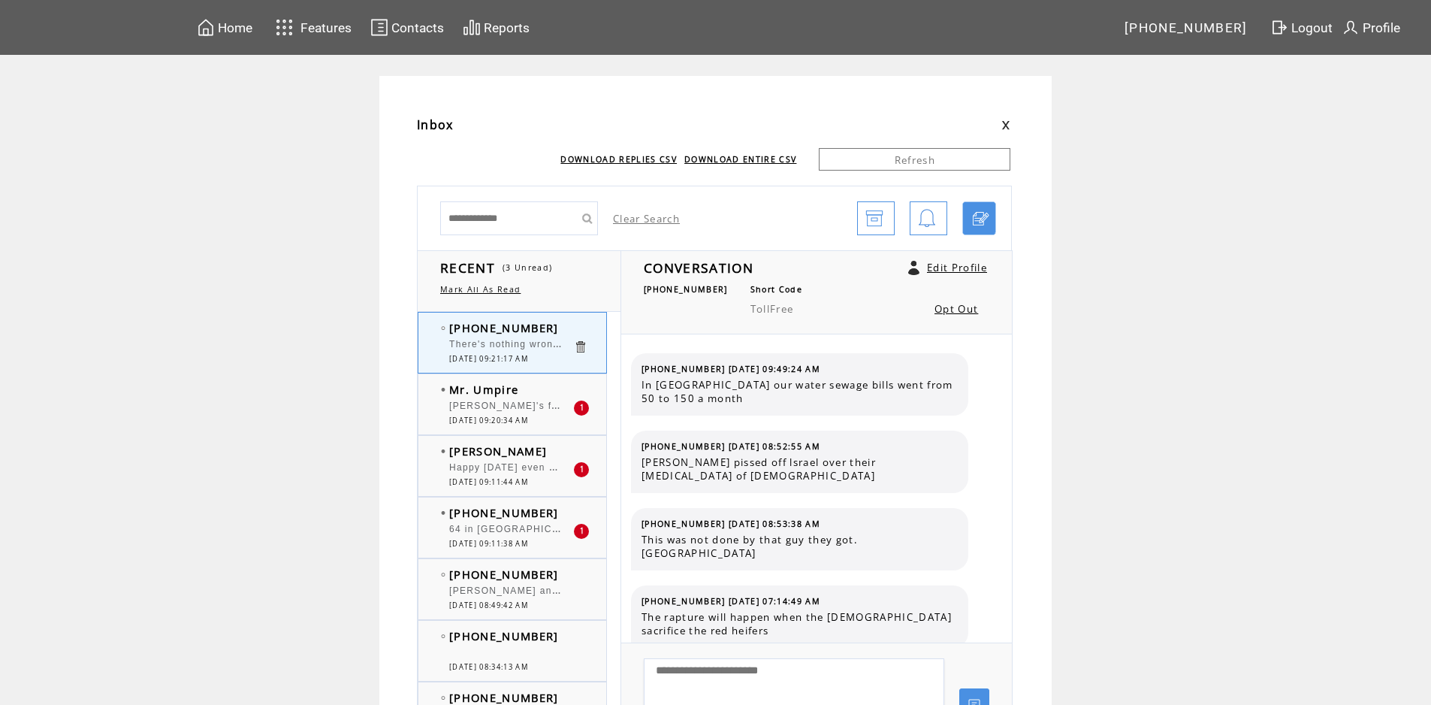
scroll to position [123, 0]
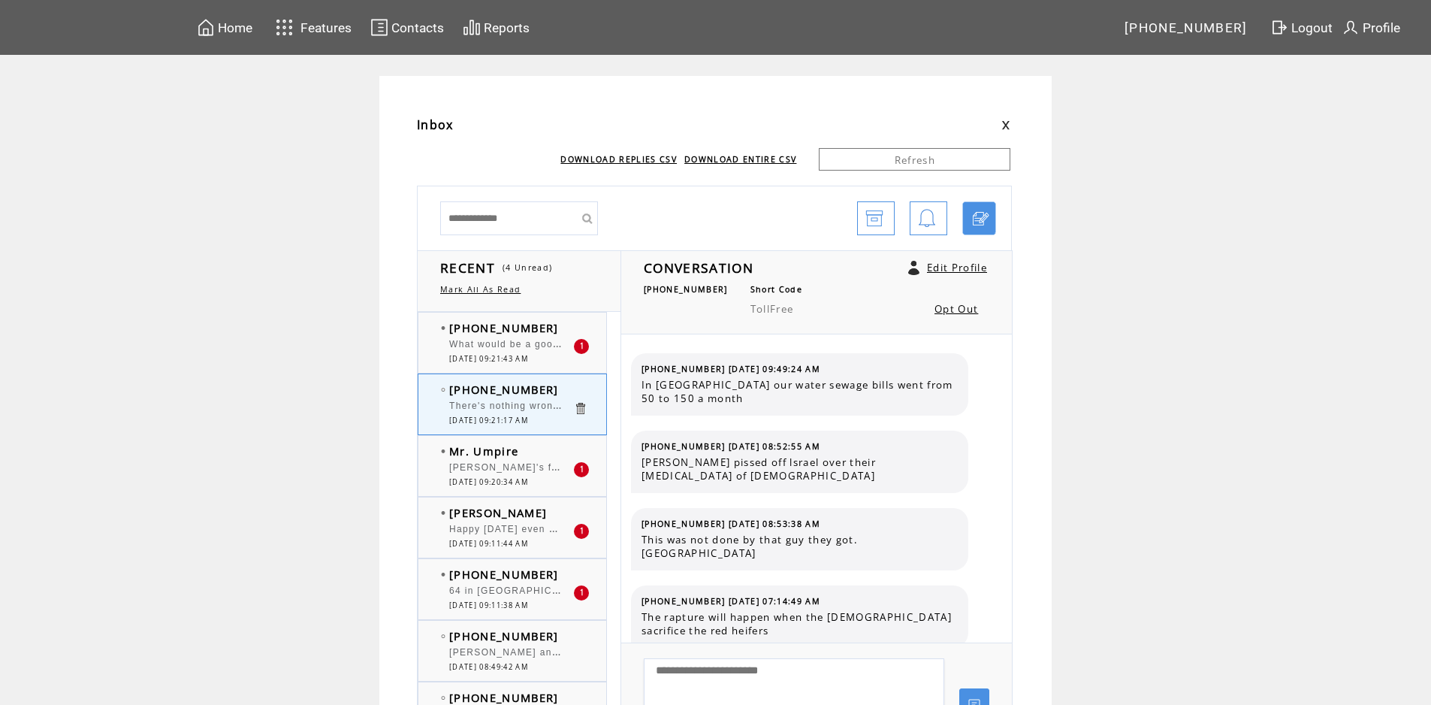
scroll to position [123, 0]
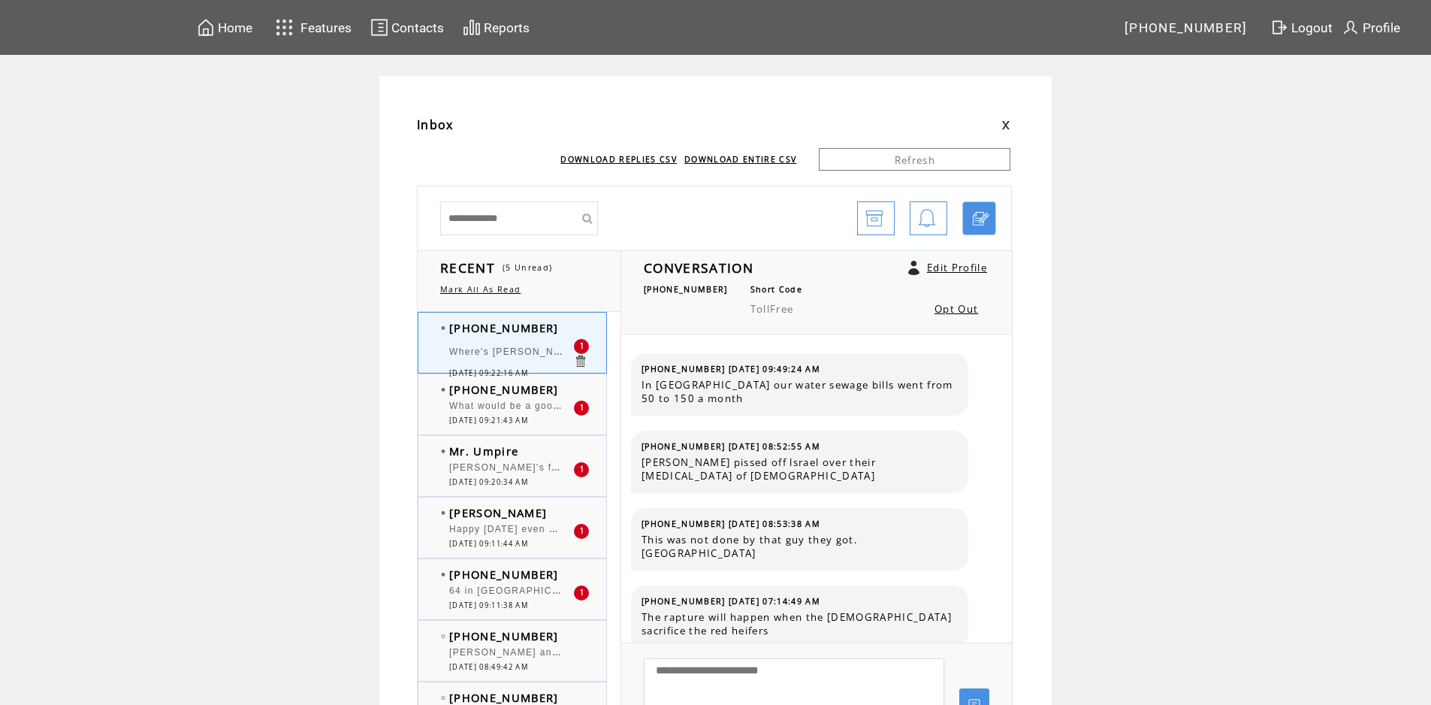
scroll to position [187, 0]
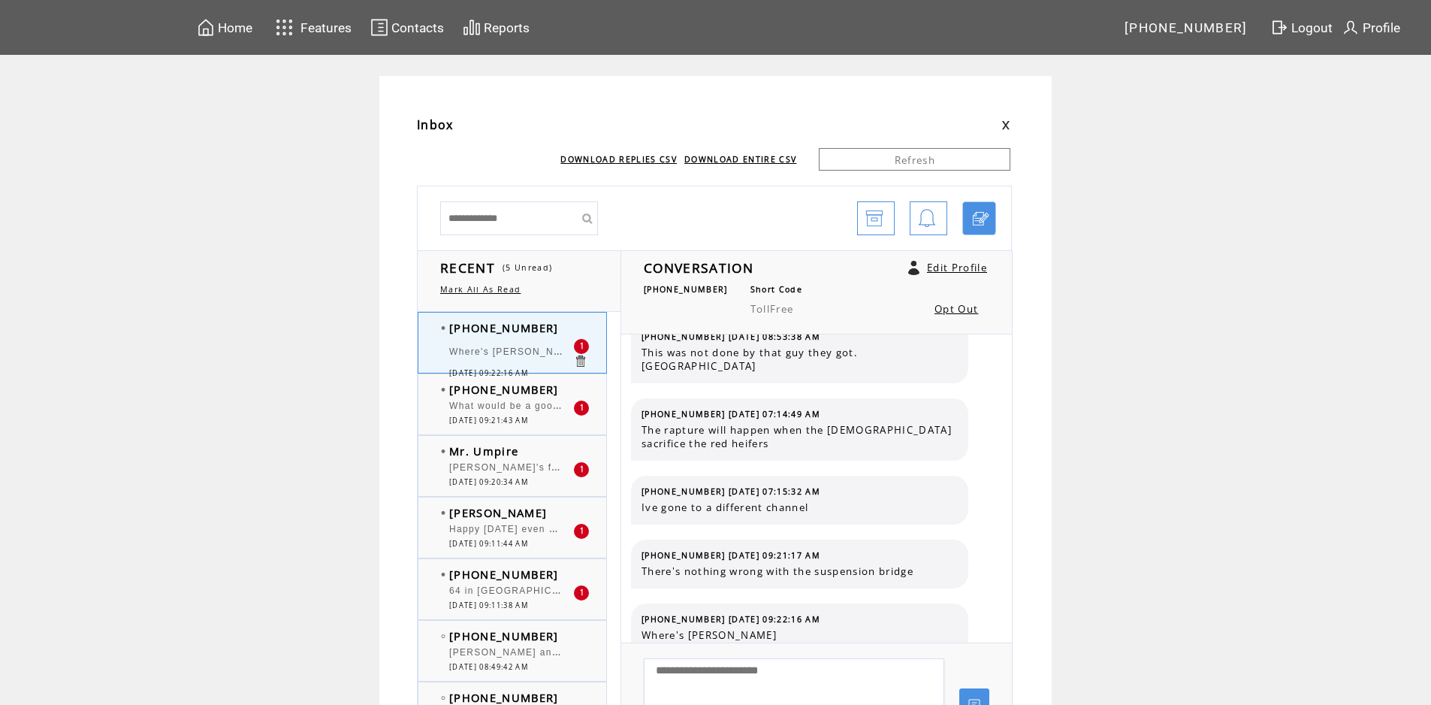
click at [538, 409] on span "What would be a good replacement at 12th st? And what, if anything, is going on…" at bounding box center [804, 404] width 711 height 15
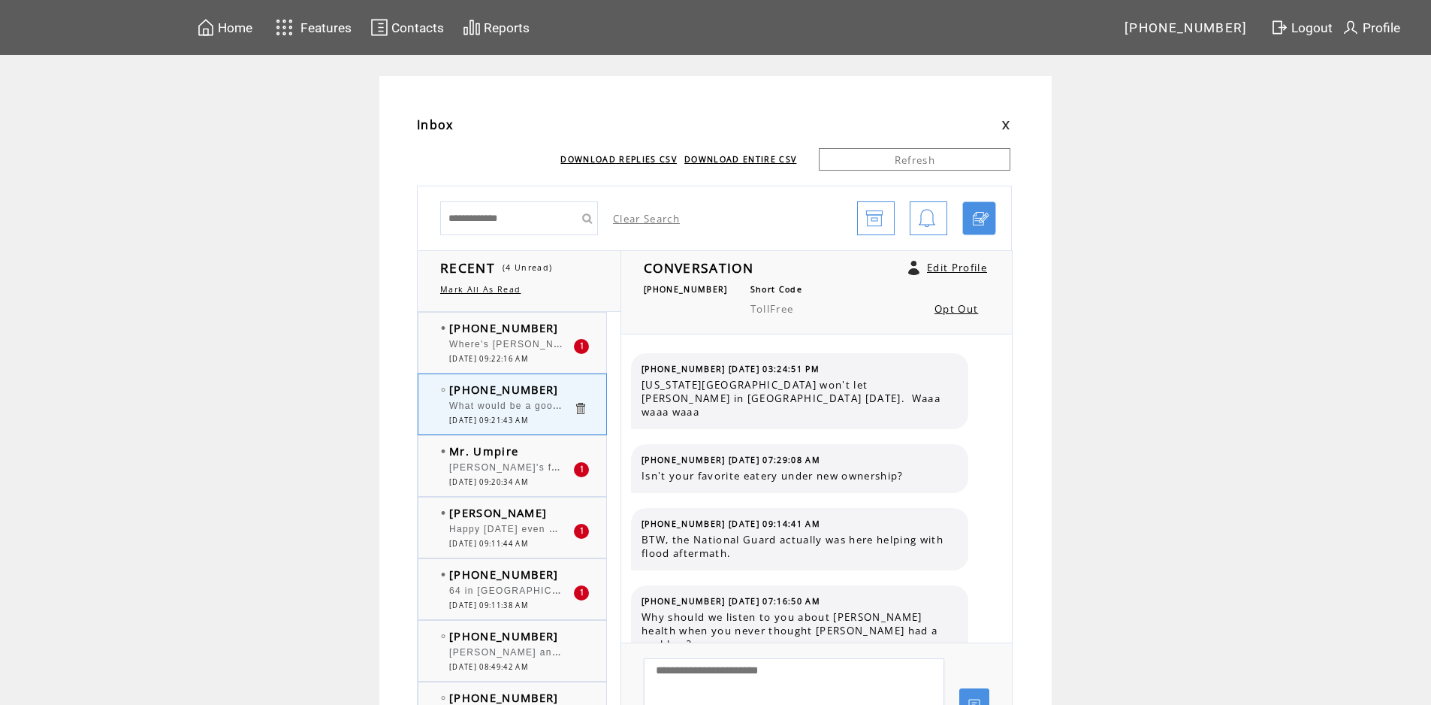
scroll to position [1179, 0]
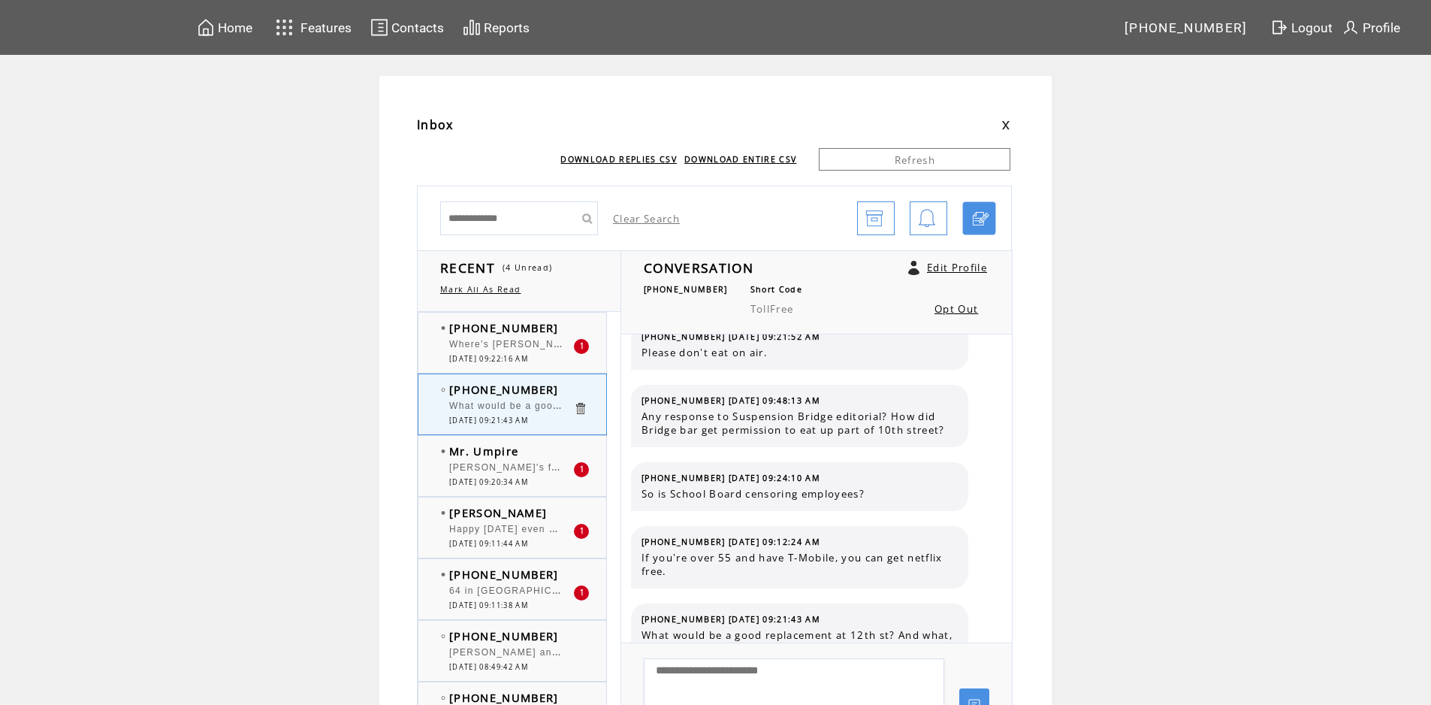
click at [534, 336] on div at bounding box center [511, 337] width 124 height 4
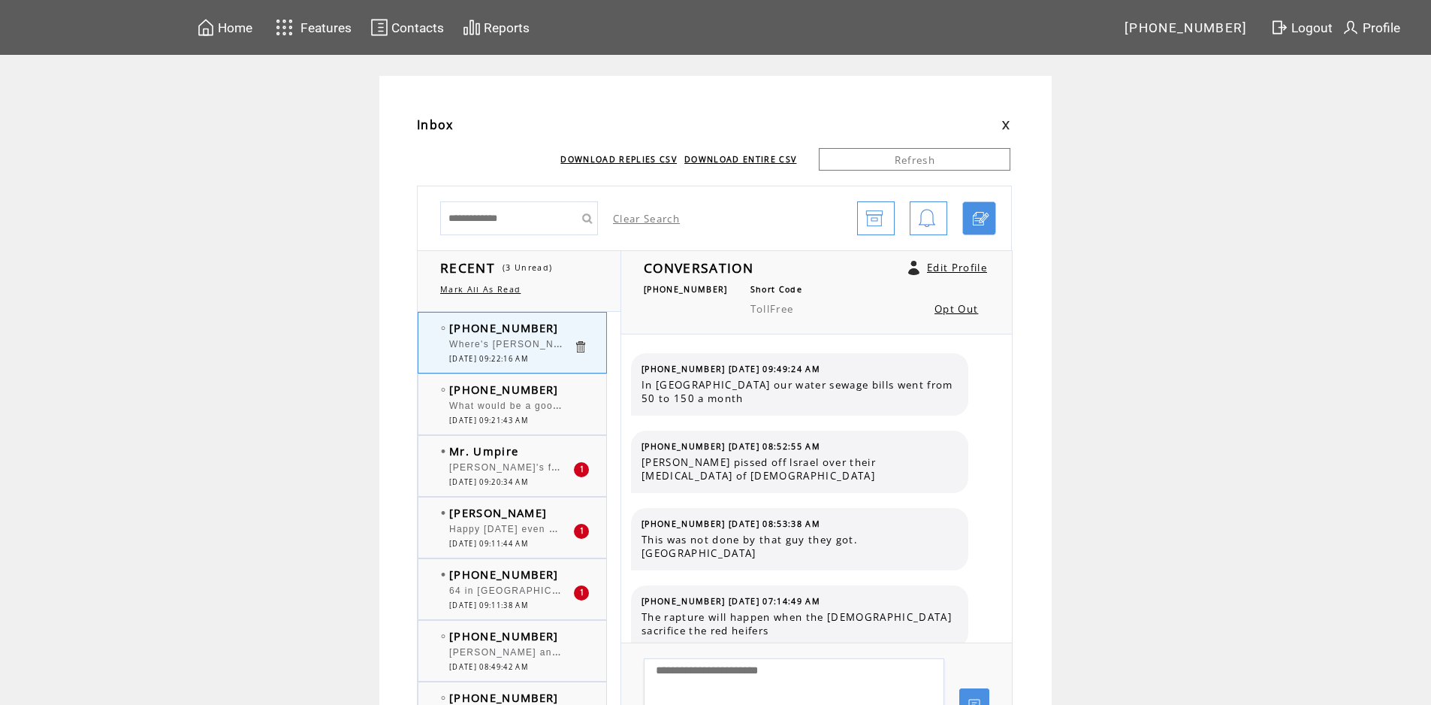
scroll to position [187, 0]
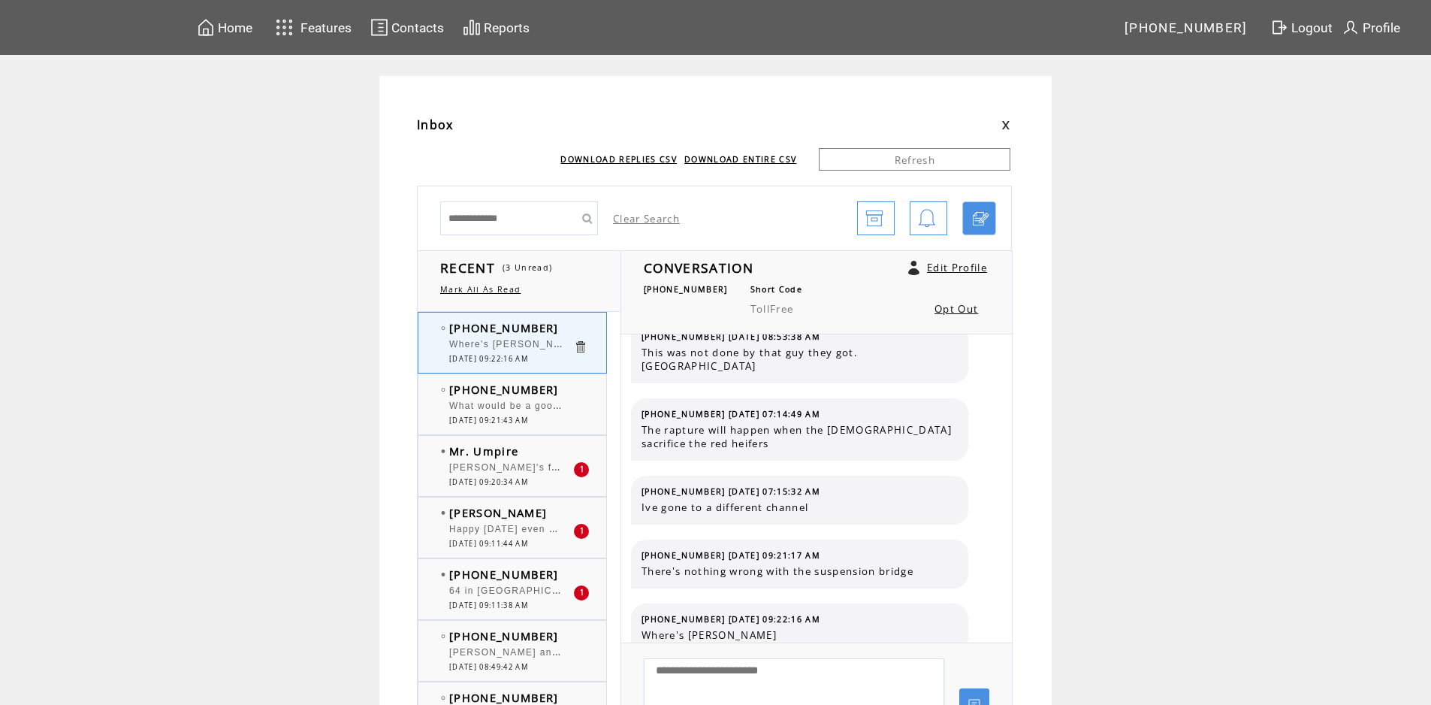
click at [525, 474] on div "[PERSON_NAME]'s field in [GEOGRAPHIC_DATA] was named after the owner of the [DE…" at bounding box center [511, 469] width 124 height 15
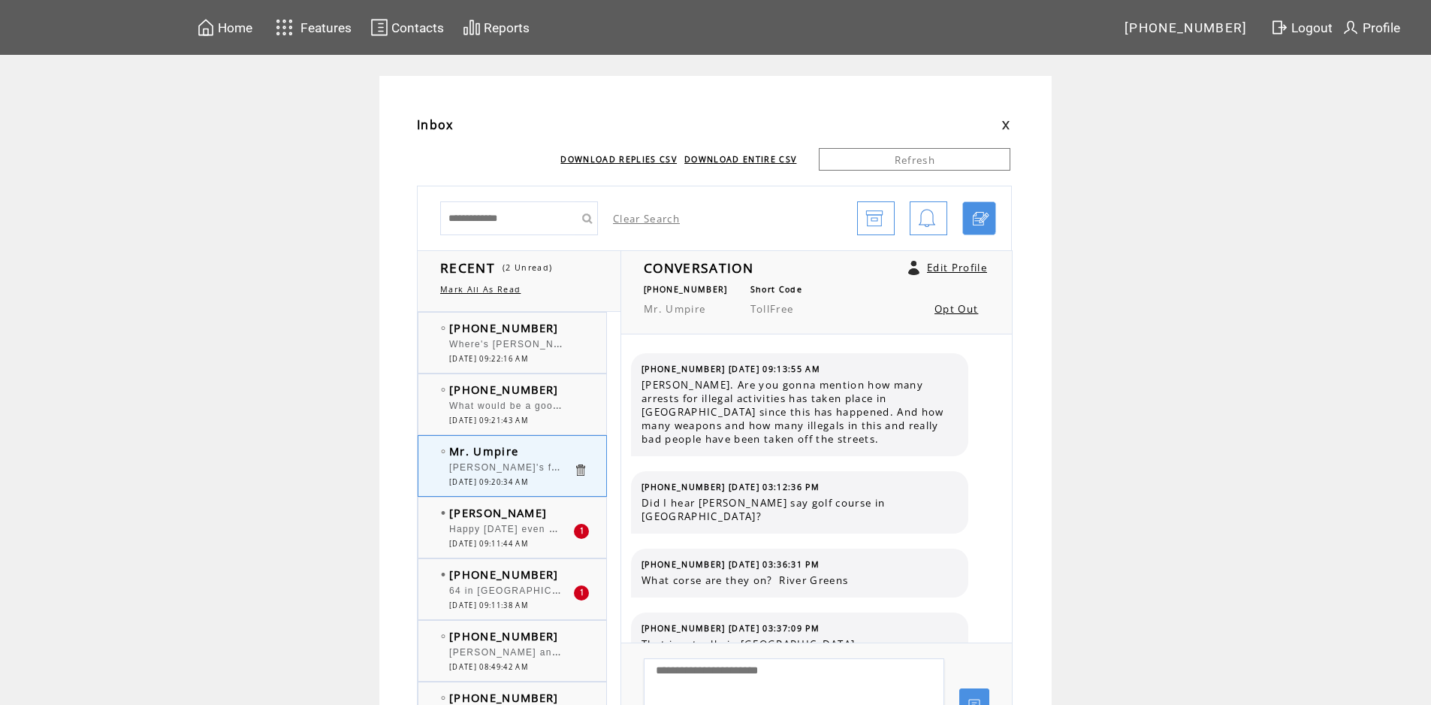
scroll to position [1577, 0]
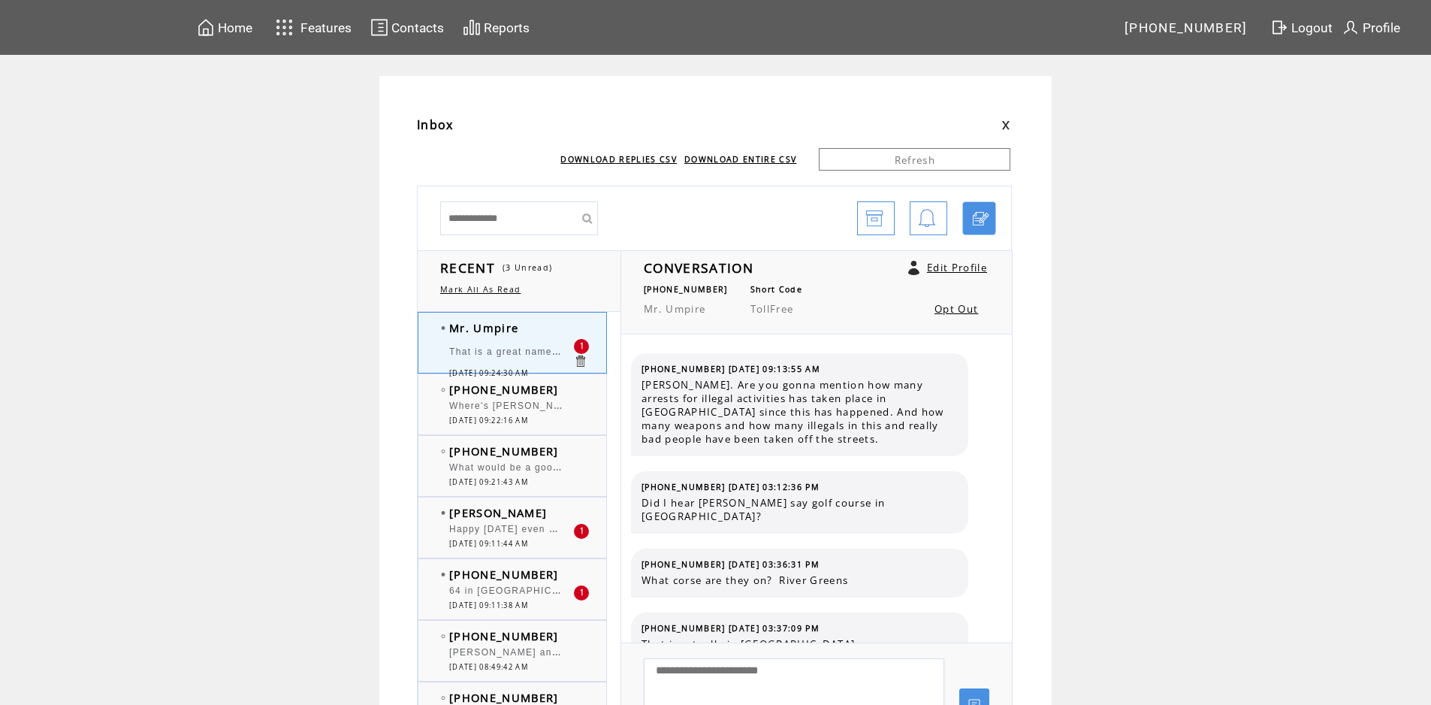
scroll to position [1668, 0]
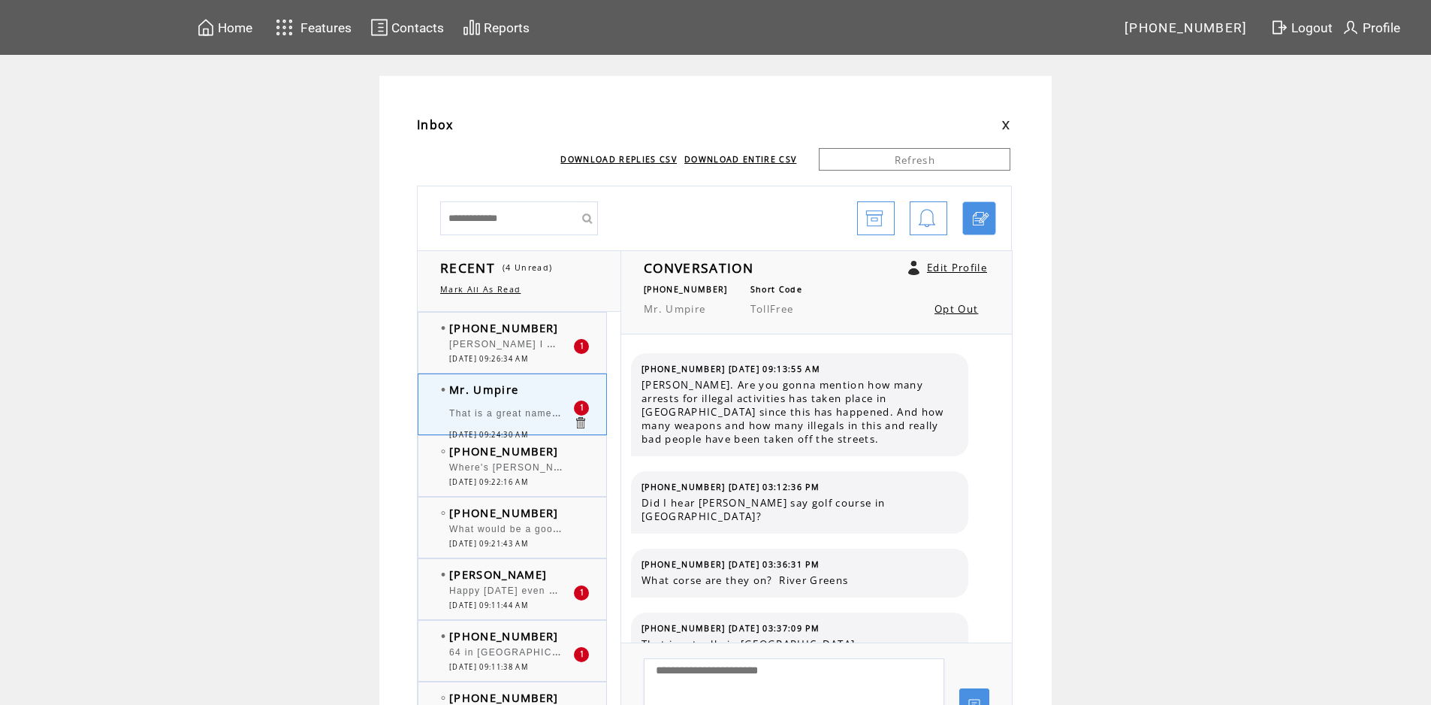
scroll to position [1668, 0]
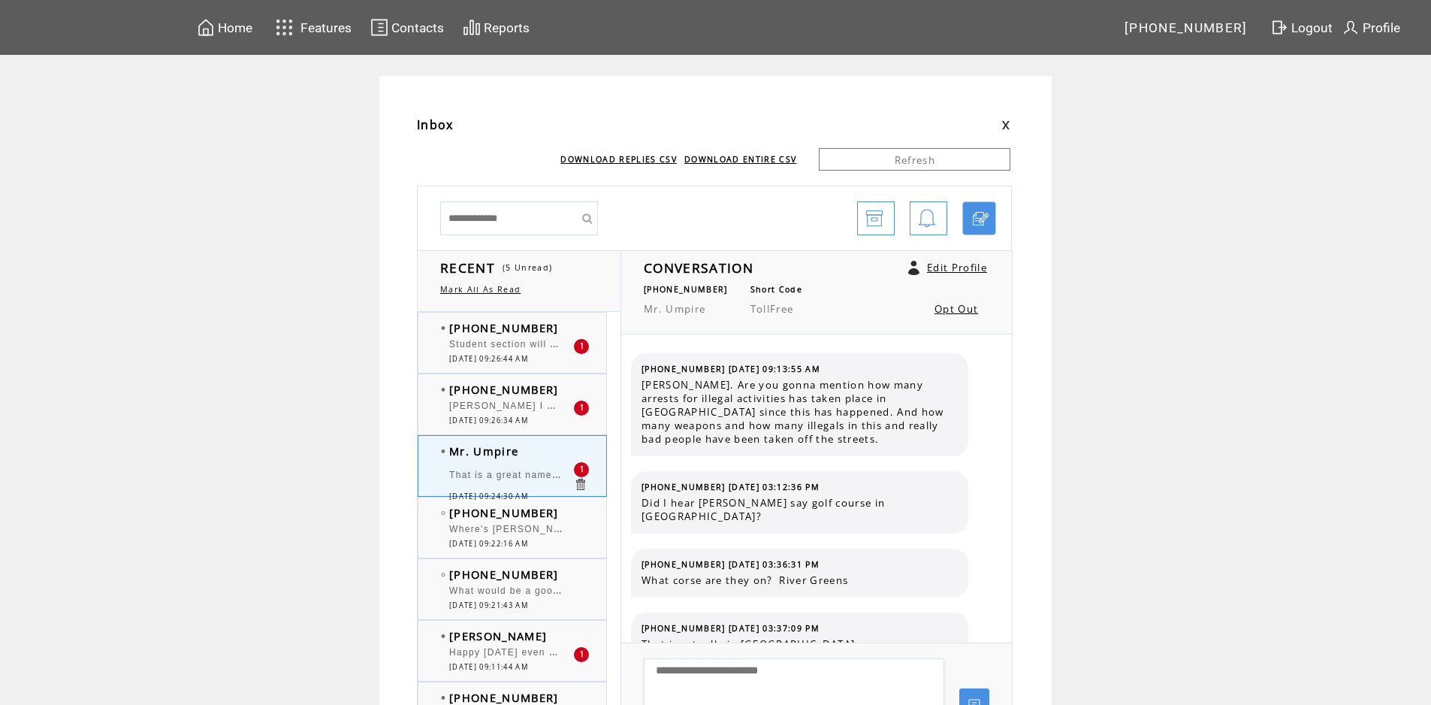
scroll to position [1668, 0]
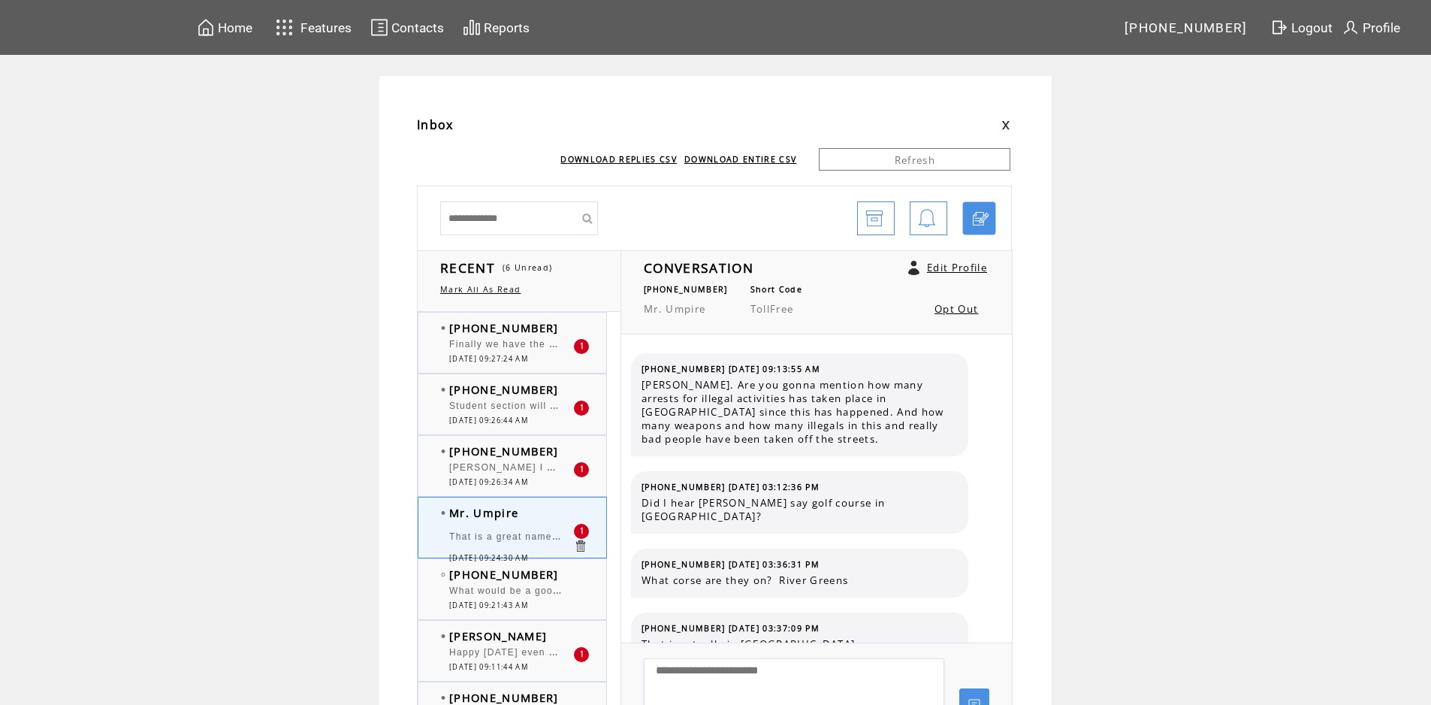
scroll to position [1668, 0]
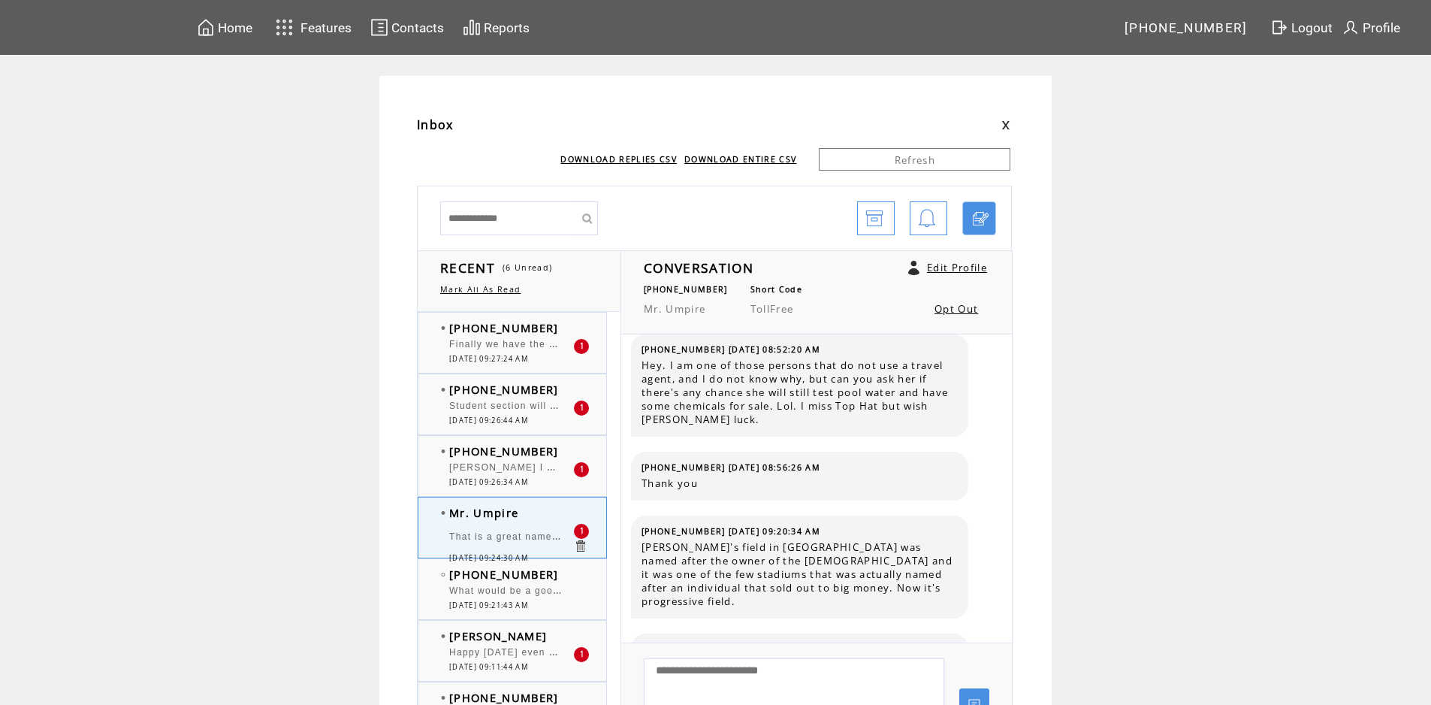
click at [500, 343] on span "Finally we have the department of war" at bounding box center [543, 342] width 189 height 15
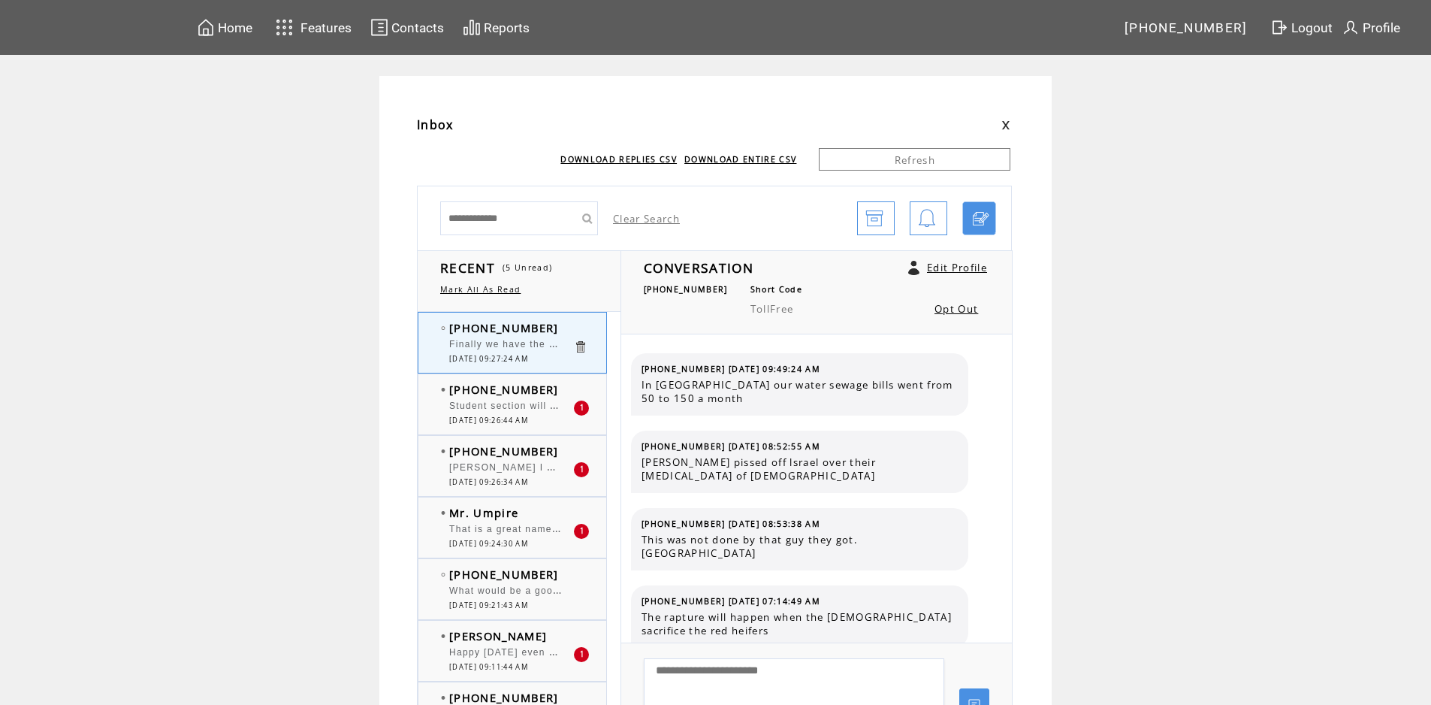
scroll to position [251, 0]
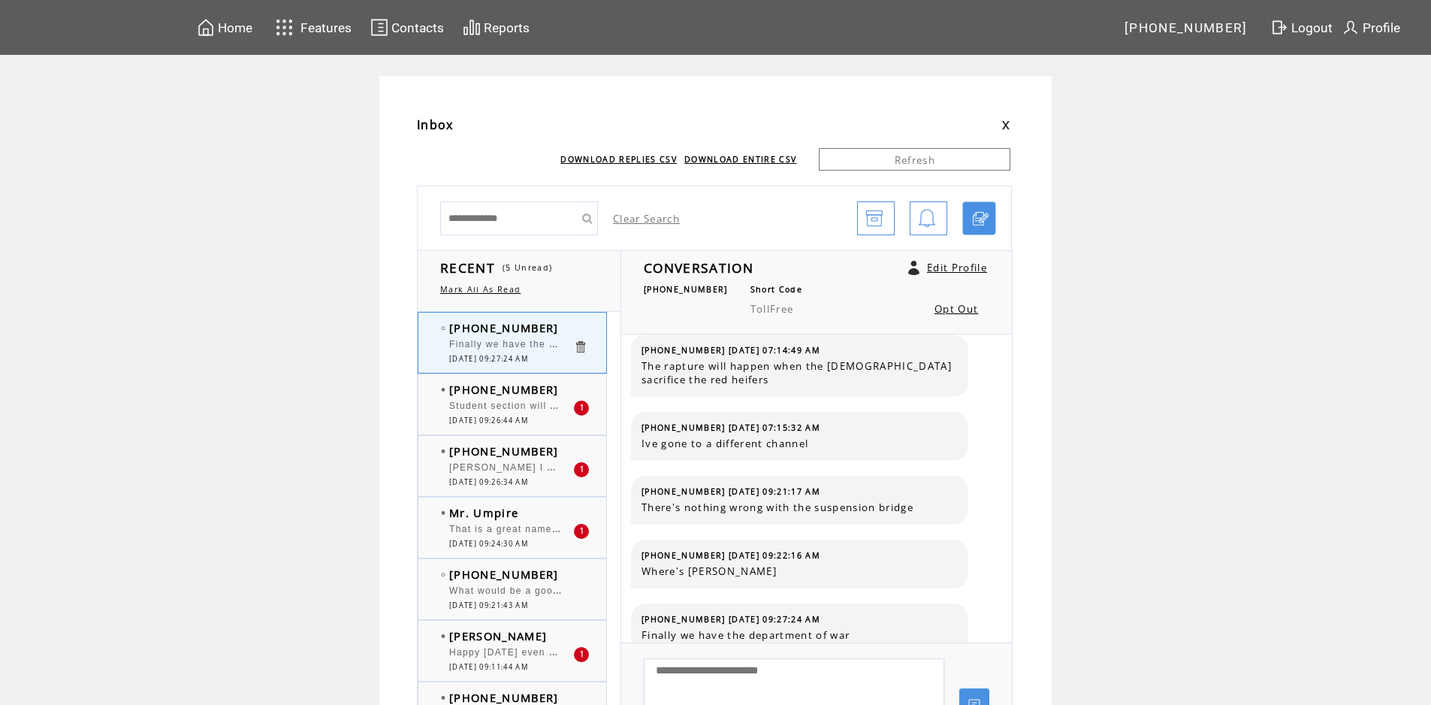
click at [514, 410] on span "Student section will be the [MEDICAL_DATA]" at bounding box center [560, 404] width 222 height 15
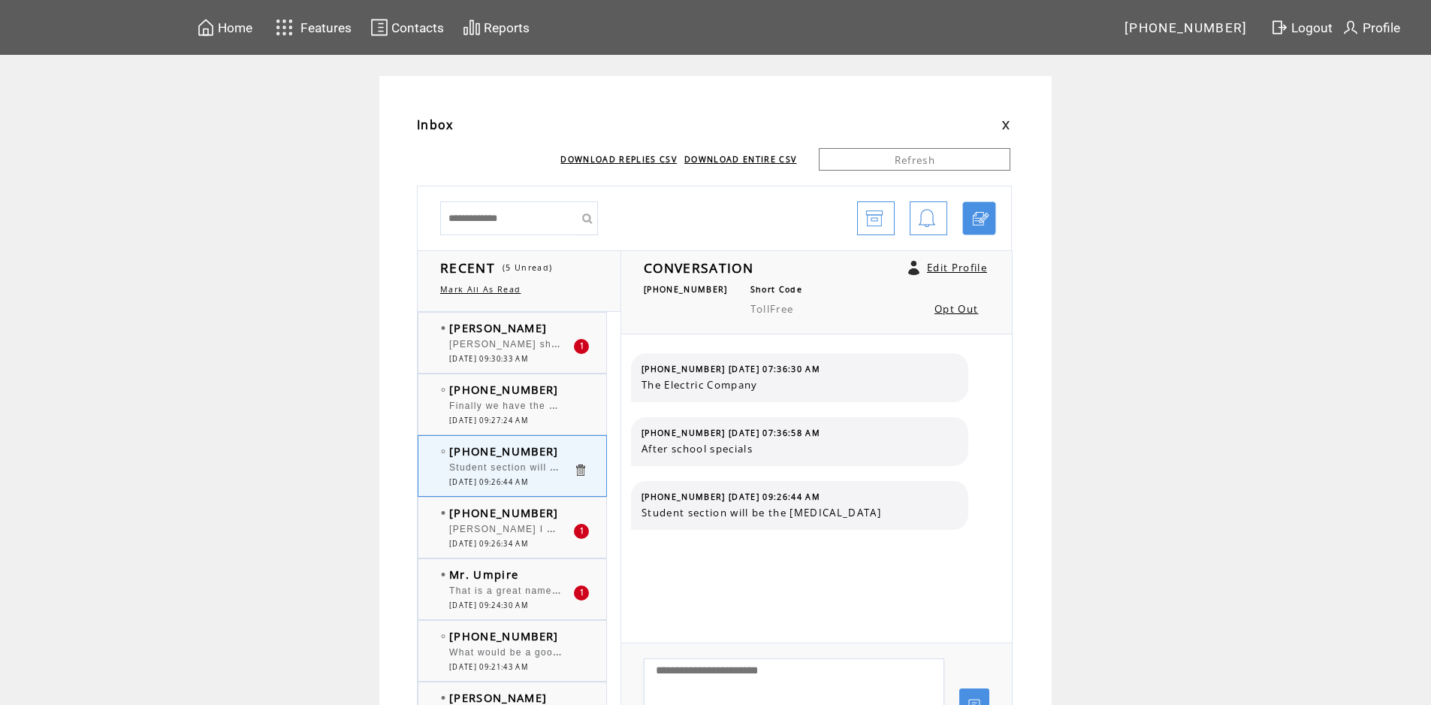
click at [488, 349] on span "[PERSON_NAME] should get [PERSON_NAME]'s to sponsor your show" at bounding box center [624, 342] width 350 height 15
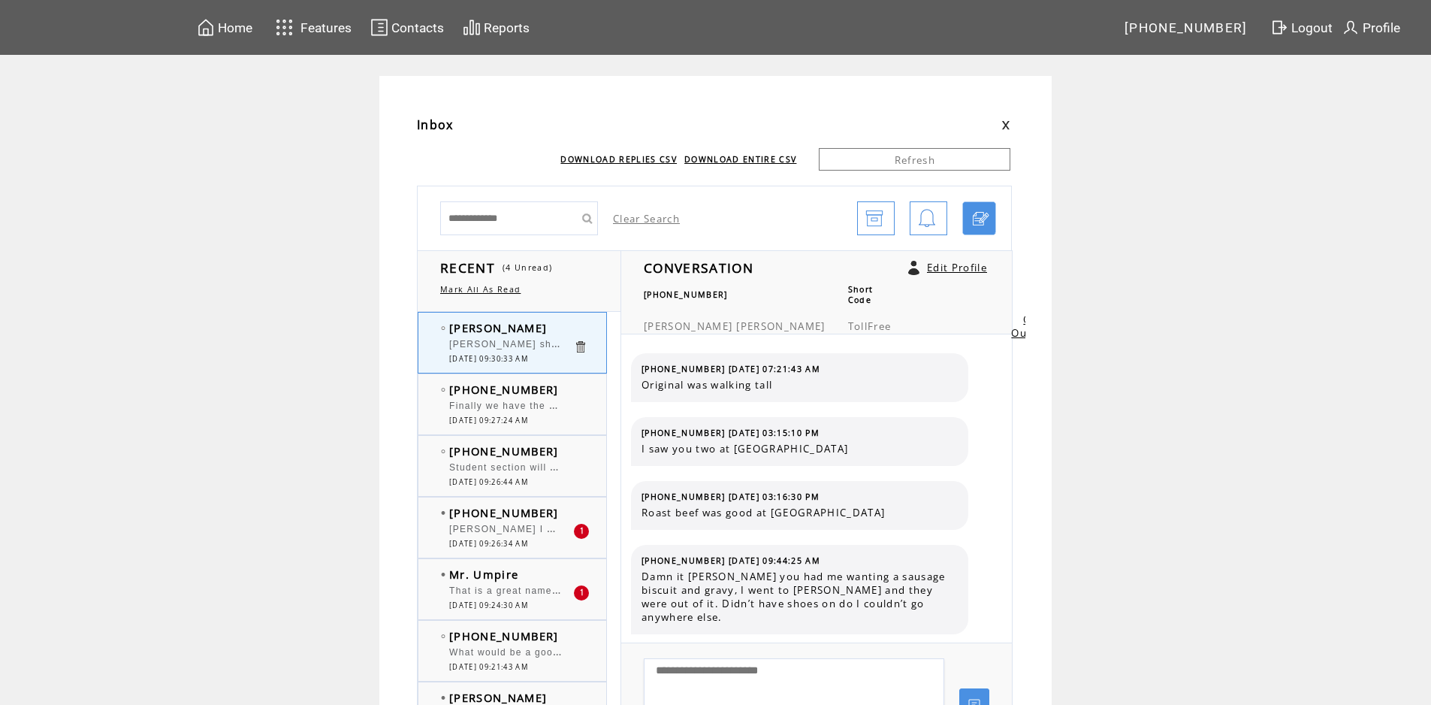
scroll to position [123, 0]
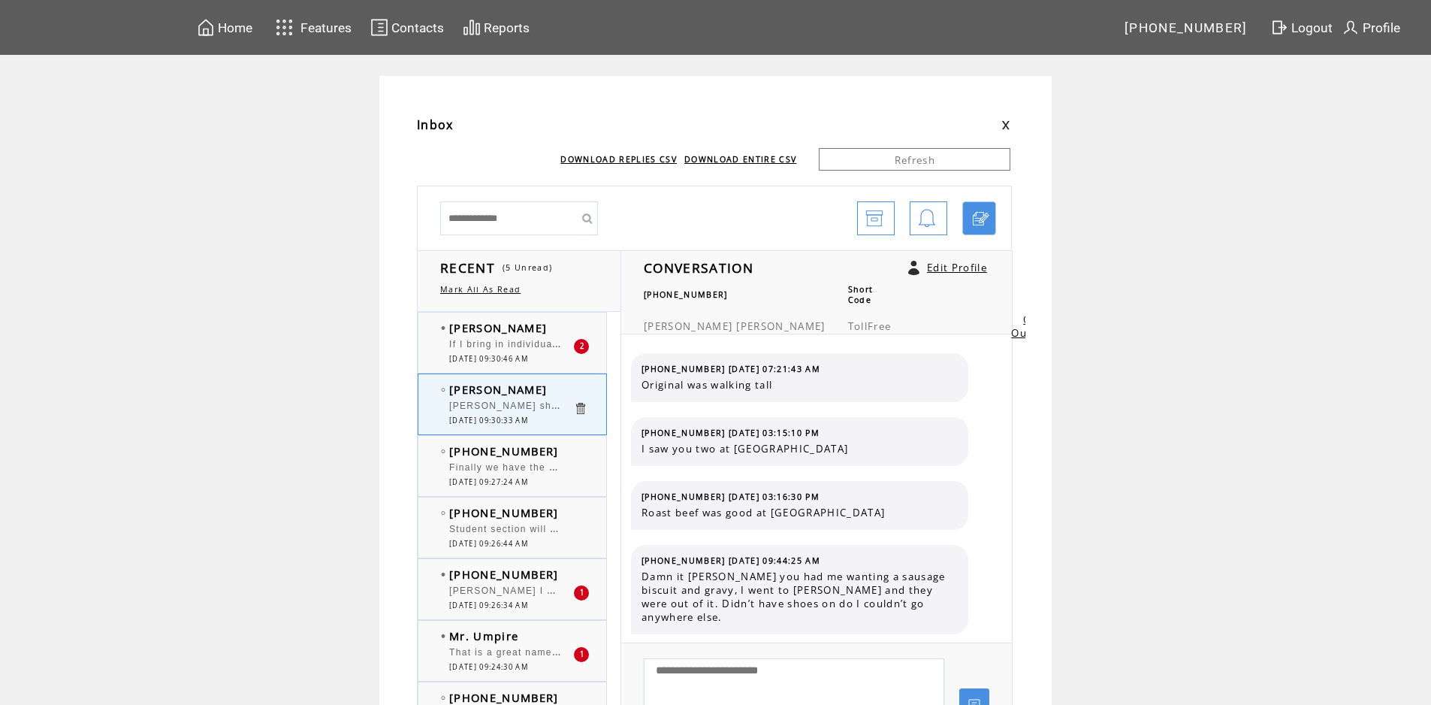
scroll to position [123, 0]
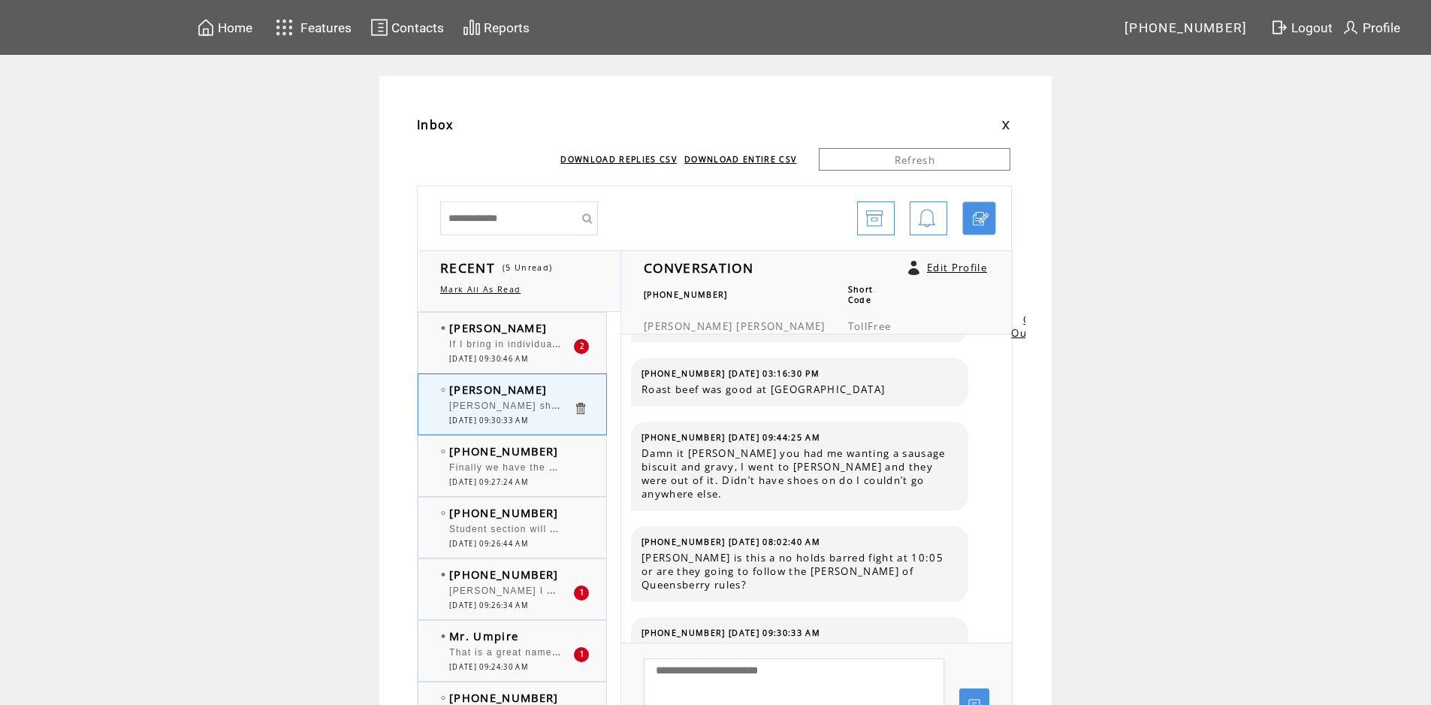
click at [555, 345] on span "If I bring in individually wrapped prunes and staple it to a wrapped tea bag- h…" at bounding box center [847, 342] width 797 height 15
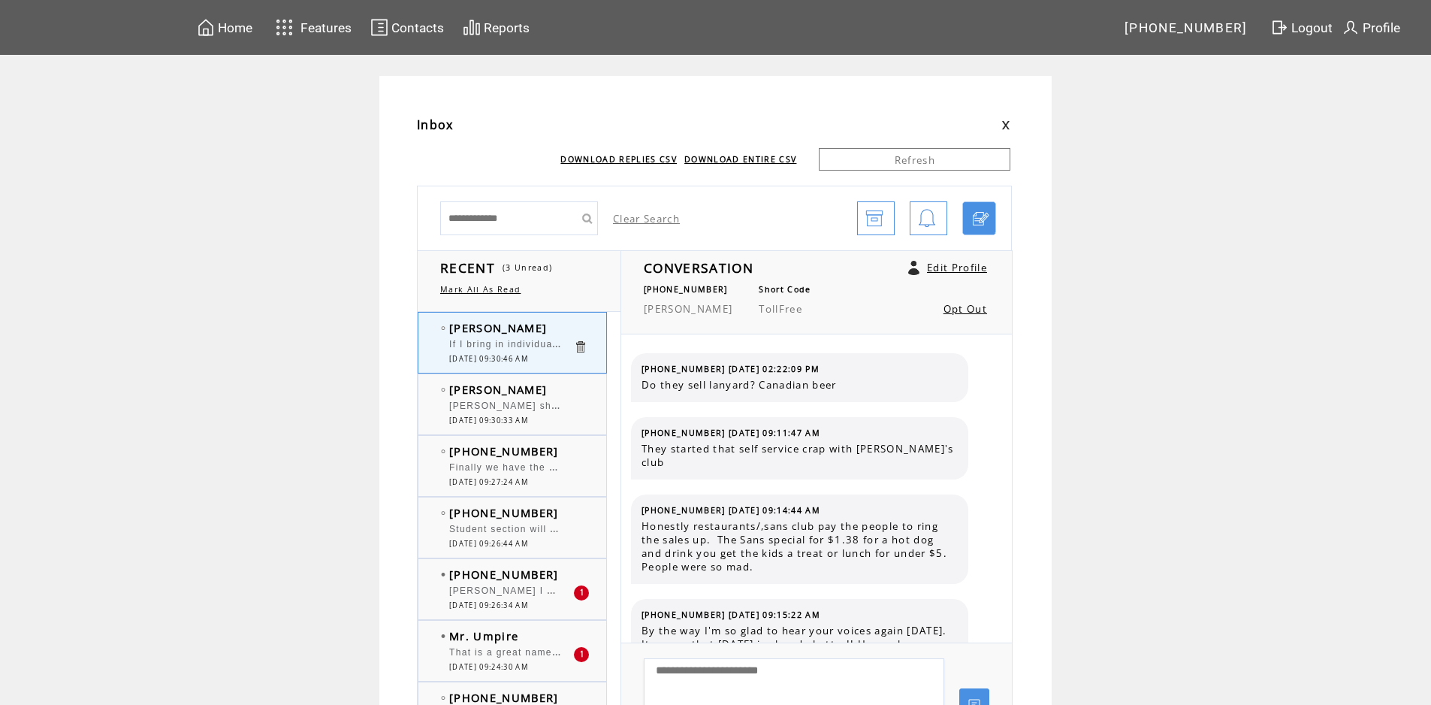
scroll to position [4382, 0]
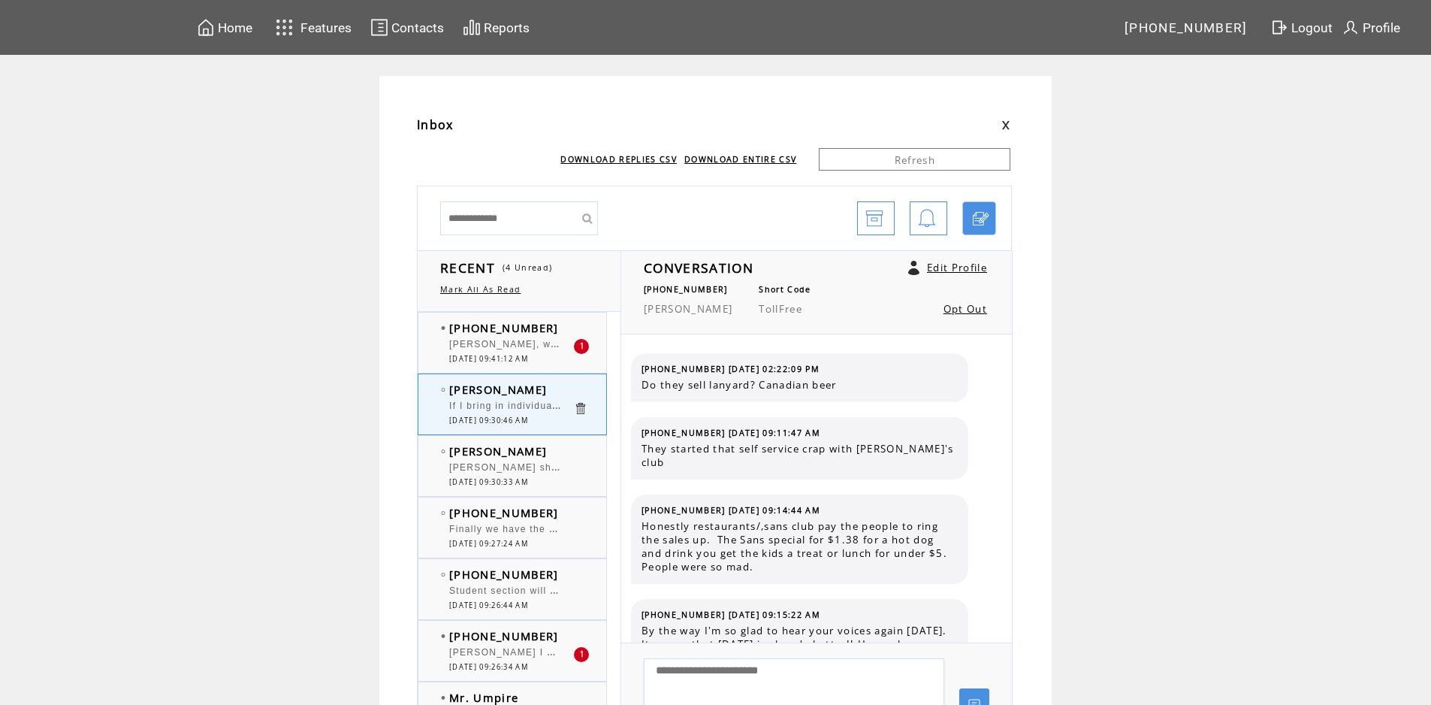
scroll to position [4382, 0]
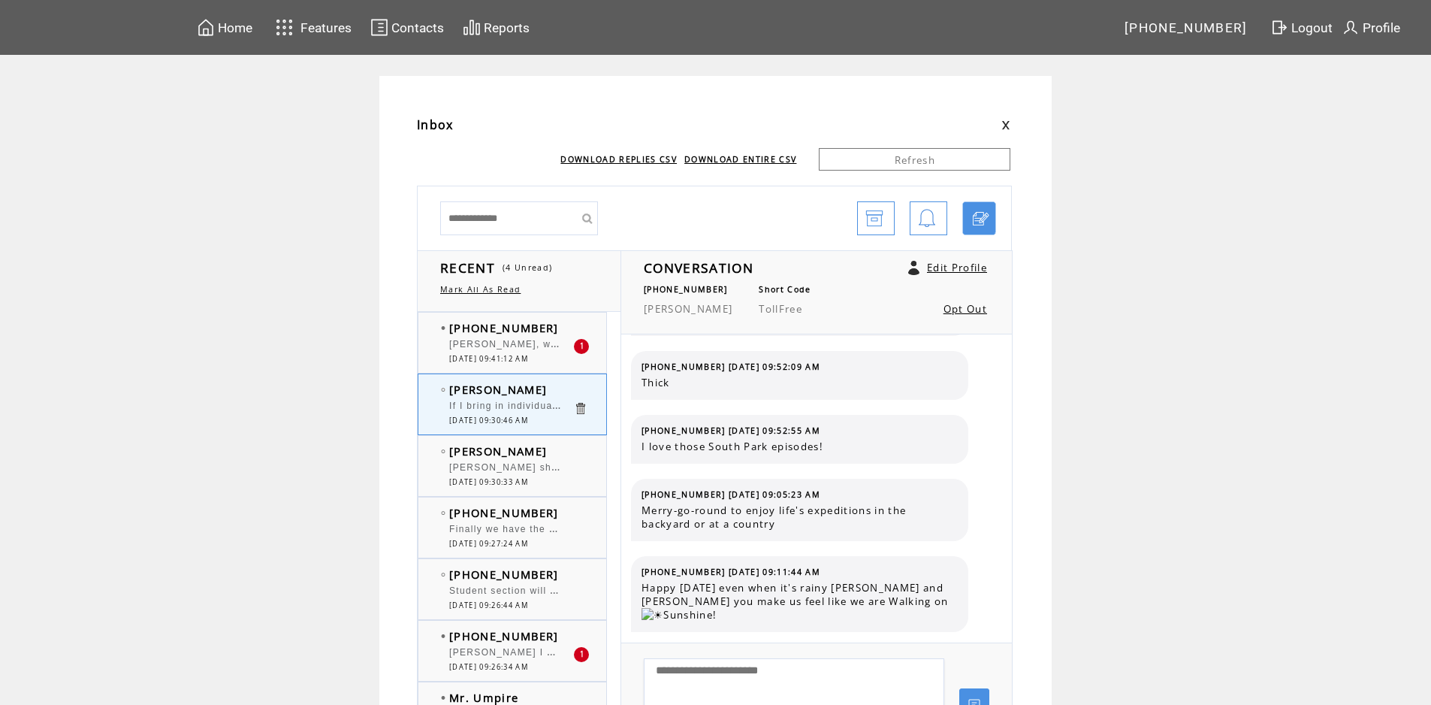
click at [528, 355] on span "[DATE] 09:41:12 AM" at bounding box center [488, 359] width 79 height 10
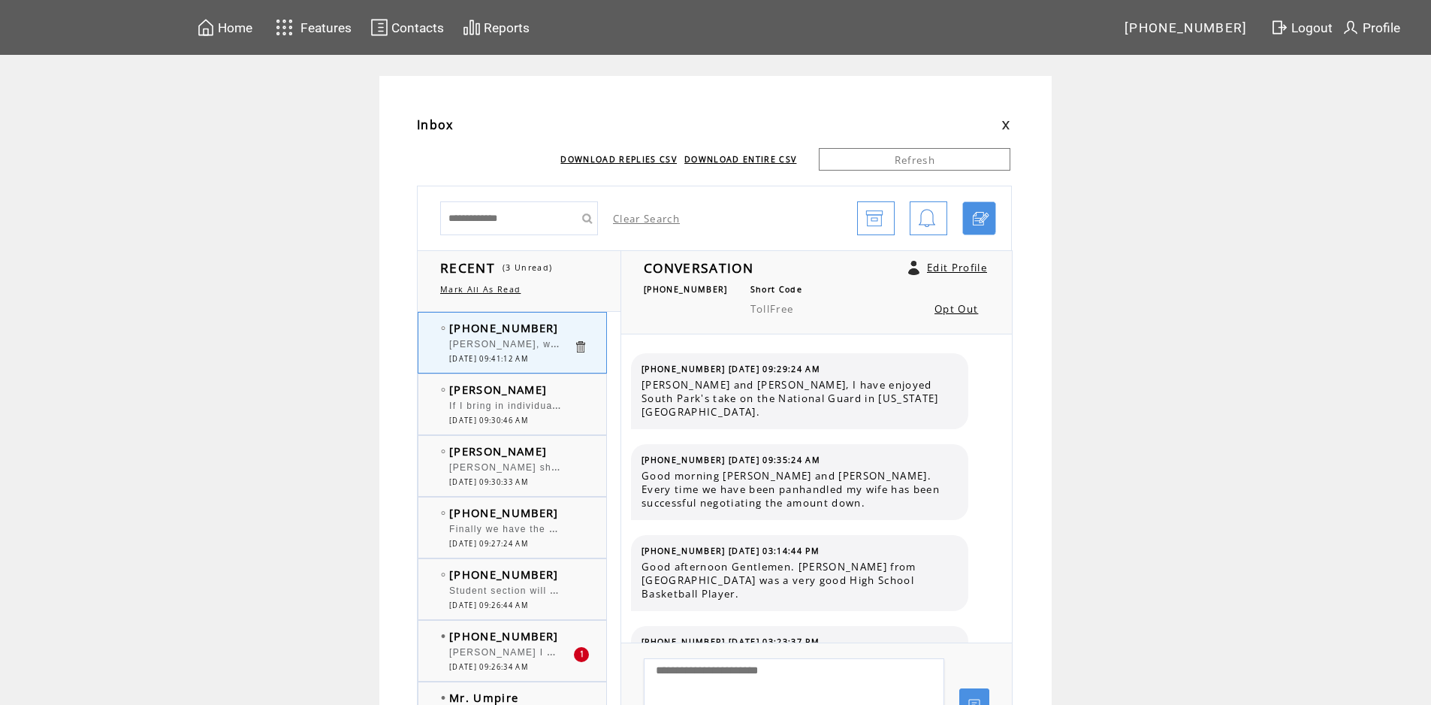
scroll to position [10707, 0]
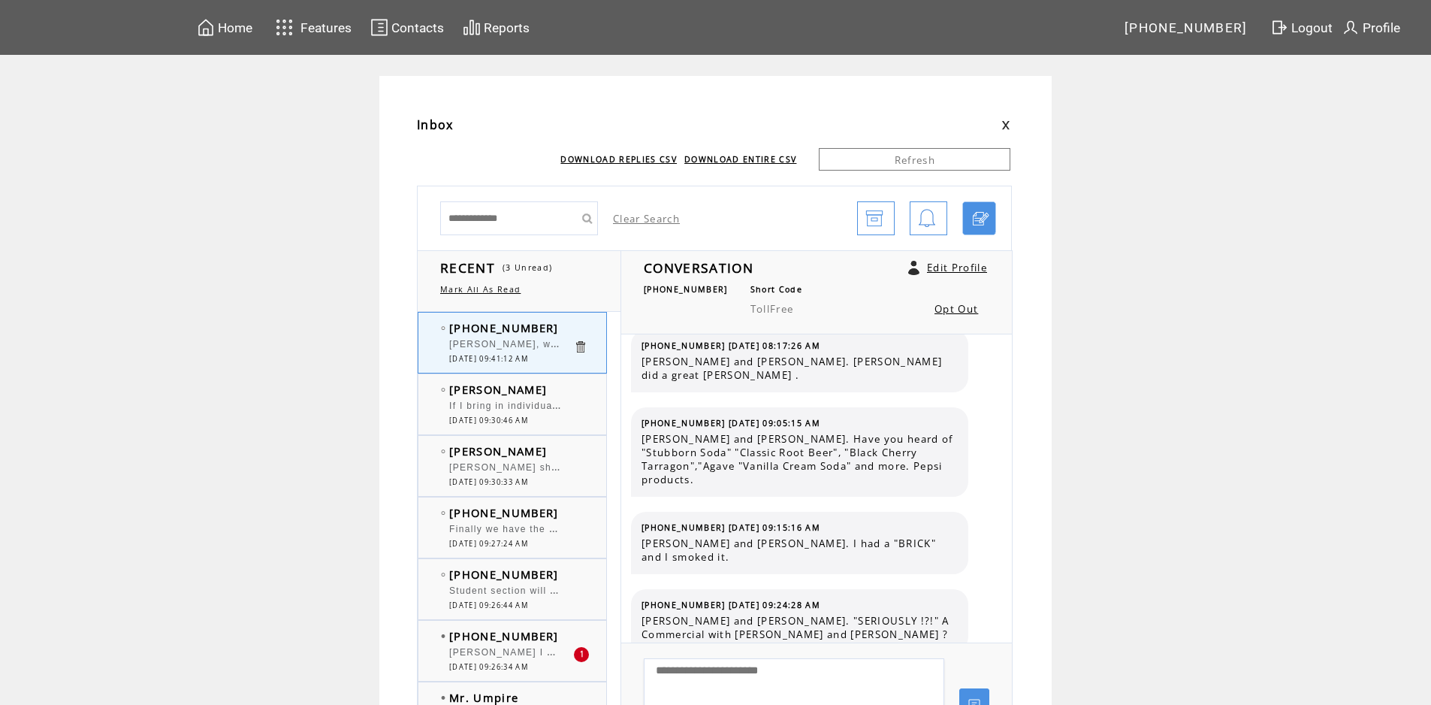
click at [528, 648] on span "[PERSON_NAME] I was thinking the [PERSON_NAME] Suspension Bridge" at bounding box center [631, 650] width 365 height 15
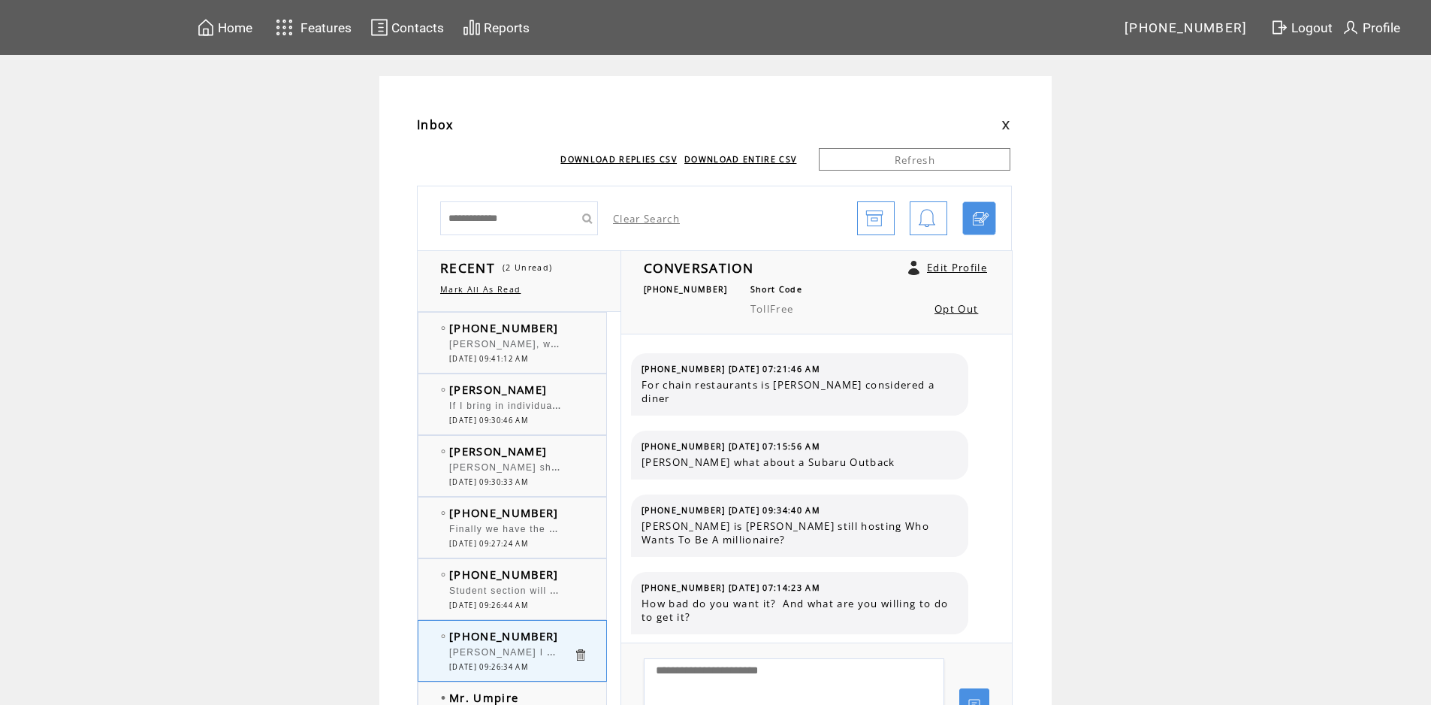
scroll to position [409, 0]
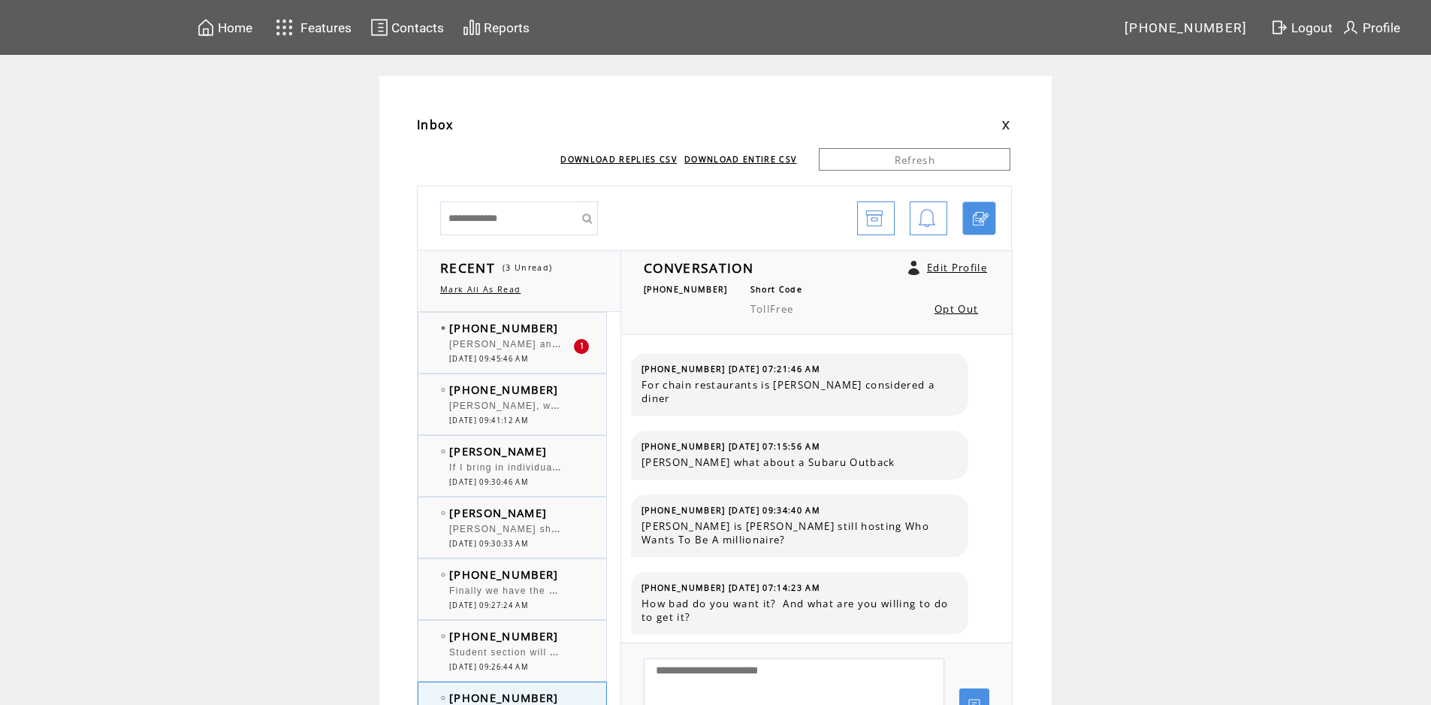
scroll to position [409, 0]
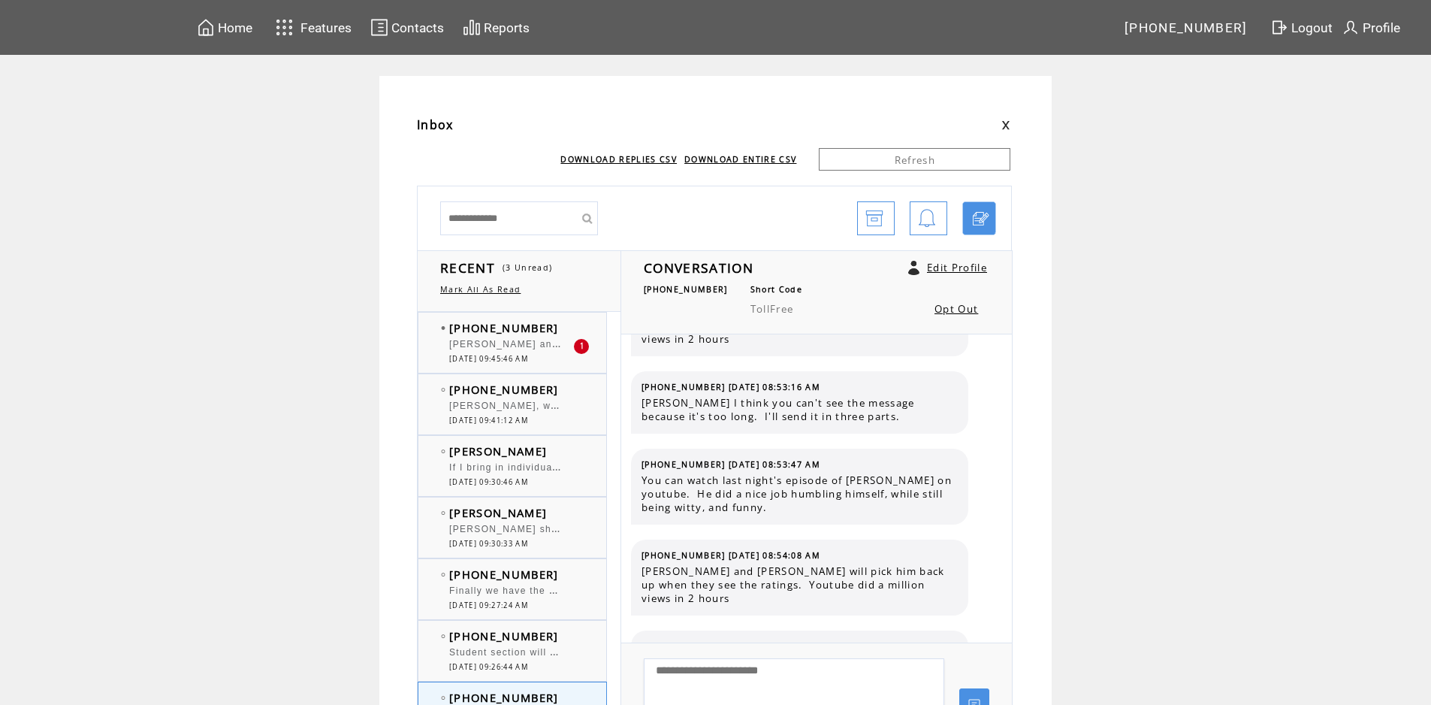
click at [501, 343] on span "[PERSON_NAME] and [PERSON_NAME] [PERSON_NAME] are fantastic! [DATE] I checked o…" at bounding box center [851, 342] width 804 height 15
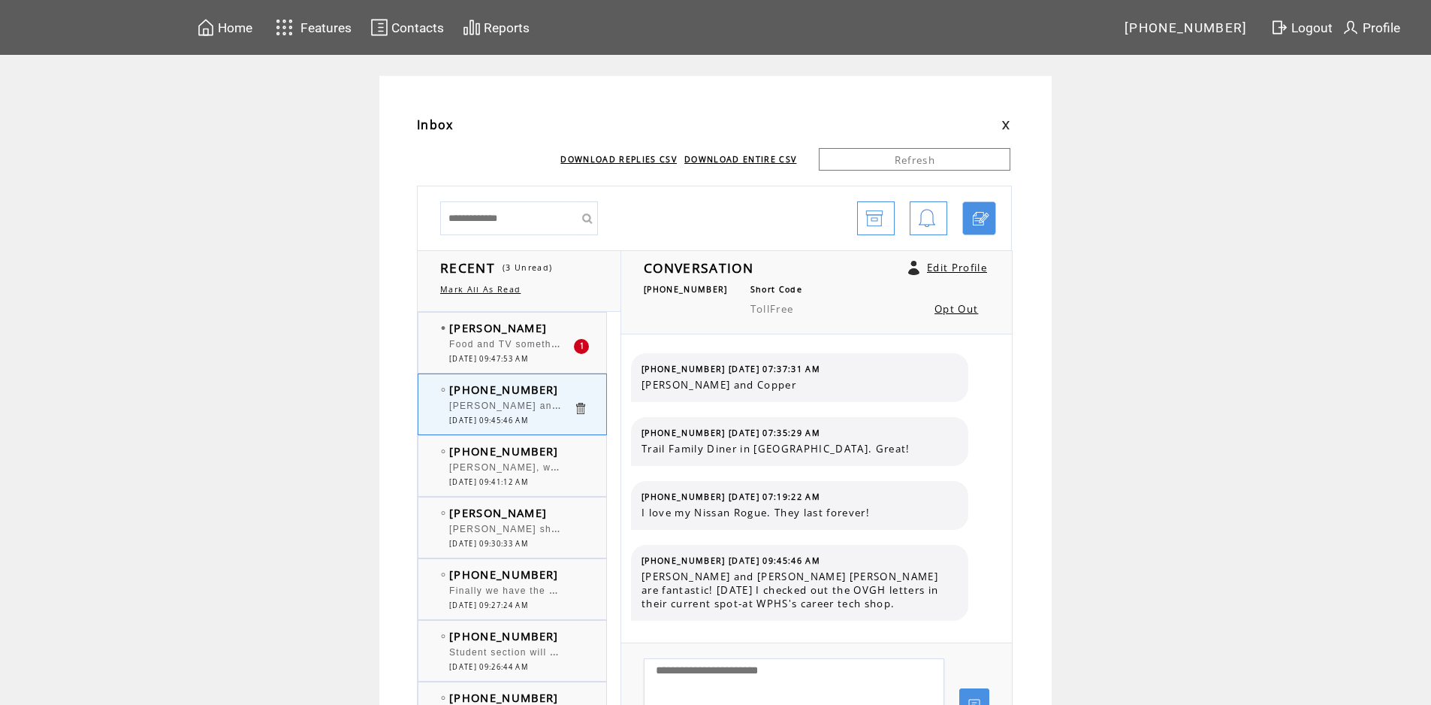
click at [518, 410] on span "[PERSON_NAME] and [PERSON_NAME] [PERSON_NAME] are fantastic! [DATE] I checked o…" at bounding box center [851, 404] width 804 height 15
click at [514, 354] on span "[DATE] 09:47:53 AM" at bounding box center [488, 359] width 79 height 10
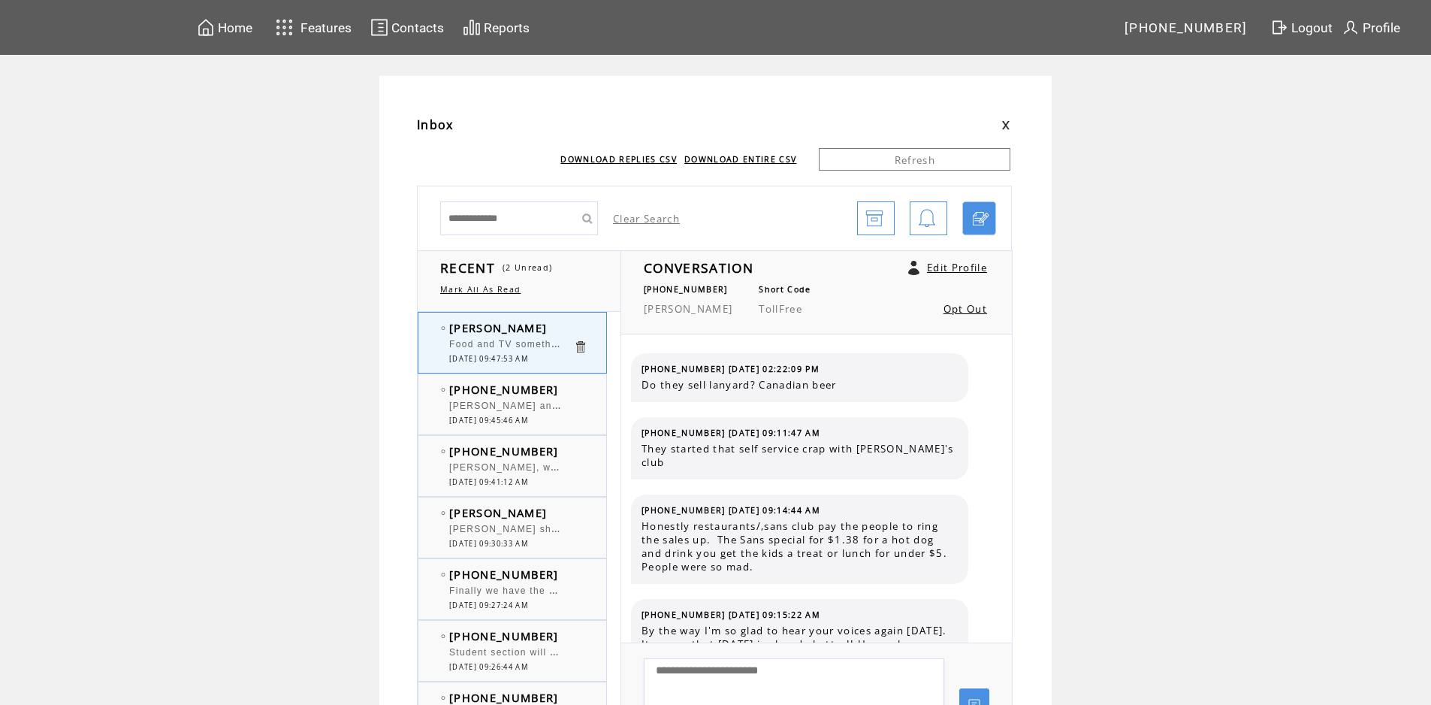
scroll to position [4459, 0]
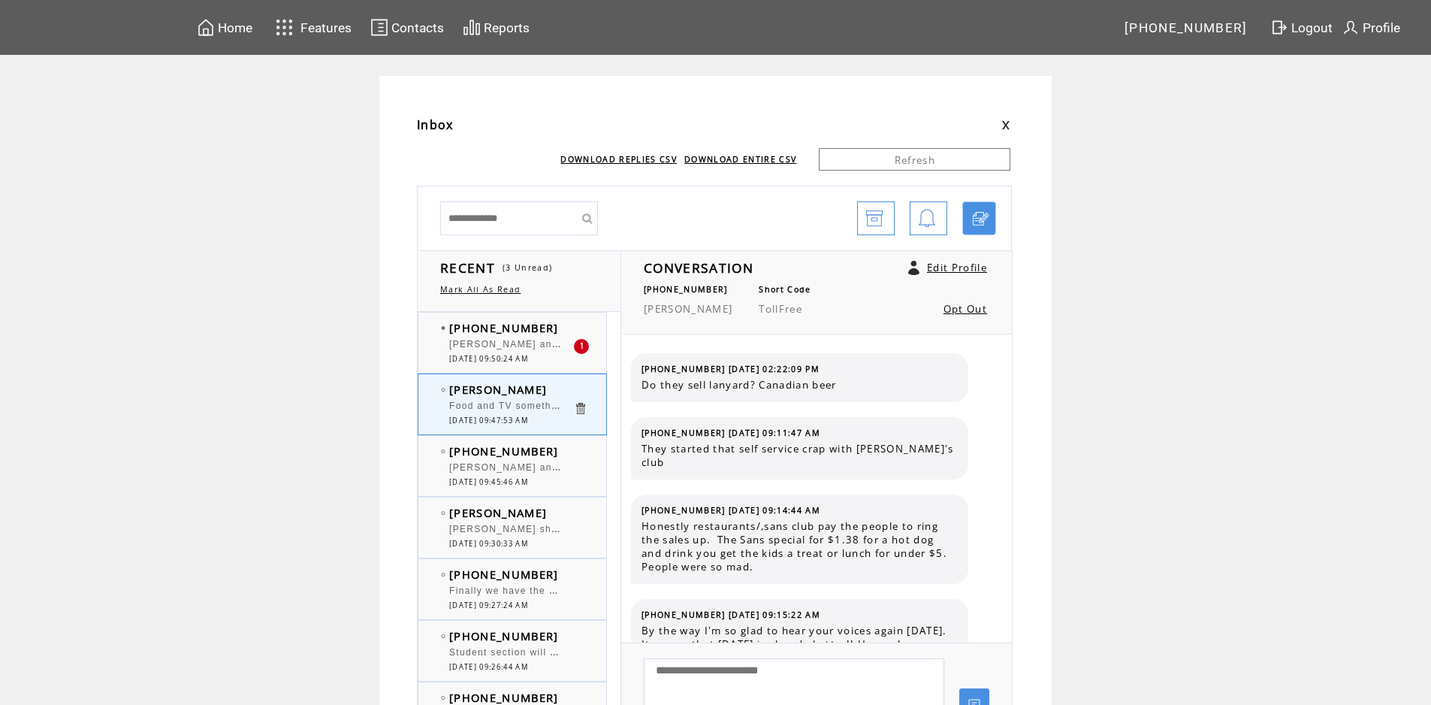
scroll to position [4459, 0]
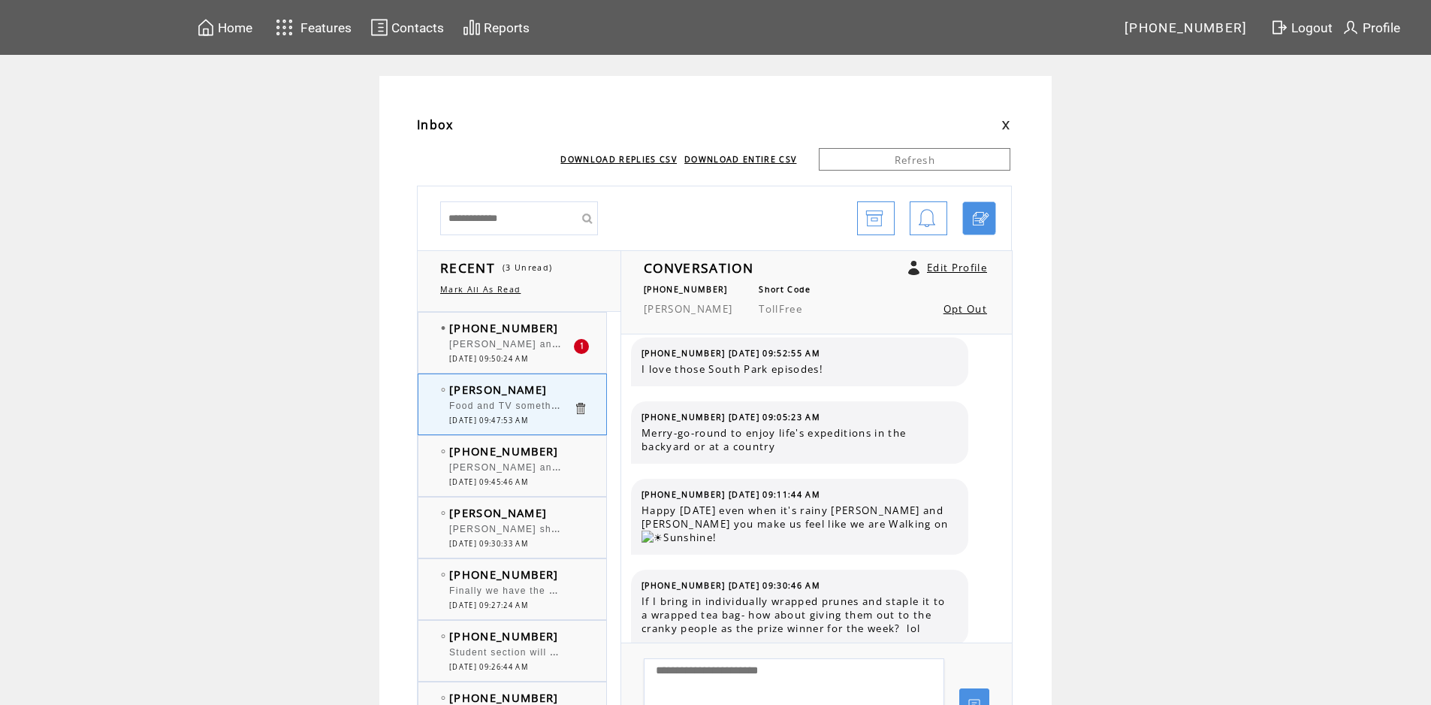
click at [548, 346] on span "[PERSON_NAME] and [PERSON_NAME]. What about the WVU Baseball. The [PERSON_NAME]…" at bounding box center [815, 342] width 732 height 15
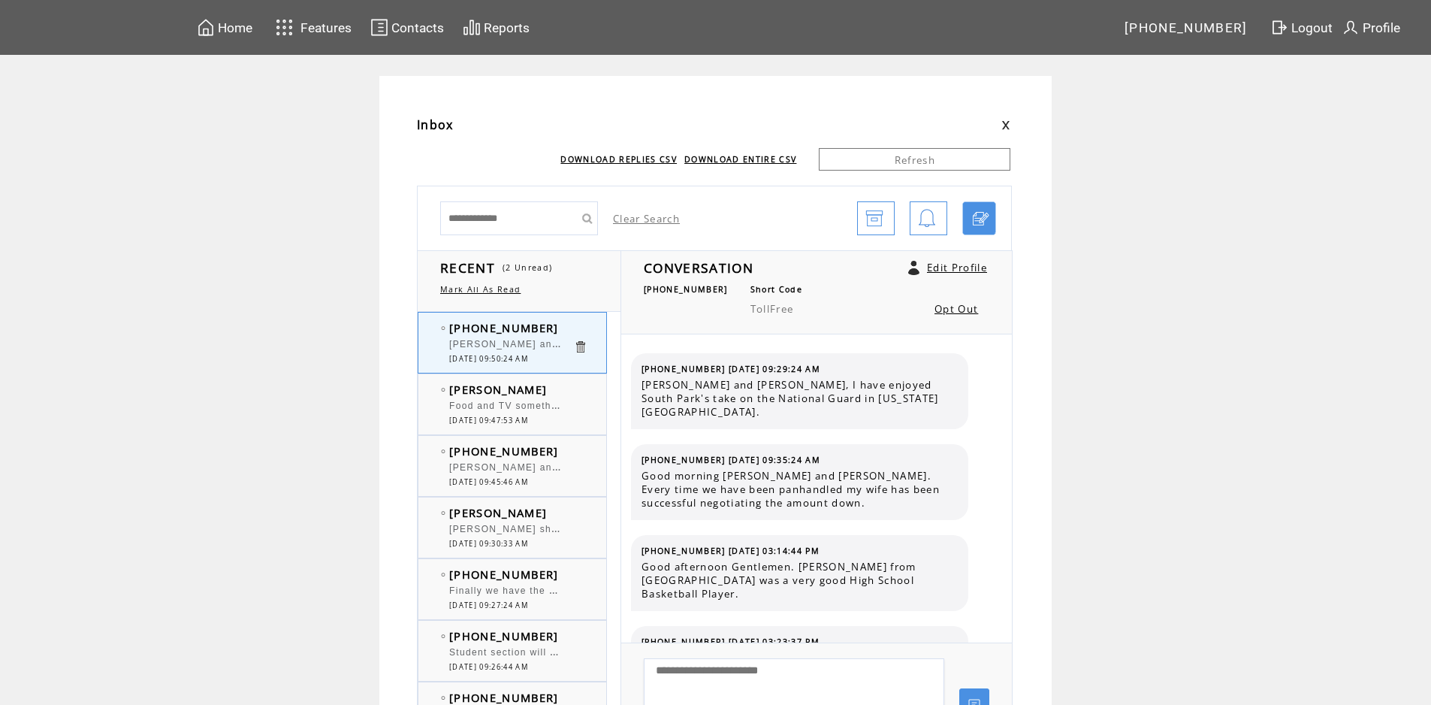
scroll to position [10785, 0]
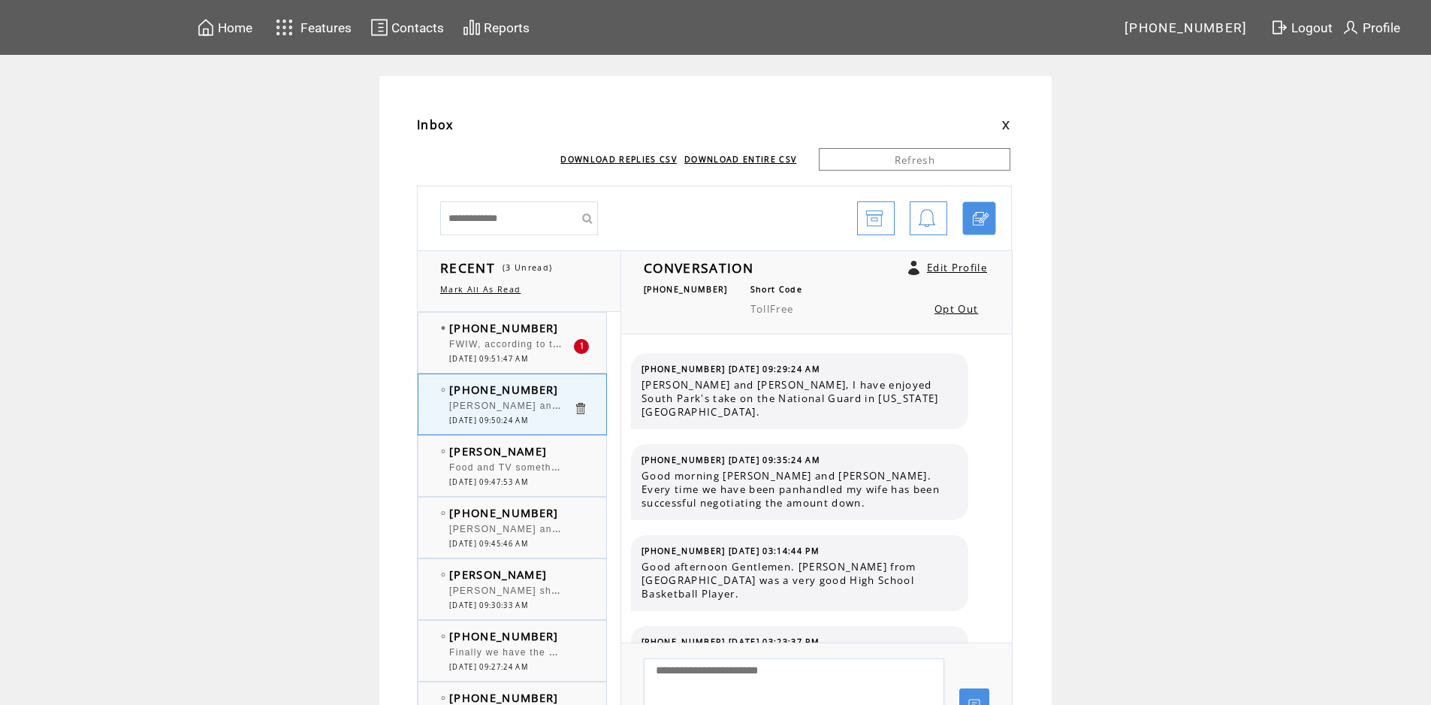
scroll to position [10785, 0]
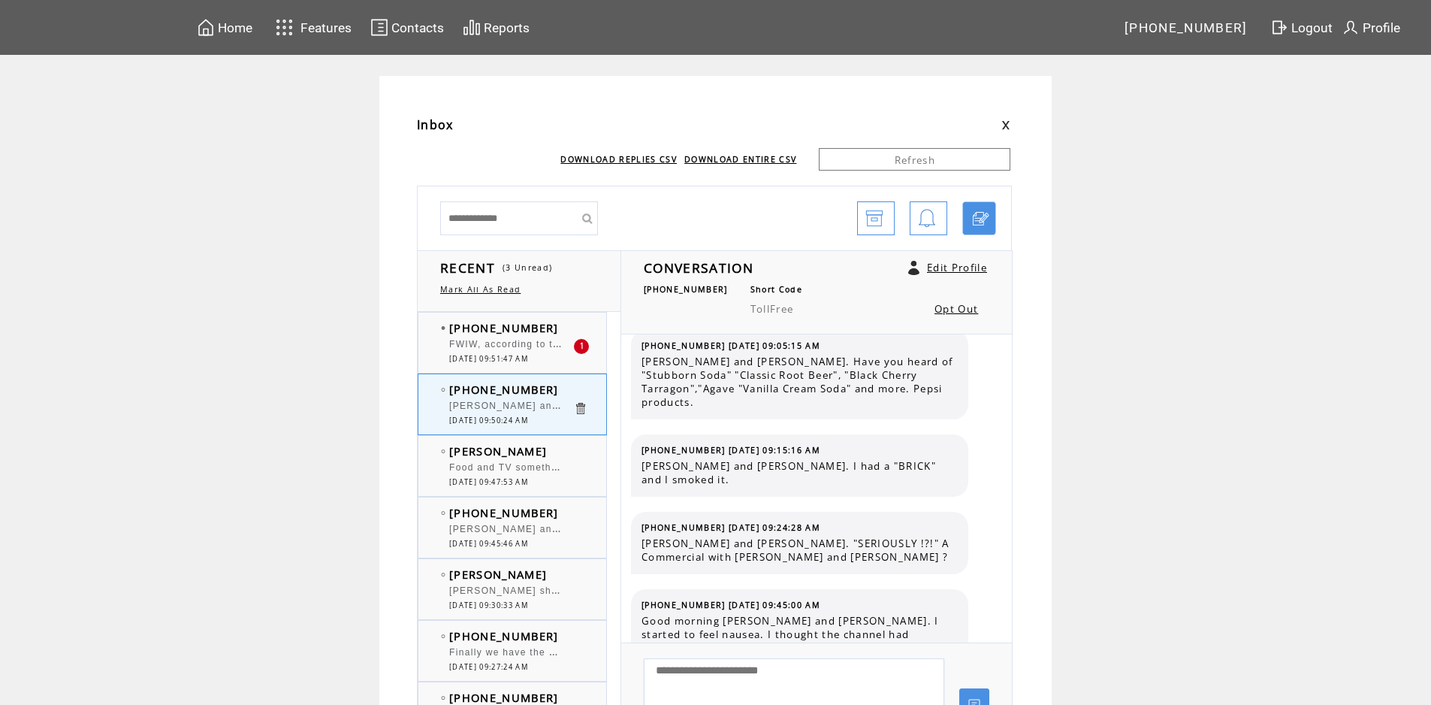
click at [548, 346] on span "FWIW, according to the US inflation calculator website, $750,000 in [DATE], is …" at bounding box center [907, 342] width 916 height 15
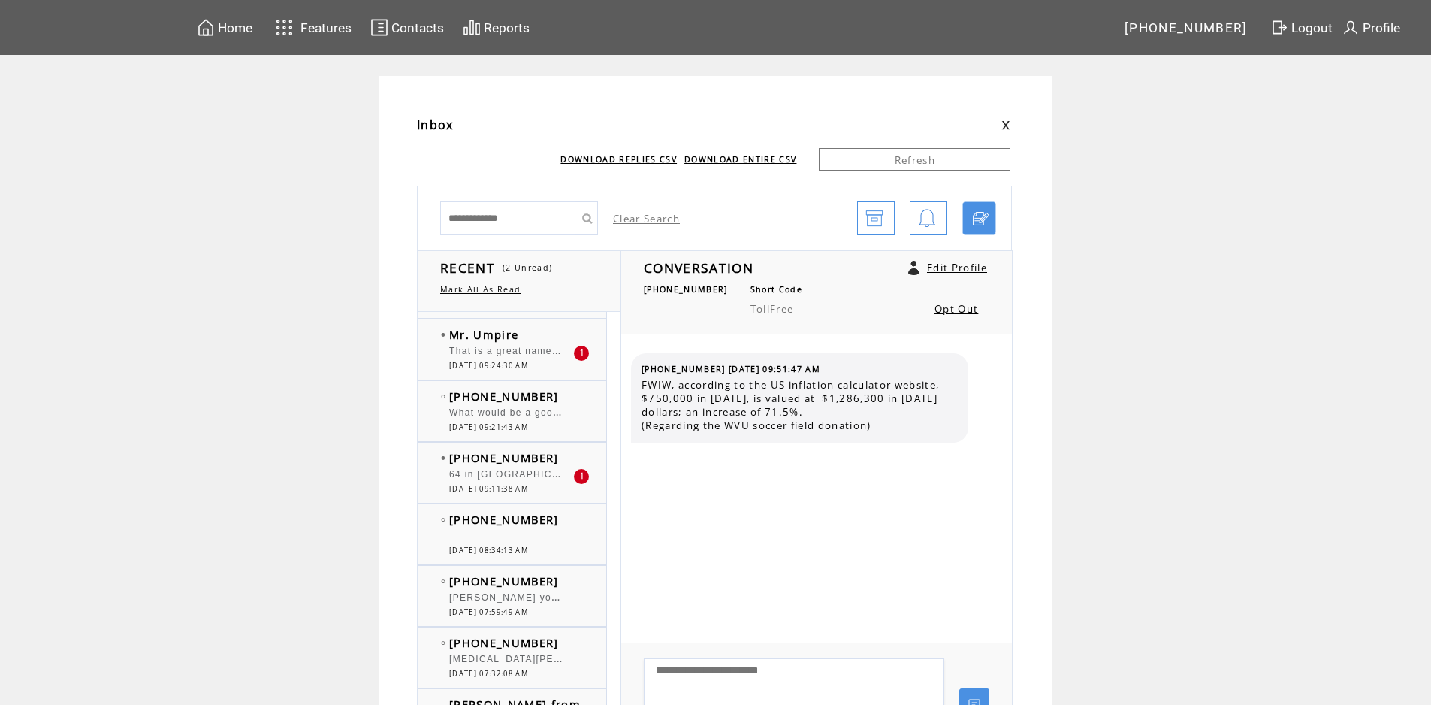
scroll to position [451, 0]
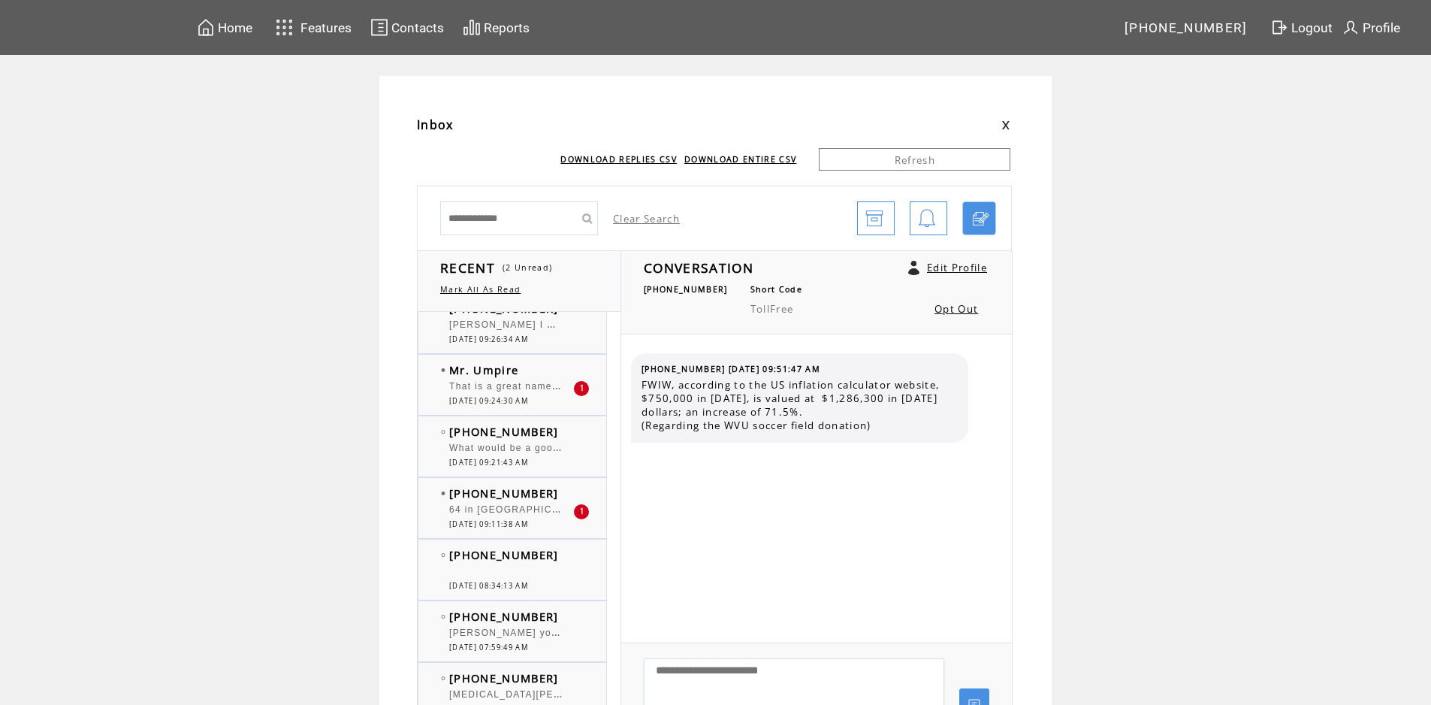
click at [500, 380] on div at bounding box center [511, 379] width 124 height 4
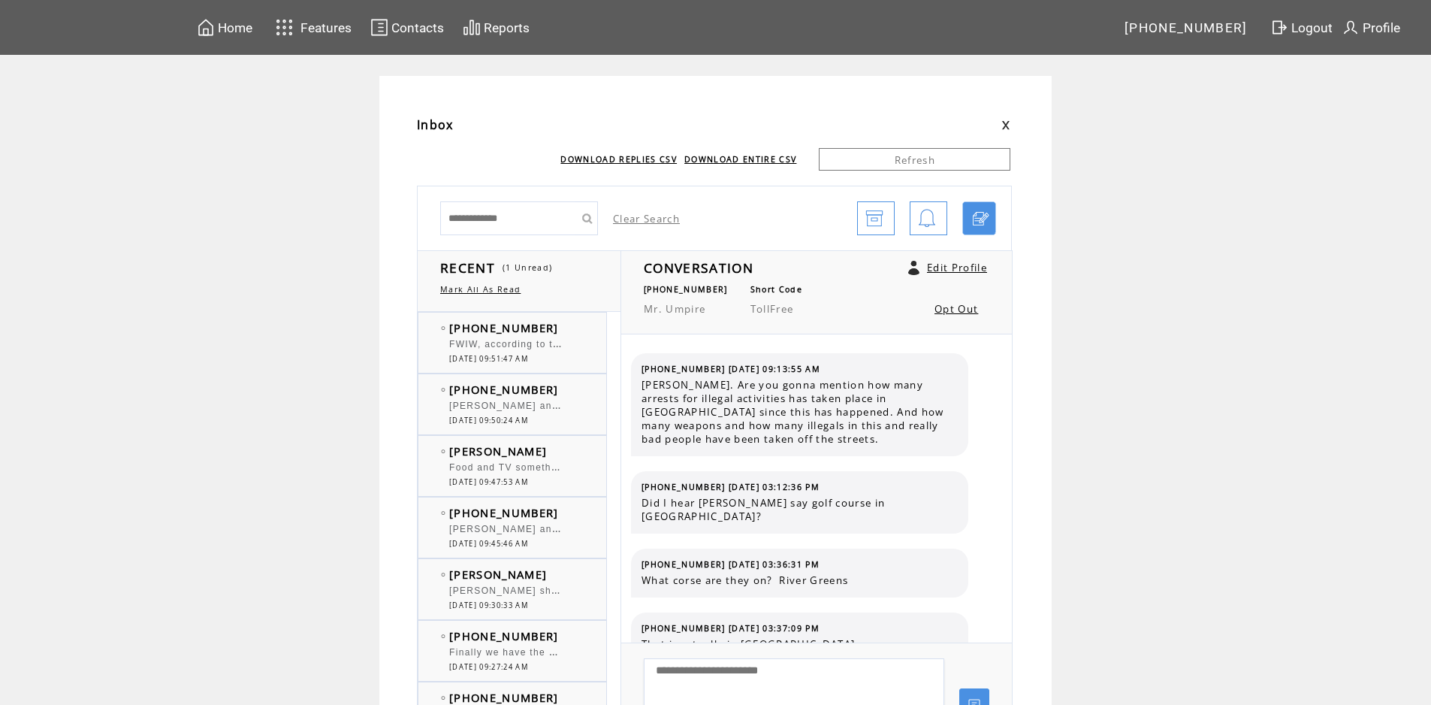
scroll to position [1668, 0]
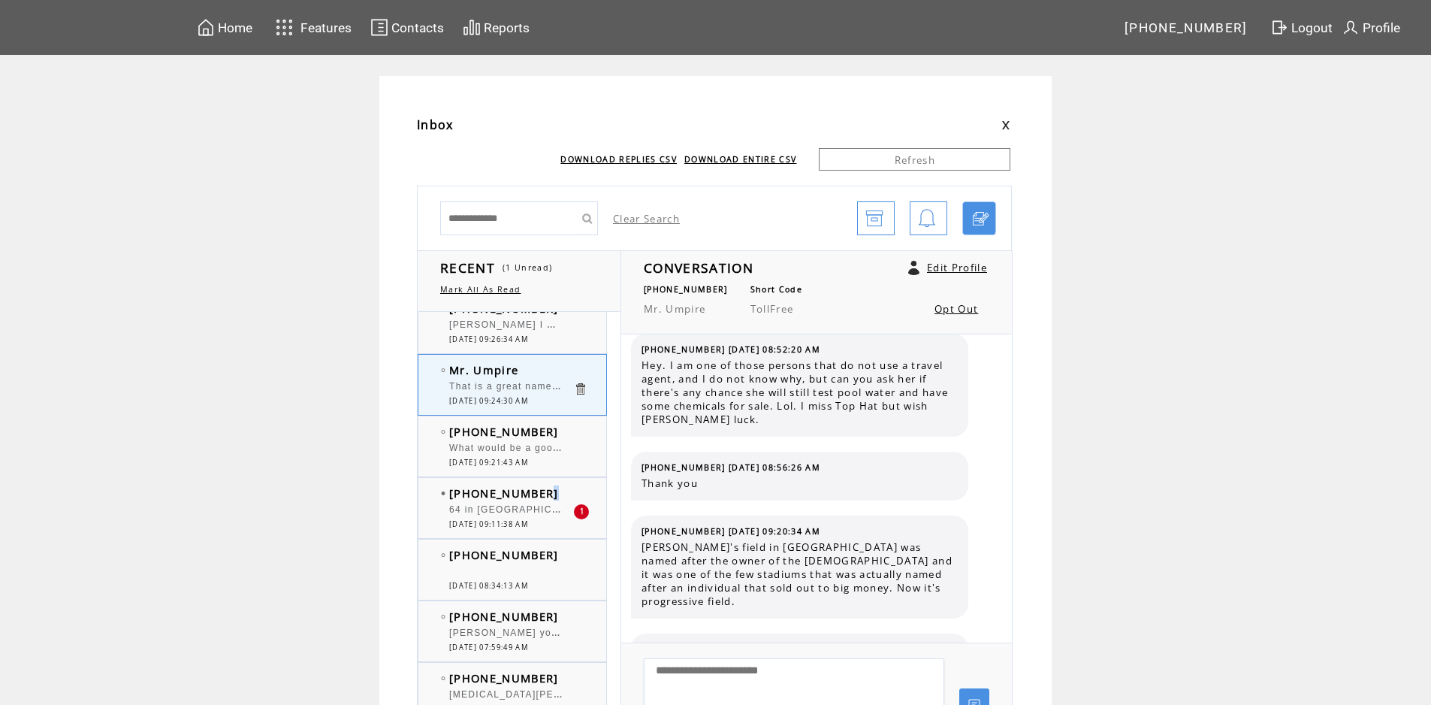
click at [534, 501] on tbody "(740) 632-4958 64 in Dillonvale 1 09/26/2025 09:11:38 AM" at bounding box center [522, 507] width 162 height 44
